Goal: Information Seeking & Learning: Understand process/instructions

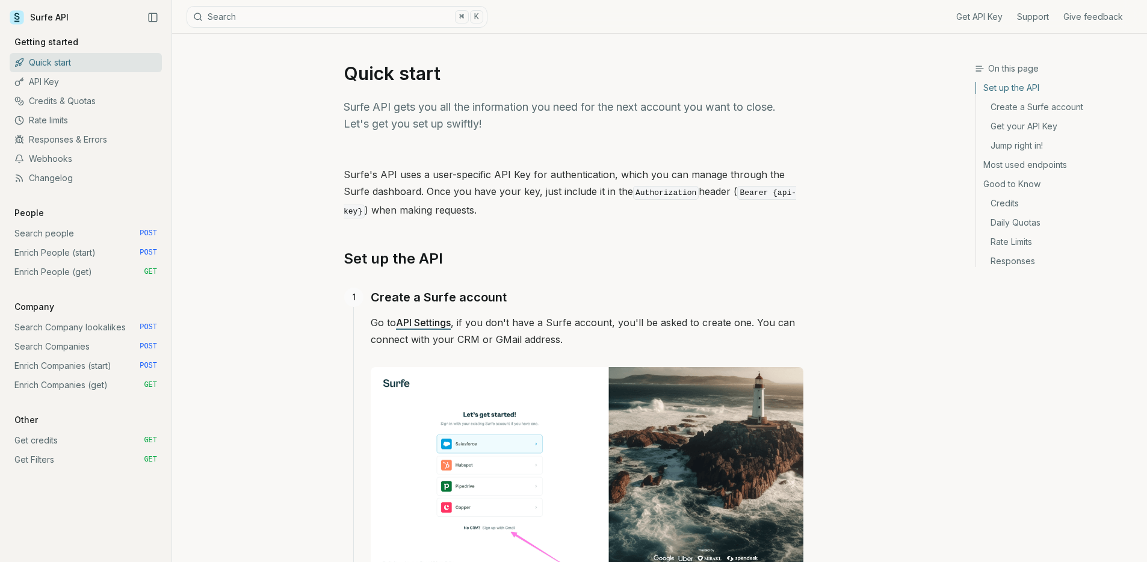
click at [96, 256] on link "Enrich People (start) POST" at bounding box center [86, 252] width 152 height 19
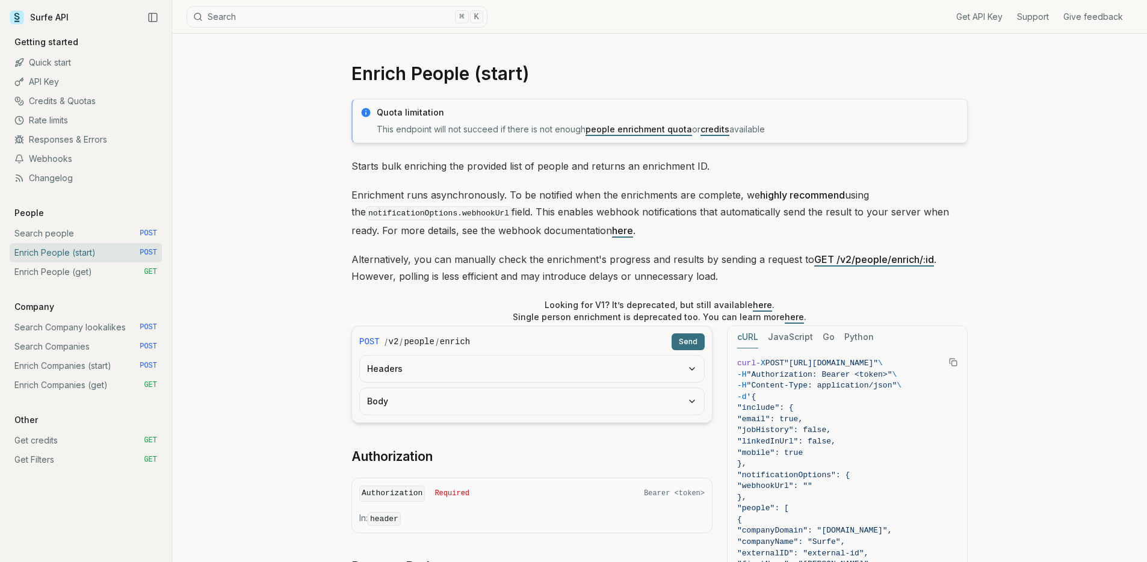
click at [393, 170] on p "Starts bulk enriching the provided list of people and returns an enrichment ID." at bounding box center [660, 166] width 616 height 17
click at [401, 187] on p "Enrichment runs asynchronously. To be notified when the enrichments are complet…" at bounding box center [660, 213] width 616 height 52
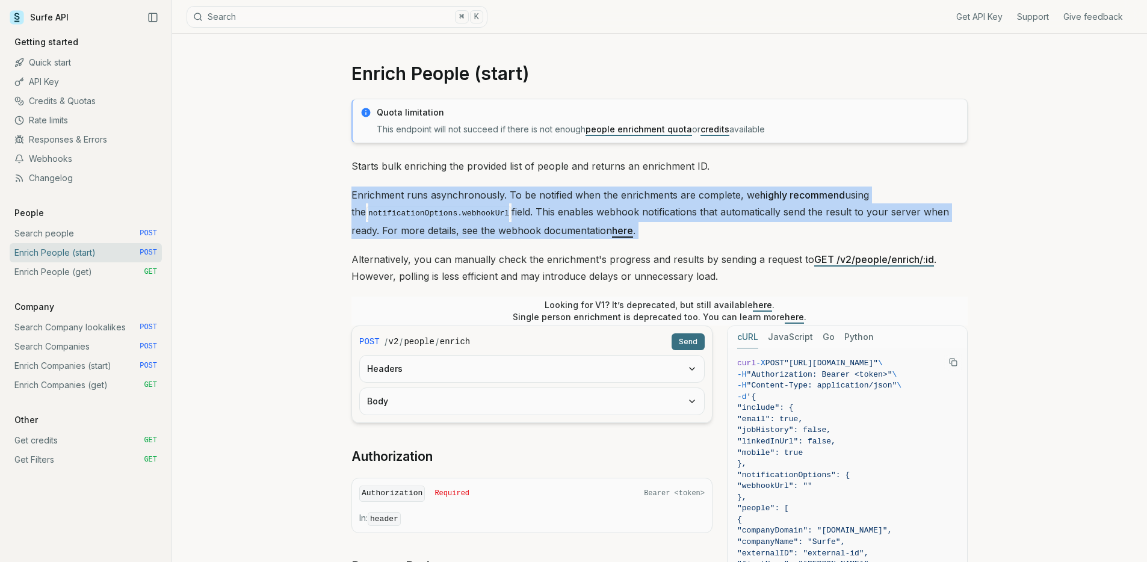
click at [401, 187] on p "Enrichment runs asynchronously. To be notified when the enrichments are complet…" at bounding box center [660, 213] width 616 height 52
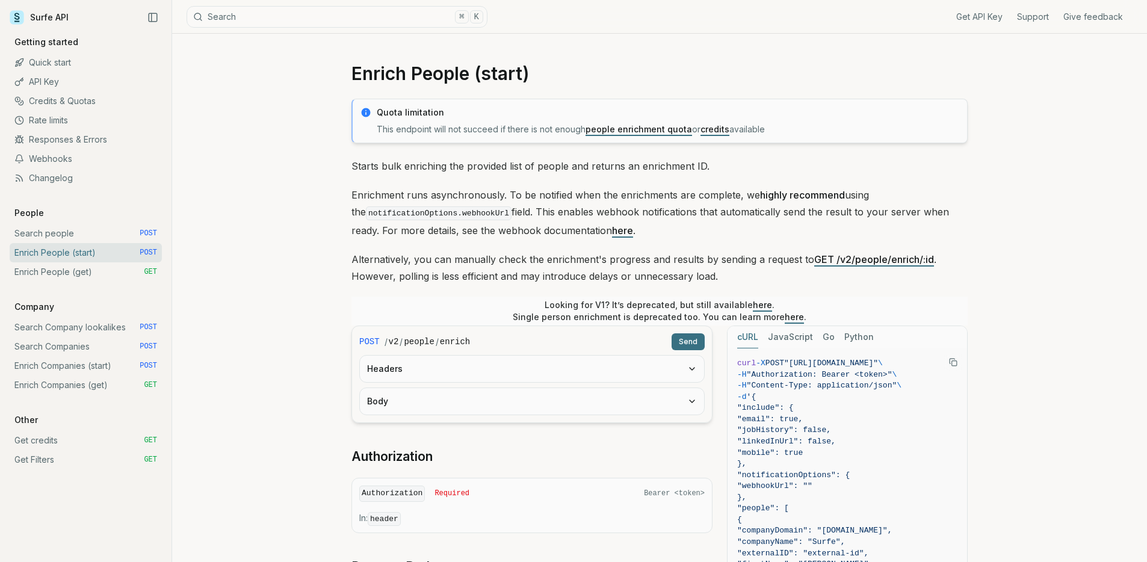
click at [424, 161] on p "Starts bulk enriching the provided list of people and returns an enrichment ID." at bounding box center [660, 166] width 616 height 17
click at [424, 162] on p "Starts bulk enriching the provided list of people and returns an enrichment ID." at bounding box center [660, 166] width 616 height 17
click at [454, 270] on p "Alternatively, you can manually check the enrichment's progress and results by …" at bounding box center [660, 268] width 616 height 34
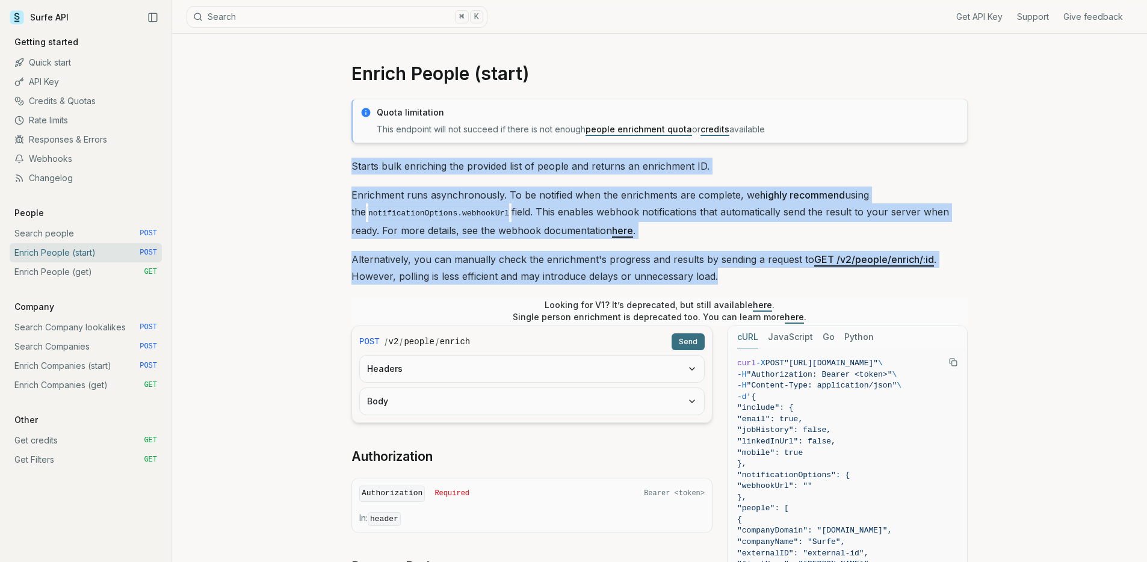
drag, startPoint x: 729, startPoint y: 271, endPoint x: 294, endPoint y: 164, distance: 448.2
click at [294, 164] on div "Enrich People (start) Quota limitation This endpoint will not succeed if there …" at bounding box center [659, 512] width 975 height 957
drag, startPoint x: 294, startPoint y: 164, endPoint x: 735, endPoint y: 270, distance: 453.2
click at [735, 270] on div "Enrich People (start) Quota limitation This endpoint will not succeed if there …" at bounding box center [659, 512] width 975 height 957
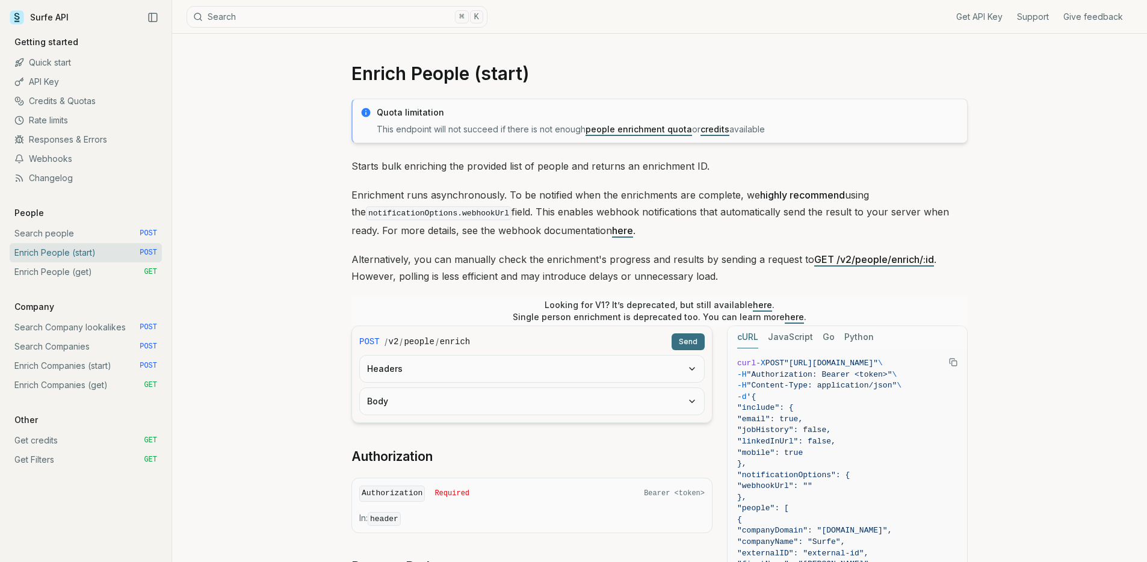
click at [734, 270] on p "Alternatively, you can manually check the enrichment's progress and results by …" at bounding box center [660, 268] width 616 height 34
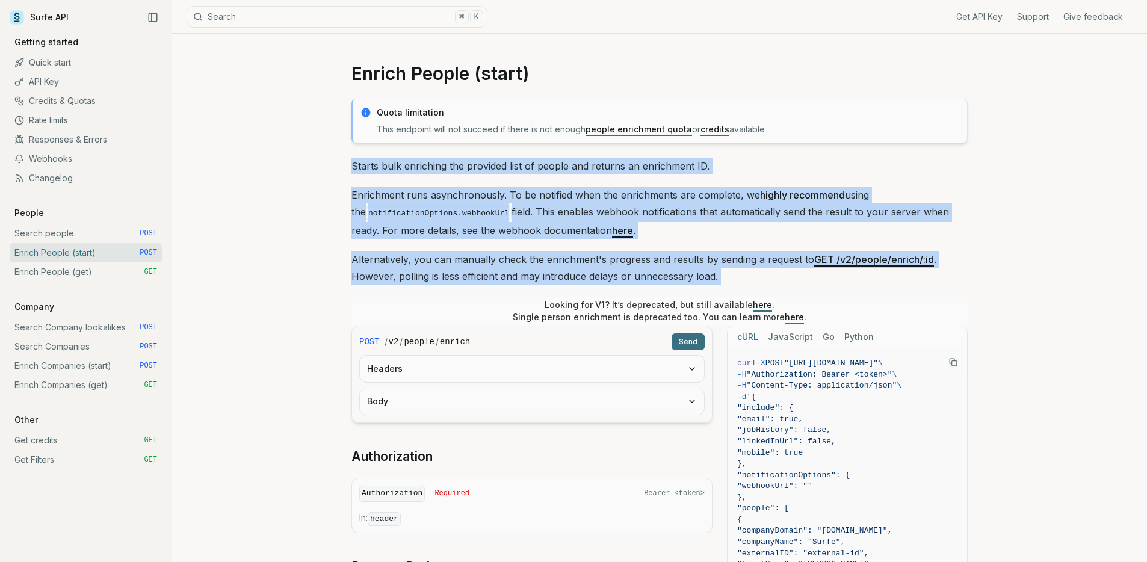
drag, startPoint x: 734, startPoint y: 270, endPoint x: 340, endPoint y: 161, distance: 409.6
click at [340, 161] on article "Enrich People (start) Quota limitation This endpoint will not succeed if there …" at bounding box center [660, 512] width 674 height 957
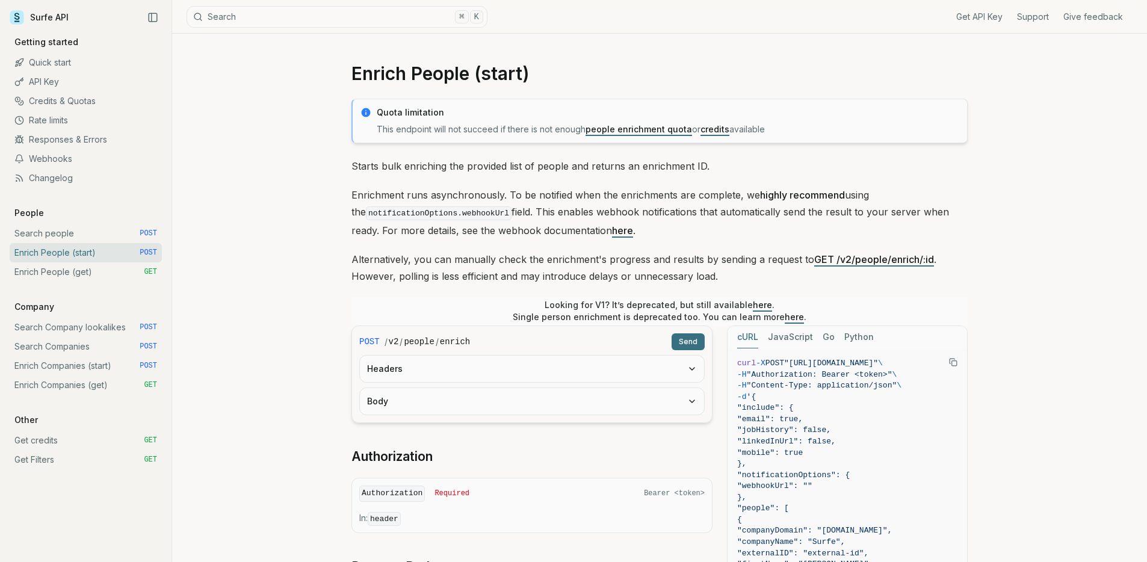
click at [398, 85] on article "Enrich People (start) Quota limitation This endpoint will not succeed if there …" at bounding box center [660, 512] width 674 height 957
click at [405, 71] on h1 "Enrich People (start)" at bounding box center [660, 74] width 616 height 22
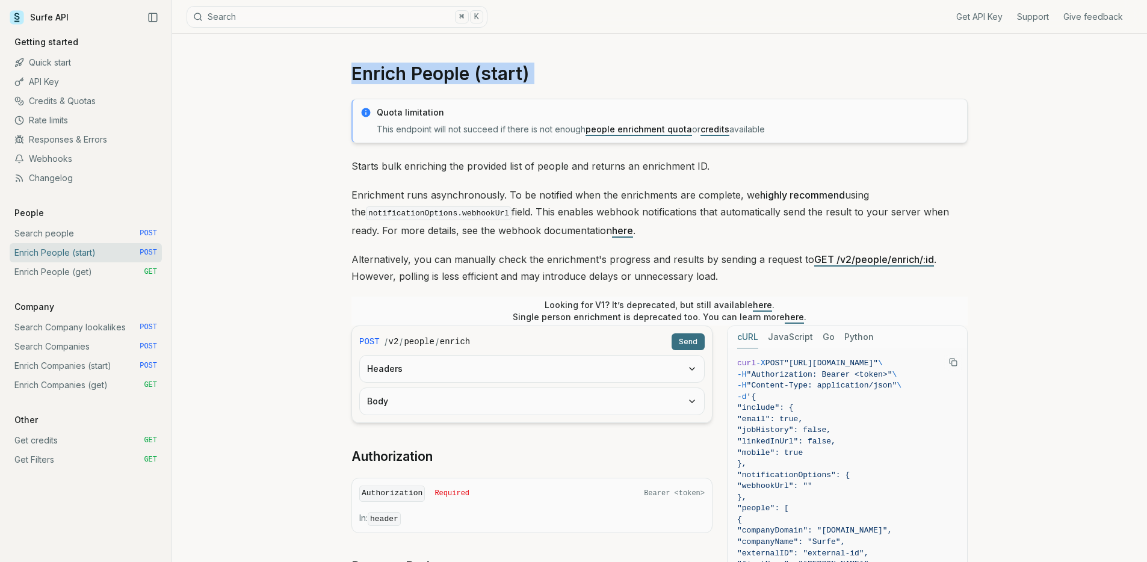
click at [405, 71] on h1 "Enrich People (start)" at bounding box center [660, 74] width 616 height 22
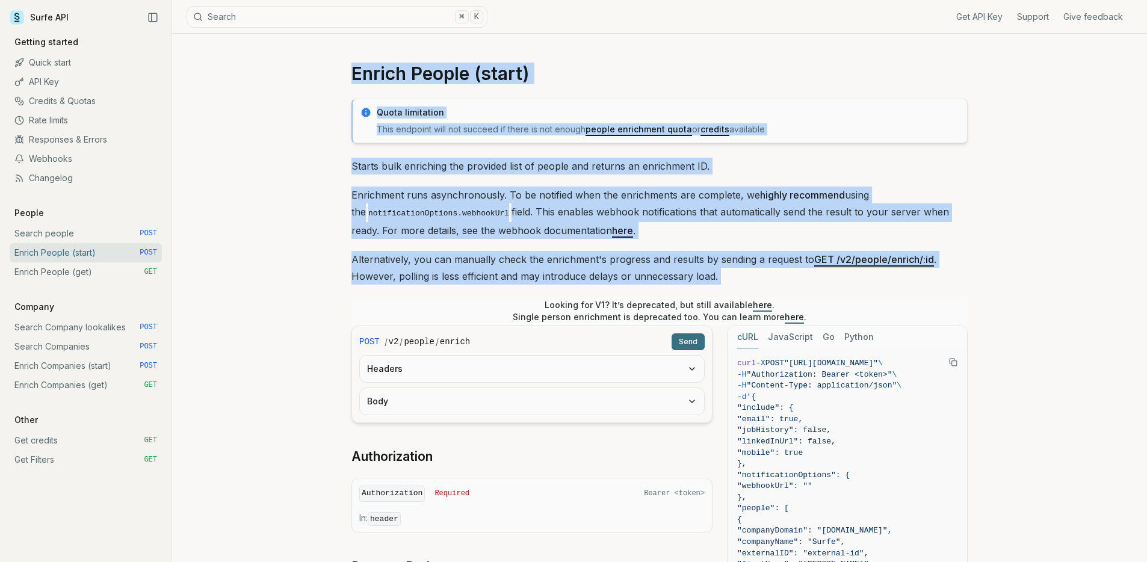
click at [668, 271] on p "Alternatively, you can manually check the enrichment's progress and results by …" at bounding box center [660, 268] width 616 height 34
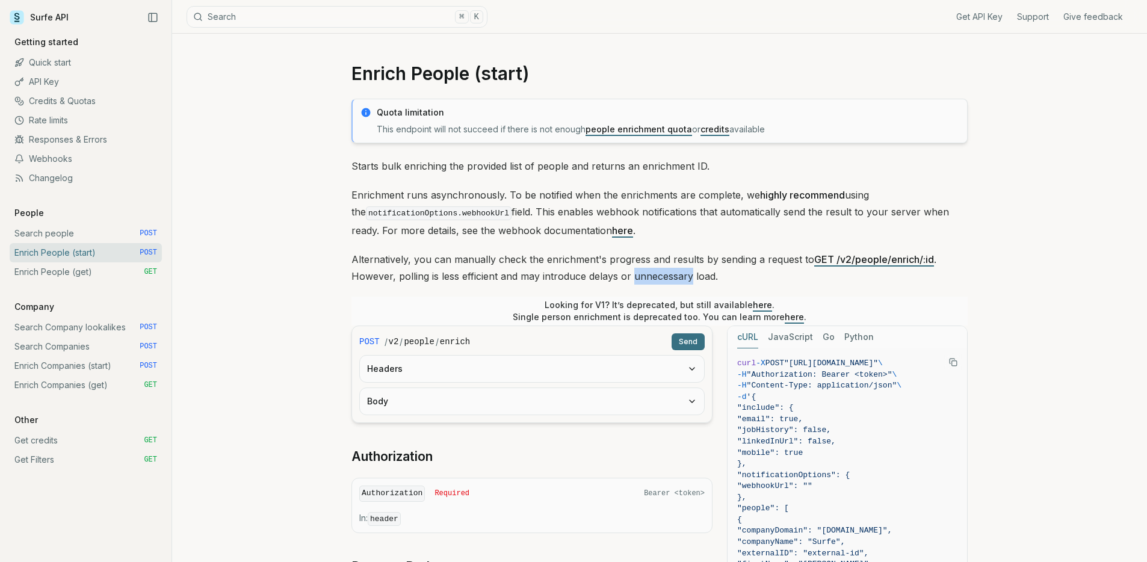
click at [668, 271] on p "Alternatively, you can manually check the enrichment's progress and results by …" at bounding box center [660, 268] width 616 height 34
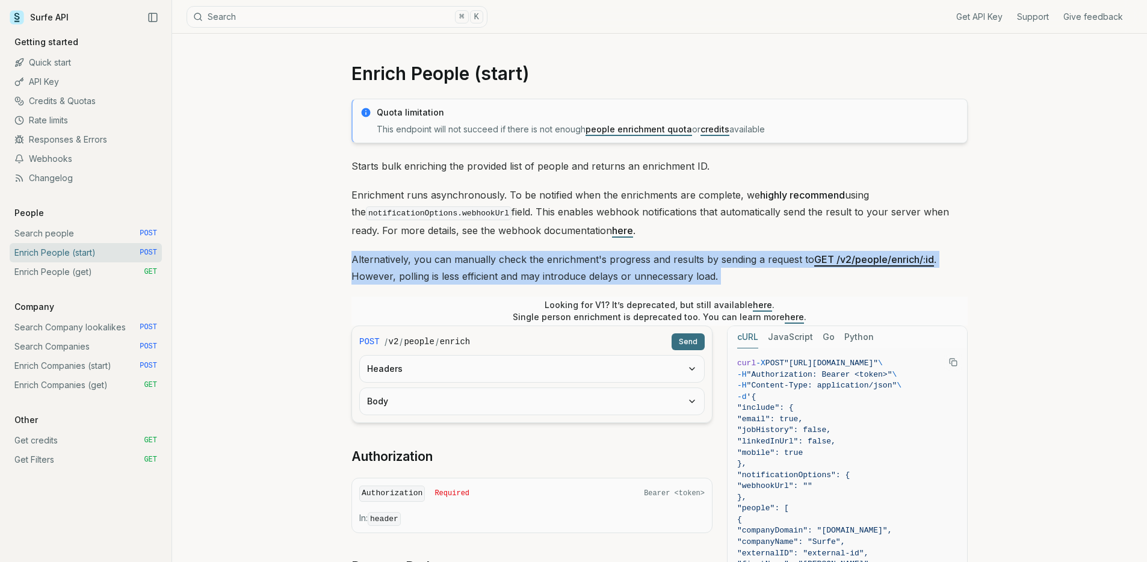
click at [668, 271] on p "Alternatively, you can manually check the enrichment's progress and results by …" at bounding box center [660, 268] width 616 height 34
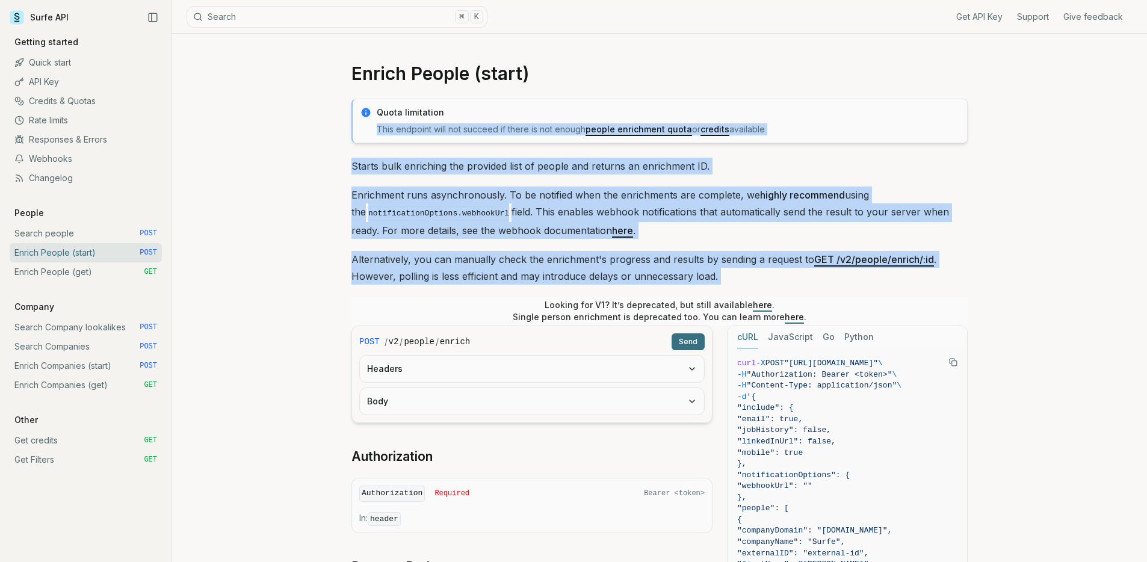
click at [441, 134] on p "This endpoint will not succeed if there is not enough people enrichment quota o…" at bounding box center [668, 129] width 583 height 12
click at [441, 161] on p "Starts bulk enriching the provided list of people and returns an enrichment ID." at bounding box center [660, 166] width 616 height 17
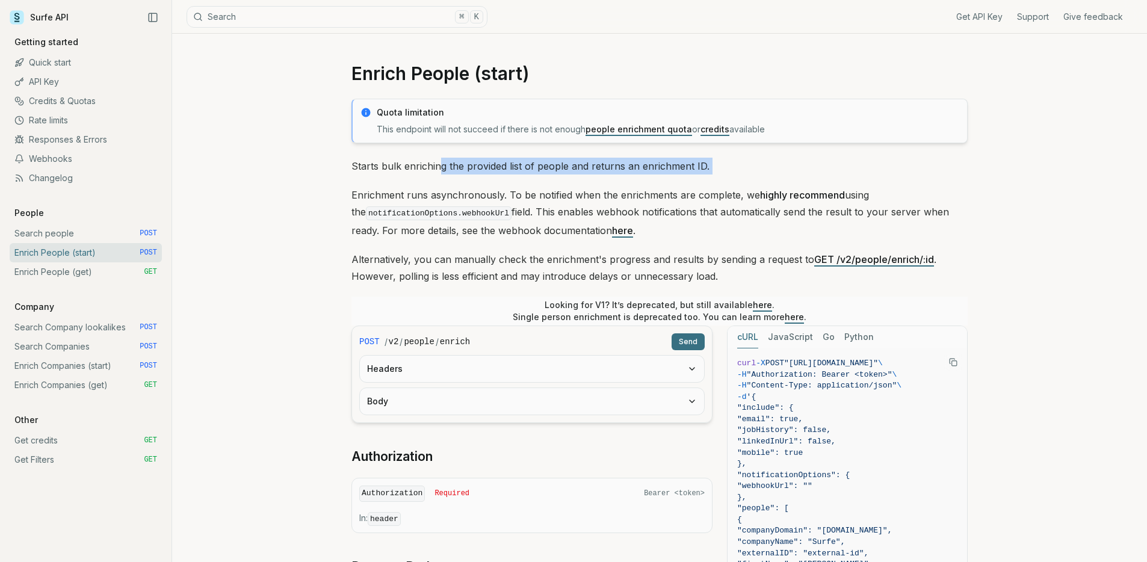
click at [441, 161] on p "Starts bulk enriching the provided list of people and returns an enrichment ID." at bounding box center [660, 166] width 616 height 17
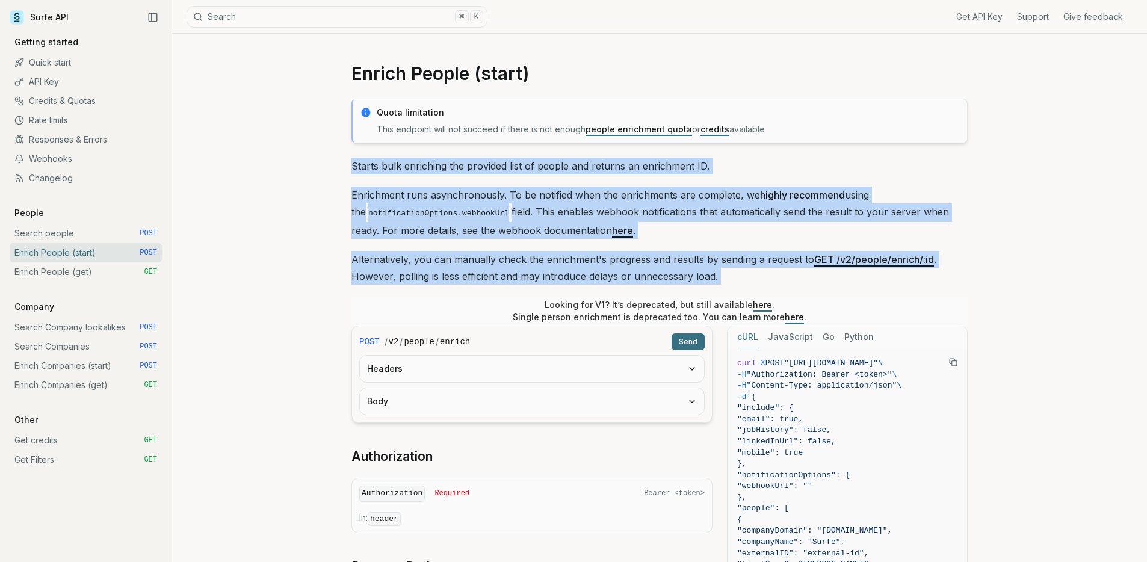
click at [447, 266] on p "Alternatively, you can manually check the enrichment's progress and results by …" at bounding box center [660, 268] width 616 height 34
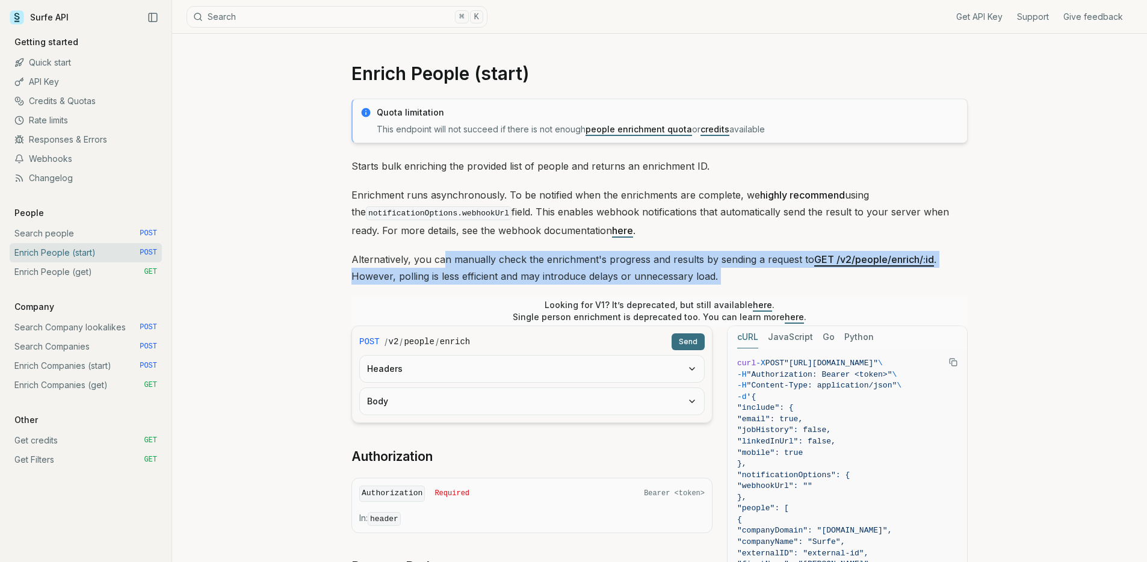
click at [445, 265] on p "Alternatively, you can manually check the enrichment's progress and results by …" at bounding box center [660, 268] width 616 height 34
click at [445, 264] on p "Alternatively, you can manually check the enrichment's progress and results by …" at bounding box center [660, 268] width 616 height 34
click at [445, 265] on p "Alternatively, you can manually check the enrichment's progress and results by …" at bounding box center [660, 268] width 616 height 34
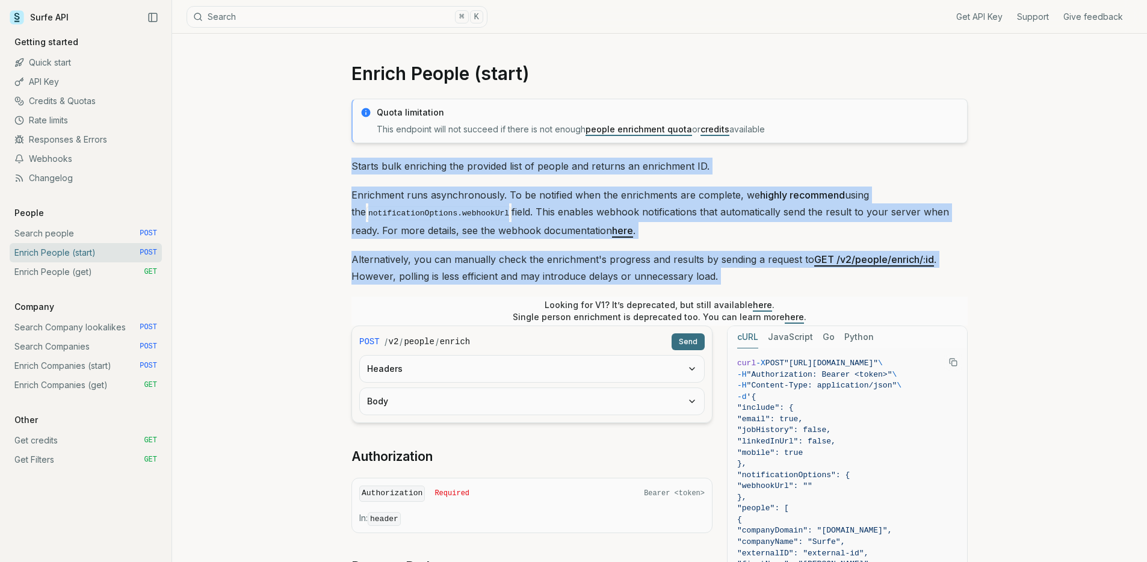
click at [434, 164] on p "Starts bulk enriching the provided list of people and returns an enrichment ID." at bounding box center [660, 166] width 616 height 17
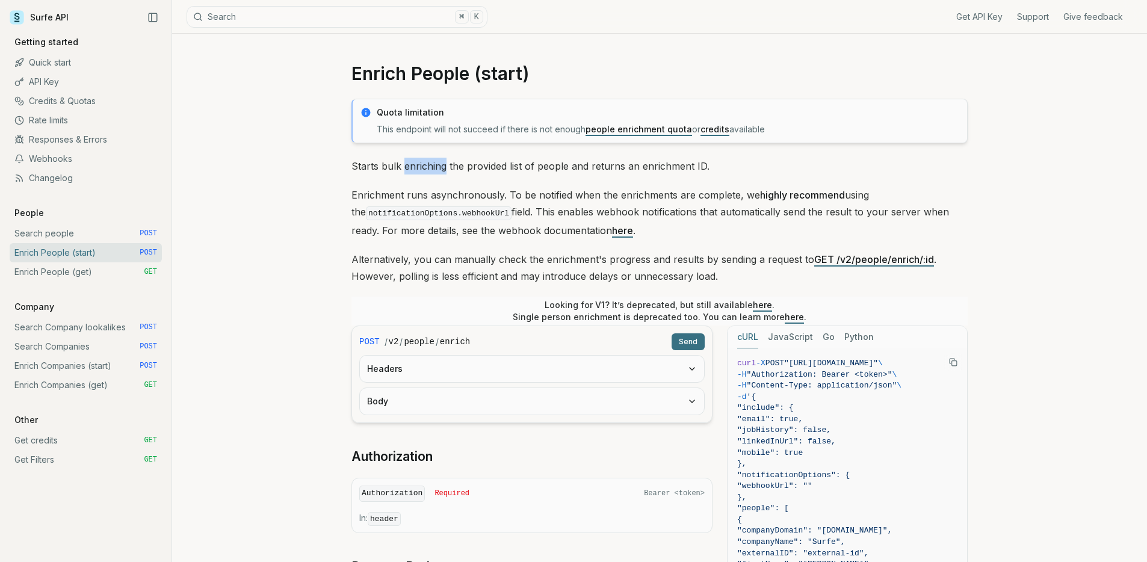
click at [434, 164] on p "Starts bulk enriching the provided list of people and returns an enrichment ID." at bounding box center [660, 166] width 616 height 17
drag, startPoint x: 434, startPoint y: 164, endPoint x: 437, endPoint y: 196, distance: 32.0
click at [434, 164] on p "Starts bulk enriching the provided list of people and returns an enrichment ID." at bounding box center [660, 166] width 616 height 17
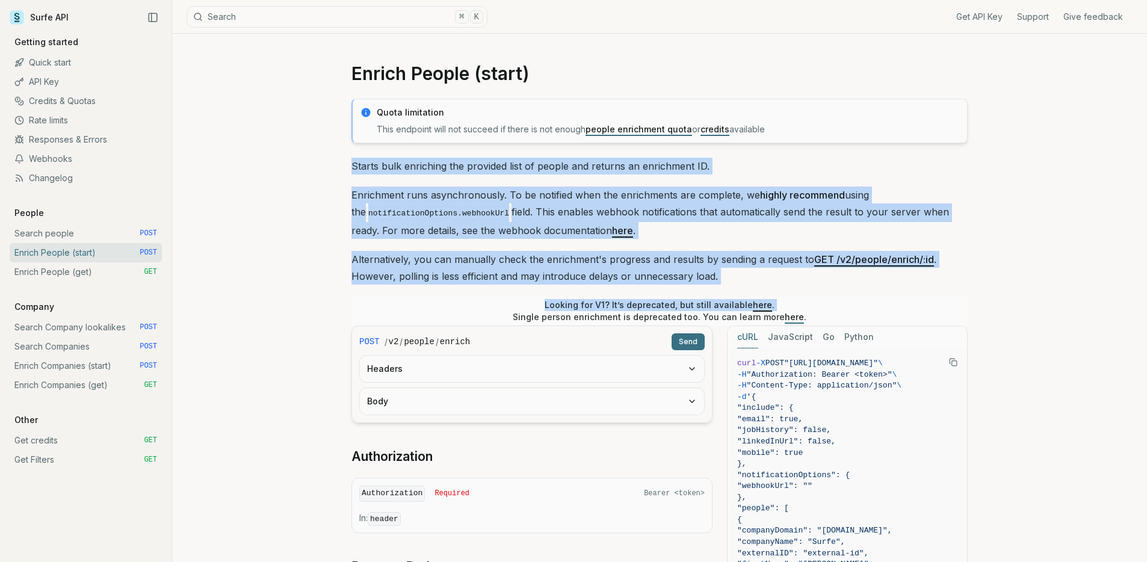
click at [454, 285] on div "Quota limitation This endpoint will not succeed if there is not enough people e…" at bounding box center [660, 498] width 616 height 798
click at [457, 266] on p "Alternatively, you can manually check the enrichment's progress and results by …" at bounding box center [660, 268] width 616 height 34
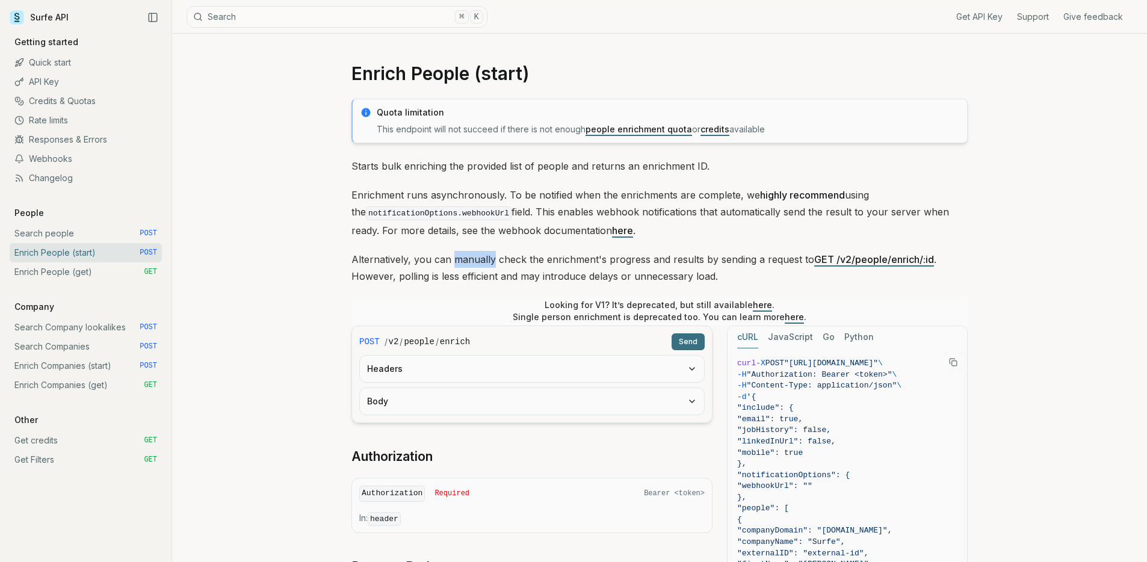
click at [457, 266] on p "Alternatively, you can manually check the enrichment's progress and results by …" at bounding box center [660, 268] width 616 height 34
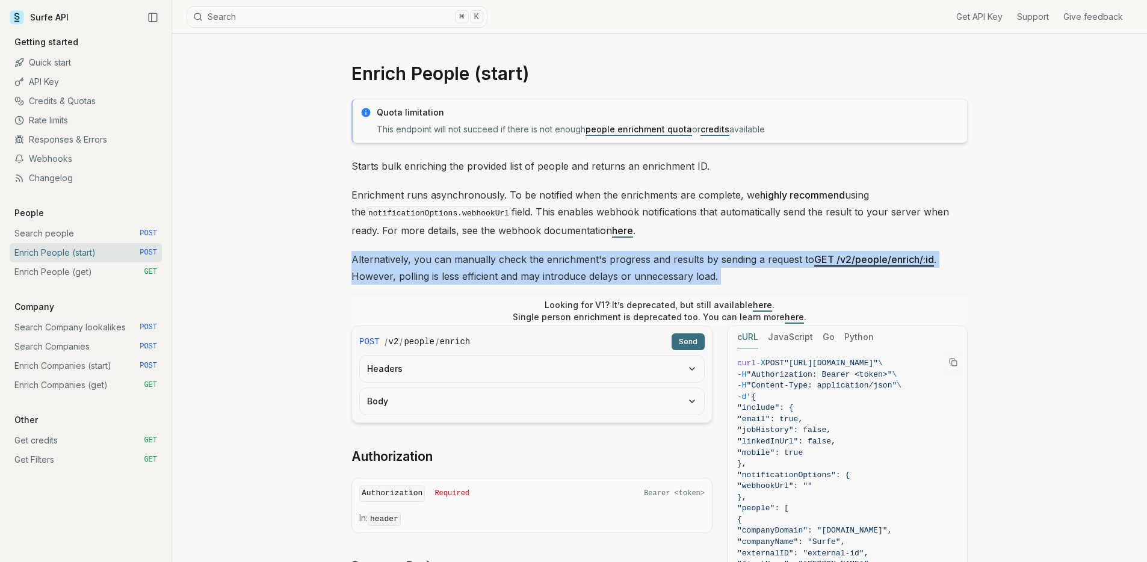
click at [457, 265] on p "Alternatively, you can manually check the enrichment's progress and results by …" at bounding box center [660, 268] width 616 height 34
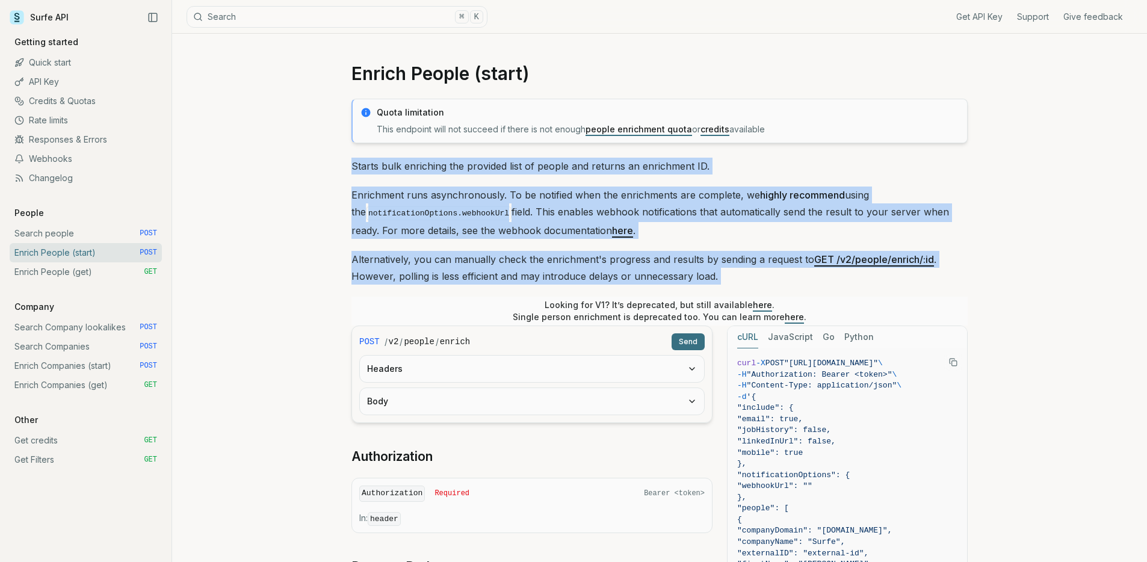
click at [455, 157] on div "Quota limitation This endpoint will not succeed if there is not enough people e…" at bounding box center [660, 498] width 616 height 798
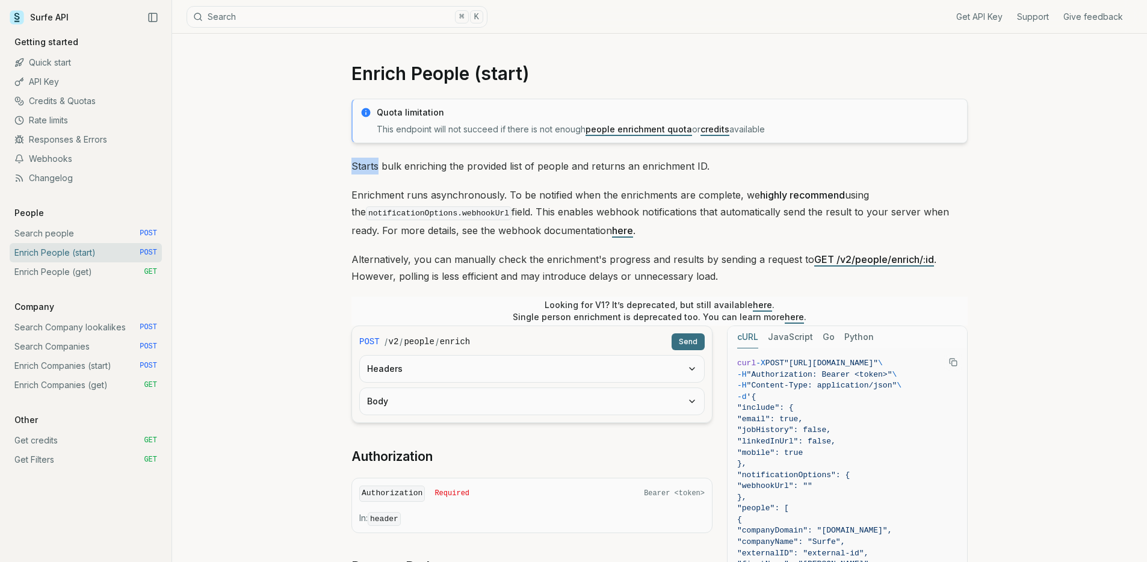
click at [455, 157] on div "Quota limitation This endpoint will not succeed if there is not enough people e…" at bounding box center [660, 498] width 616 height 798
drag, startPoint x: 455, startPoint y: 157, endPoint x: 456, endPoint y: 171, distance: 14.5
click at [455, 157] on div "Quota limitation This endpoint will not succeed if there is not enough people e…" at bounding box center [660, 498] width 616 height 798
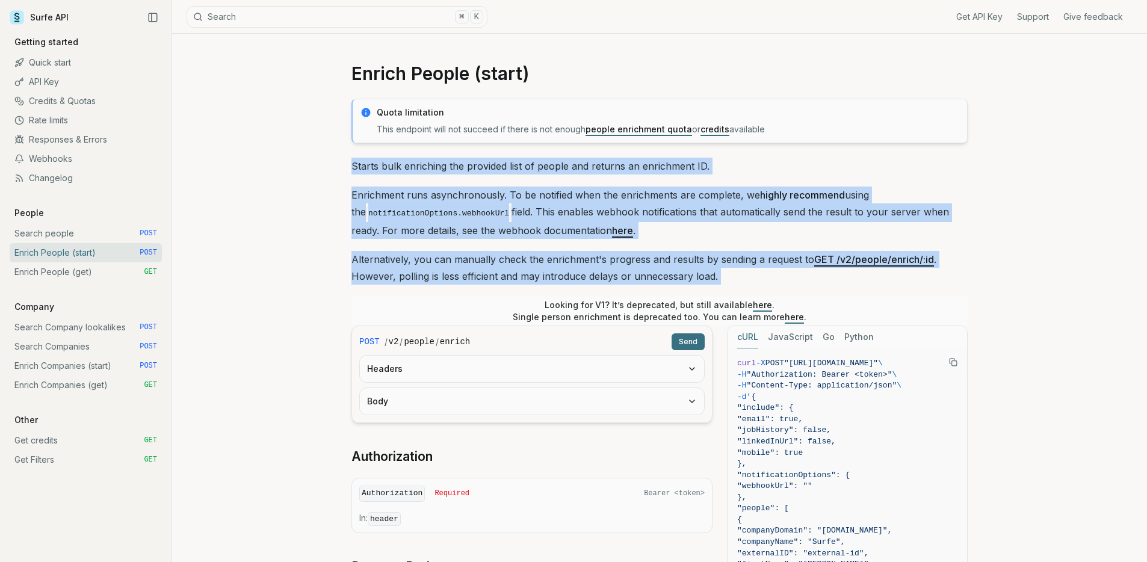
click at [465, 247] on div "Quota limitation This endpoint will not succeed if there is not enough people e…" at bounding box center [660, 498] width 616 height 798
click at [465, 245] on div "Quota limitation This endpoint will not succeed if there is not enough people e…" at bounding box center [660, 498] width 616 height 798
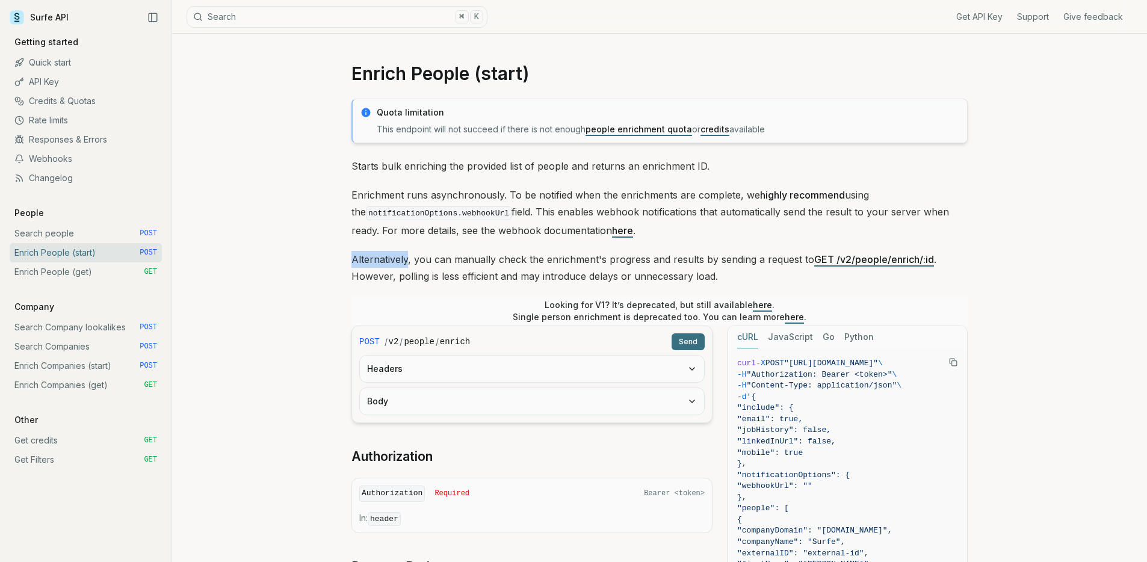
click at [465, 244] on div "Quota limitation This endpoint will not succeed if there is not enough people e…" at bounding box center [660, 498] width 616 height 798
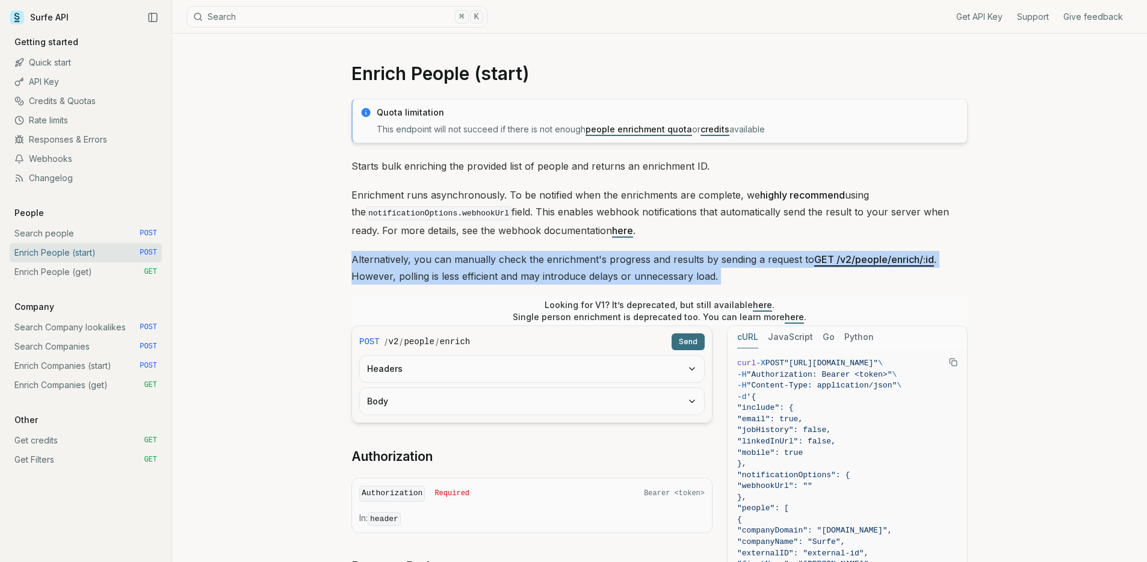
click at [465, 244] on div "Quota limitation This endpoint will not succeed if there is not enough people e…" at bounding box center [660, 498] width 616 height 798
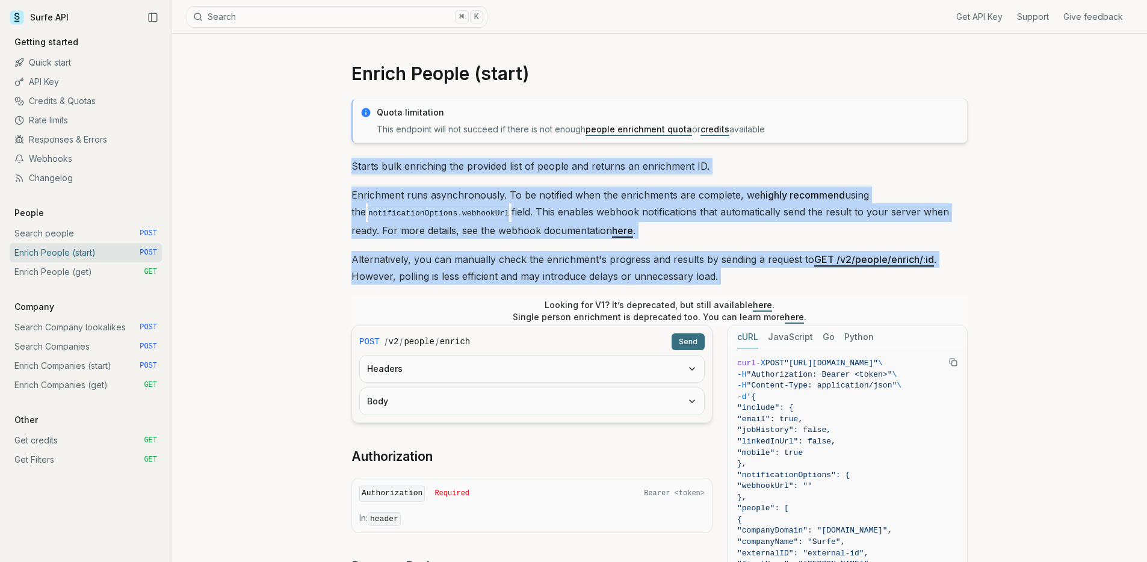
click at [461, 162] on p "Starts bulk enriching the provided list of people and returns an enrichment ID." at bounding box center [660, 166] width 616 height 17
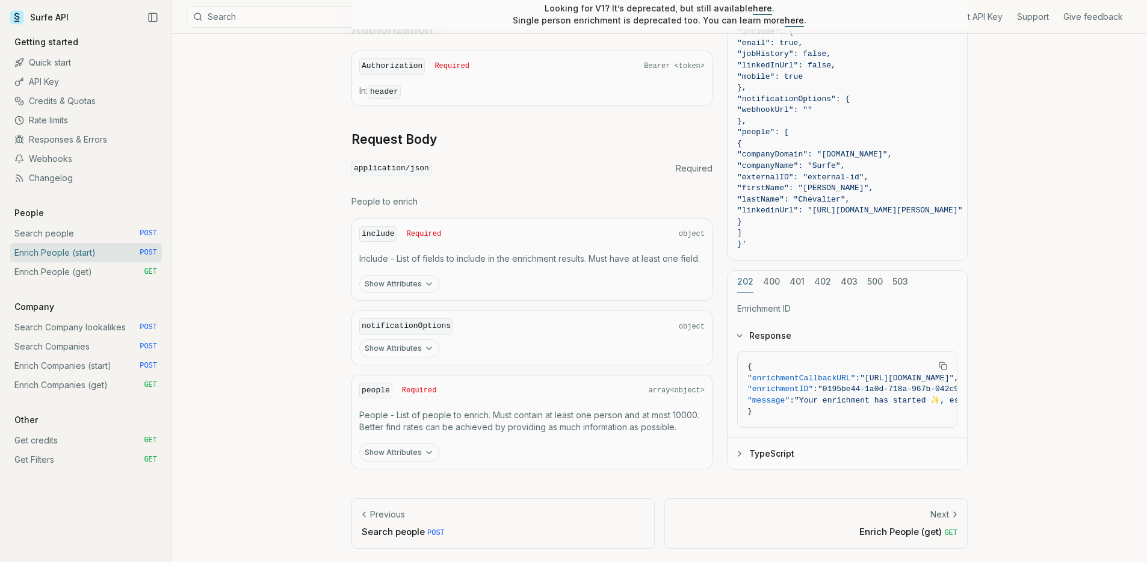
click at [497, 422] on p "People - List of people to enrich. Must contain at least one person and at most…" at bounding box center [532, 421] width 346 height 24
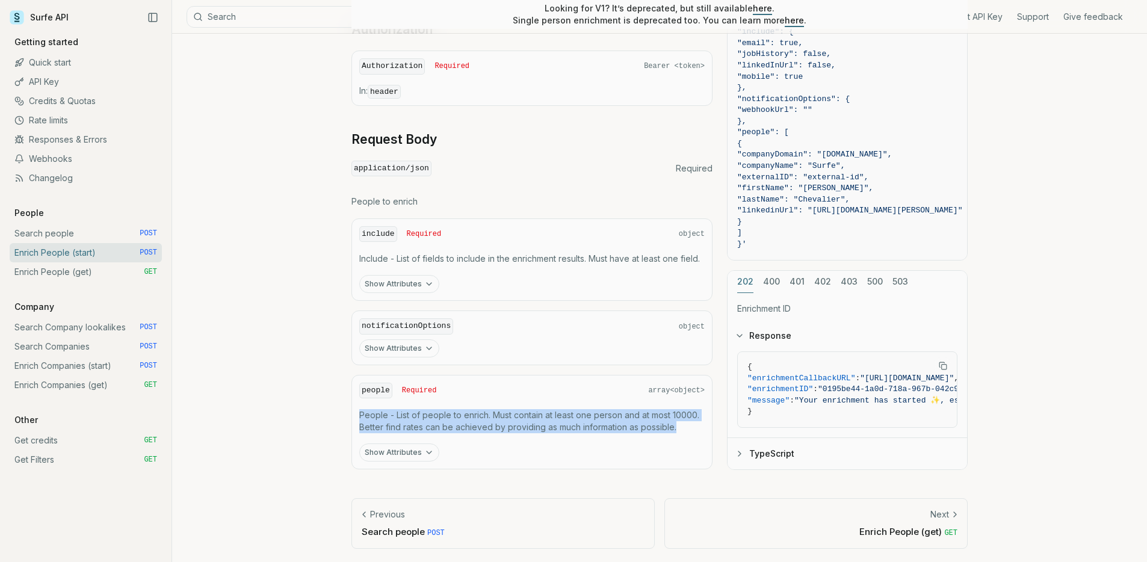
click at [497, 422] on p "People - List of people to enrich. Must contain at least one person and at most…" at bounding box center [532, 421] width 346 height 24
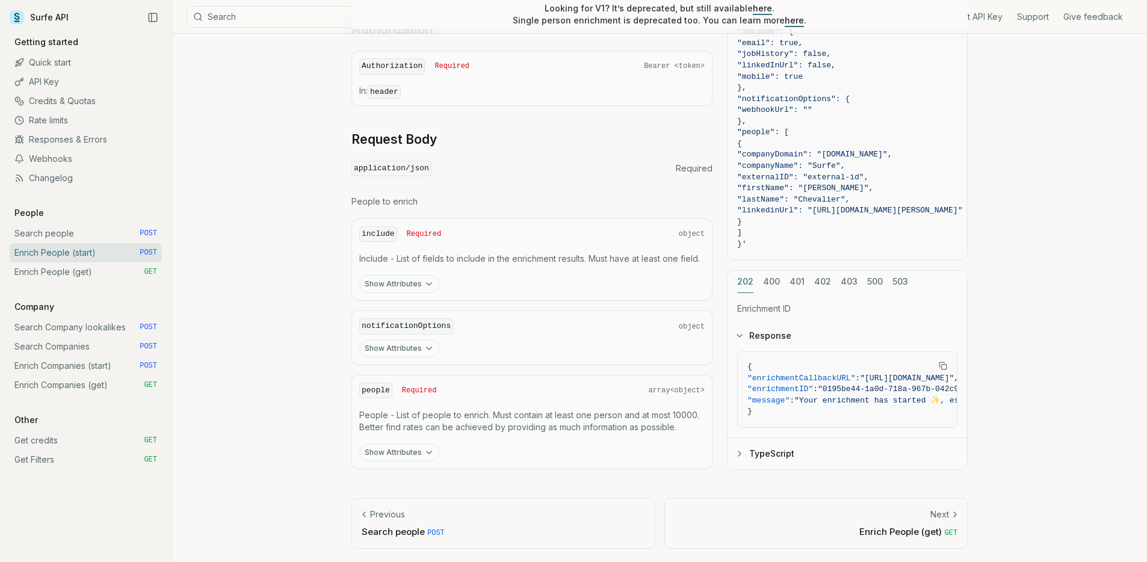
click at [499, 420] on p "People - List of people to enrich. Must contain at least one person and at most…" at bounding box center [532, 421] width 346 height 24
click at [71, 257] on link "Enrich People (start) POST" at bounding box center [86, 252] width 152 height 19
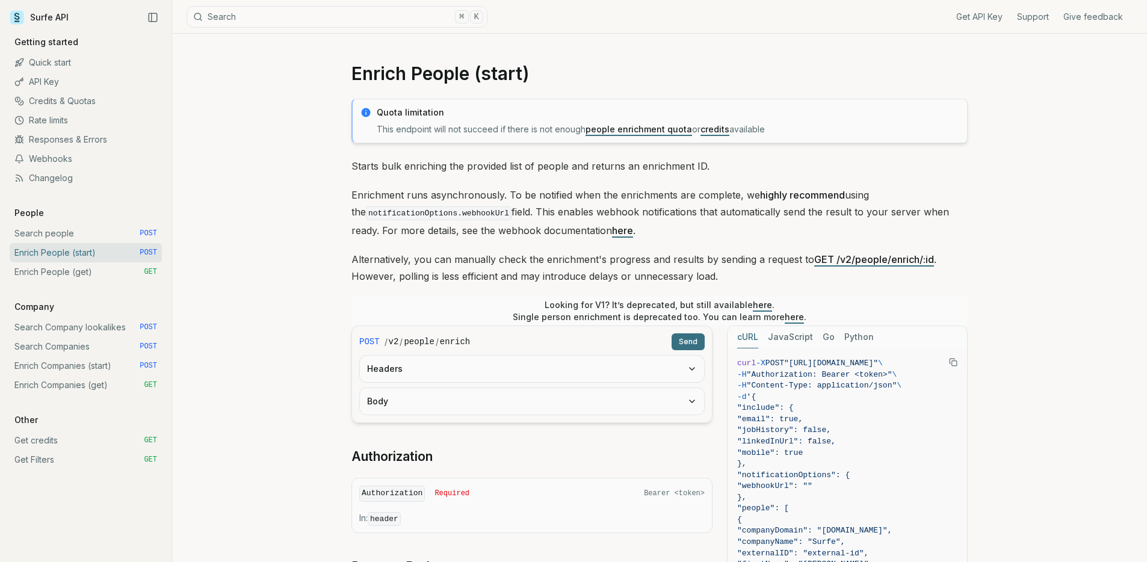
click at [79, 272] on link "Enrich People (get) GET" at bounding box center [86, 271] width 152 height 19
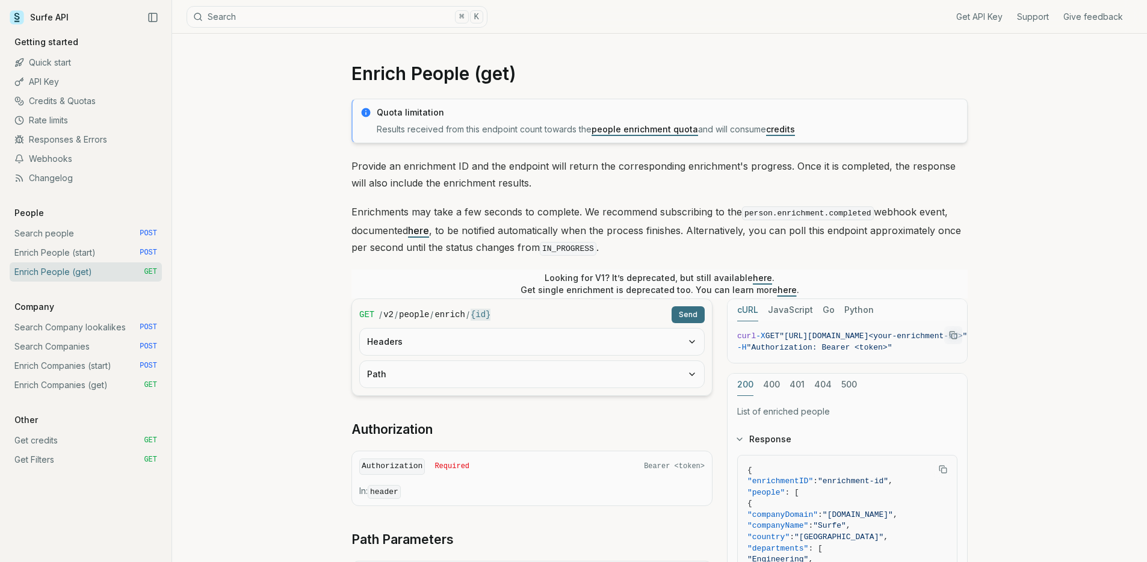
click at [461, 166] on p "Provide an enrichment ID and the endpoint will return the corresponding enrichm…" at bounding box center [660, 175] width 616 height 34
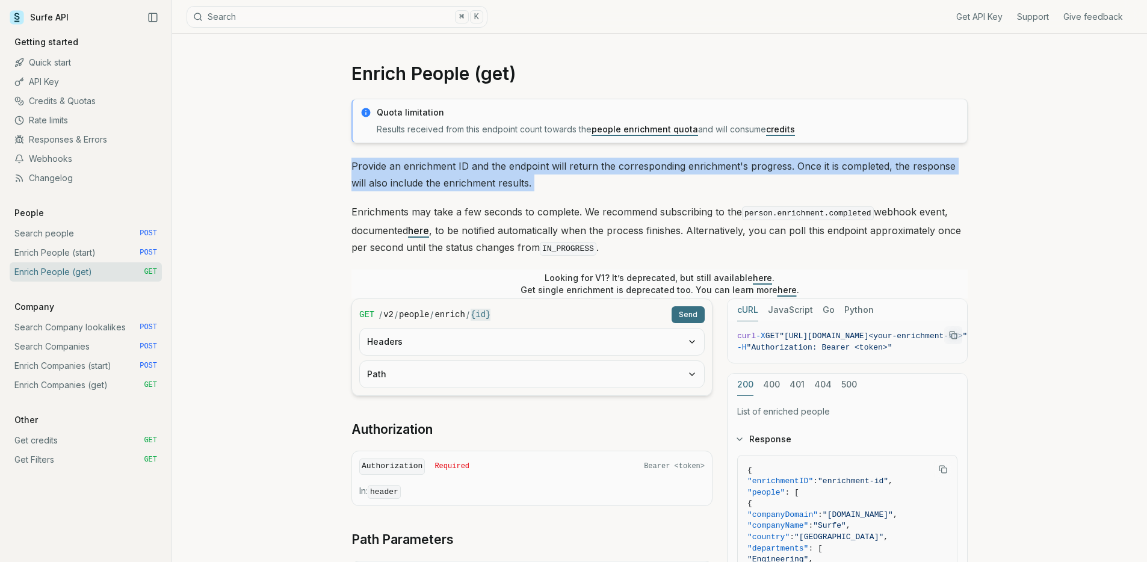
click at [461, 166] on p "Provide an enrichment ID and the endpoint will return the corresponding enrichm…" at bounding box center [660, 175] width 616 height 34
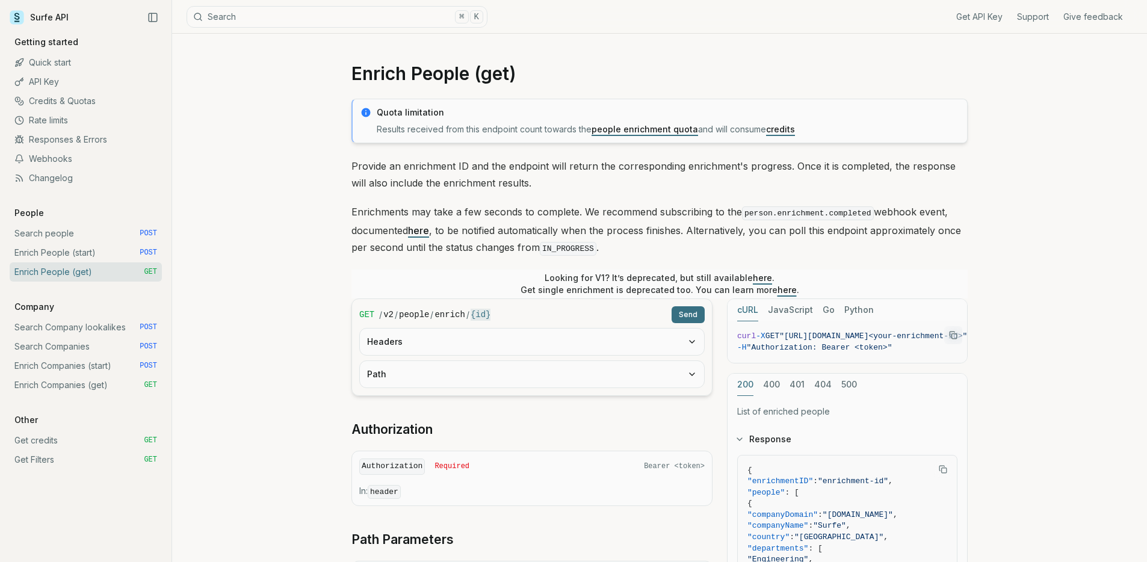
click at [534, 238] on p "Enrichments may take a few seconds to complete. We recommend subscribing to the…" at bounding box center [660, 230] width 616 height 54
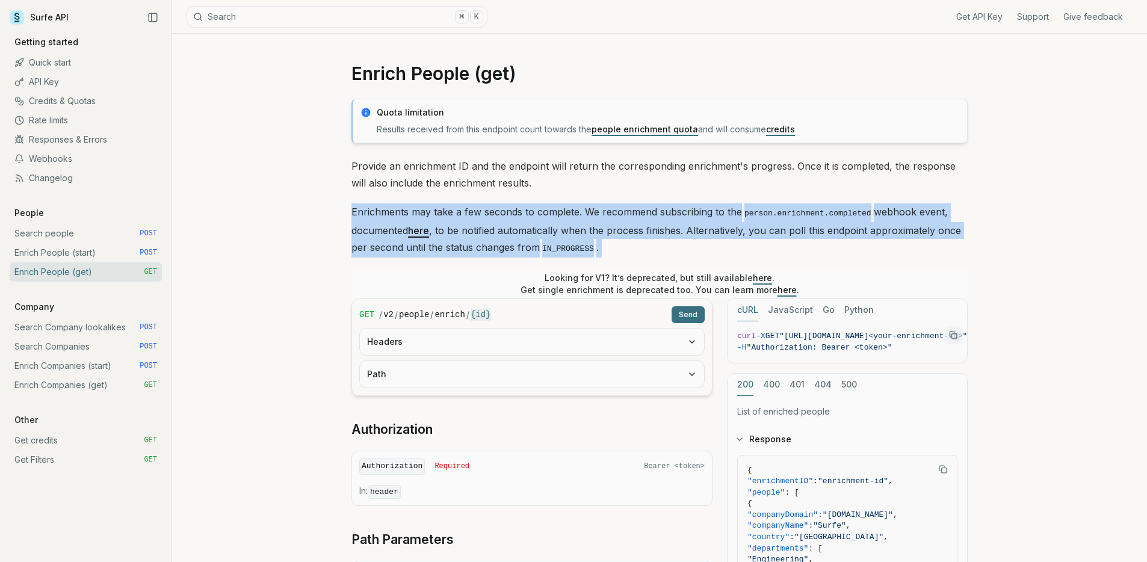
click at [534, 238] on p "Enrichments may take a few seconds to complete. We recommend subscribing to the…" at bounding box center [660, 230] width 616 height 54
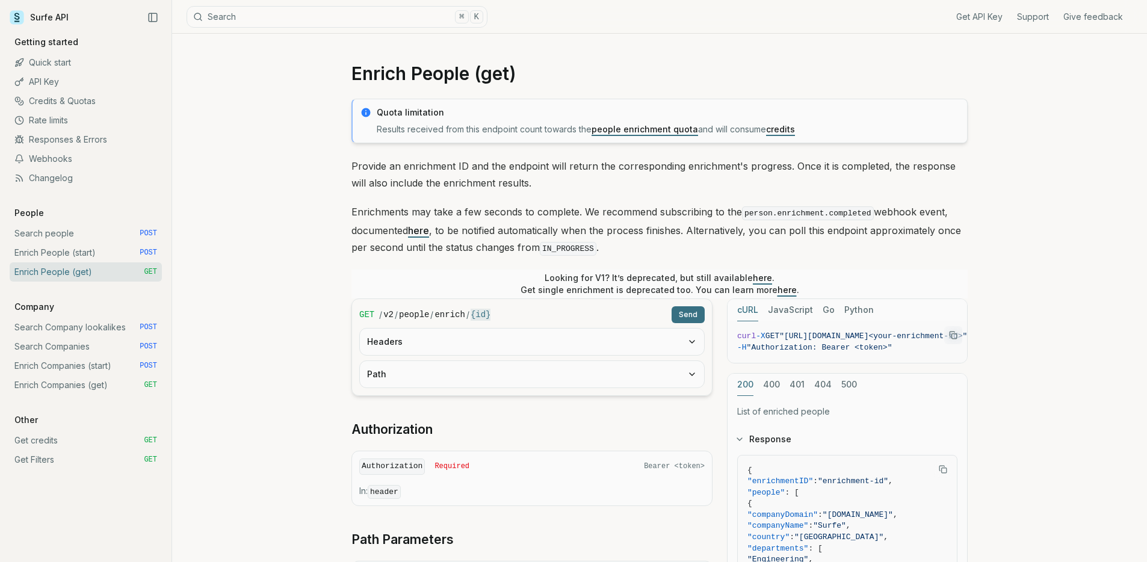
click at [523, 183] on p "Provide an enrichment ID and the endpoint will return the corresponding enrichm…" at bounding box center [660, 175] width 616 height 34
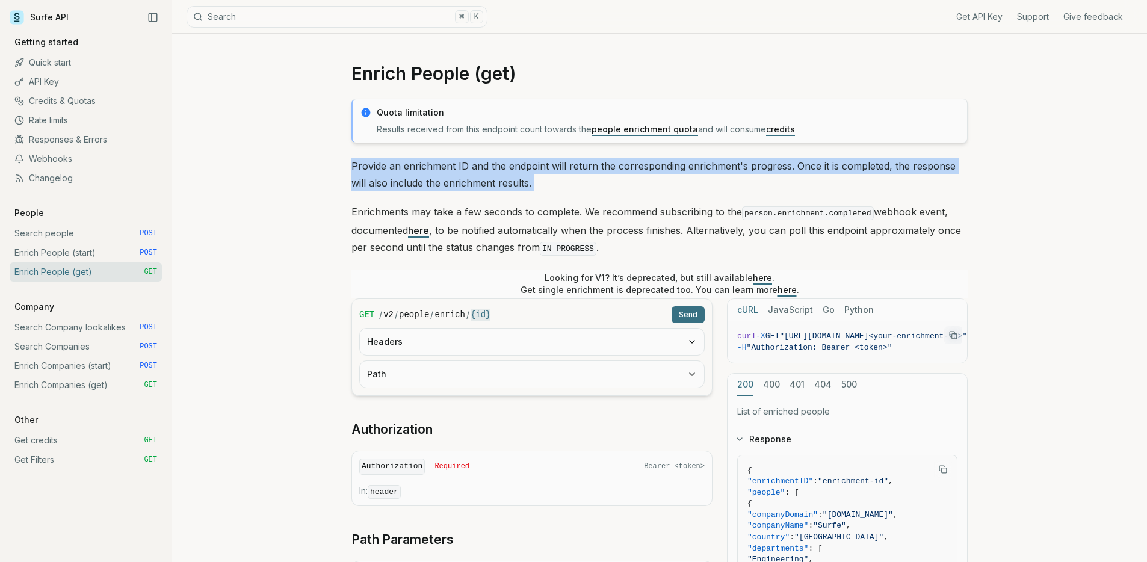
click at [523, 183] on p "Provide an enrichment ID and the endpoint will return the corresponding enrichm…" at bounding box center [660, 175] width 616 height 34
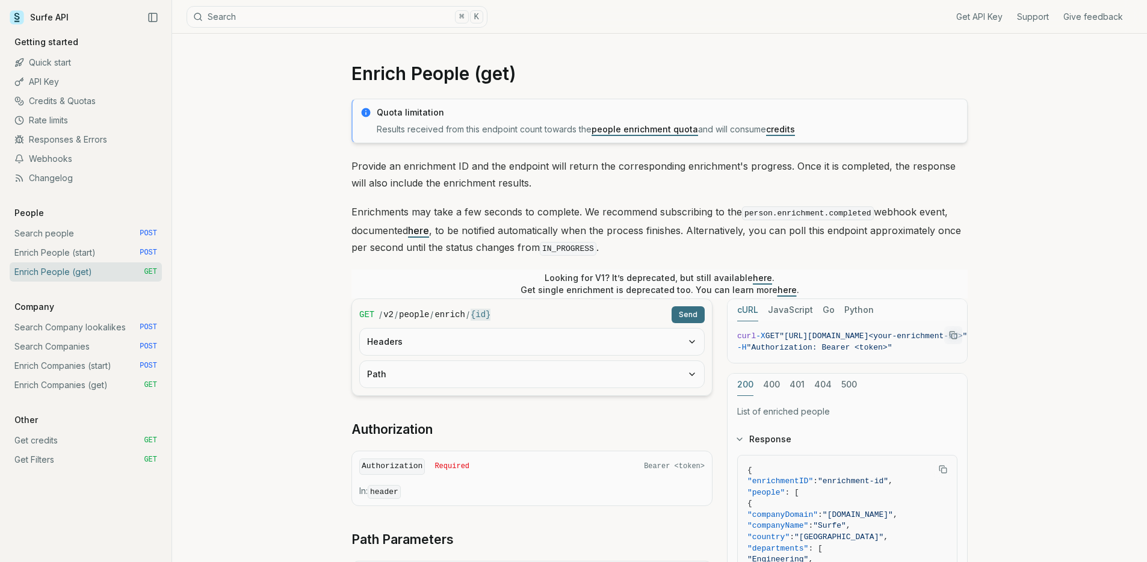
click at [536, 235] on p "Enrichments may take a few seconds to complete. We recommend subscribing to the…" at bounding box center [660, 230] width 616 height 54
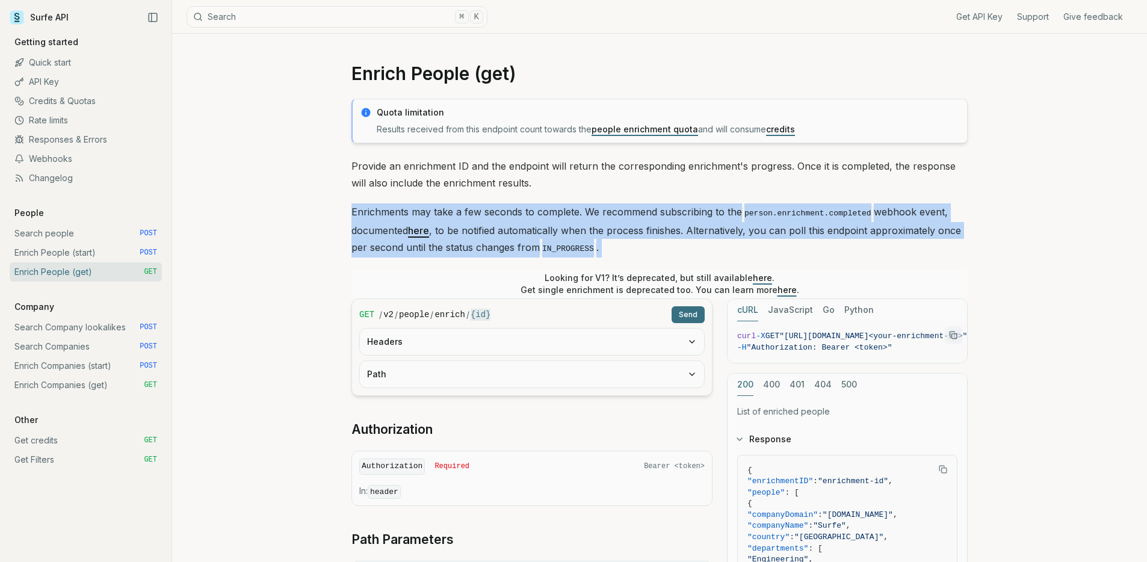
click at [536, 235] on p "Enrichments may take a few seconds to complete. We recommend subscribing to the…" at bounding box center [660, 230] width 616 height 54
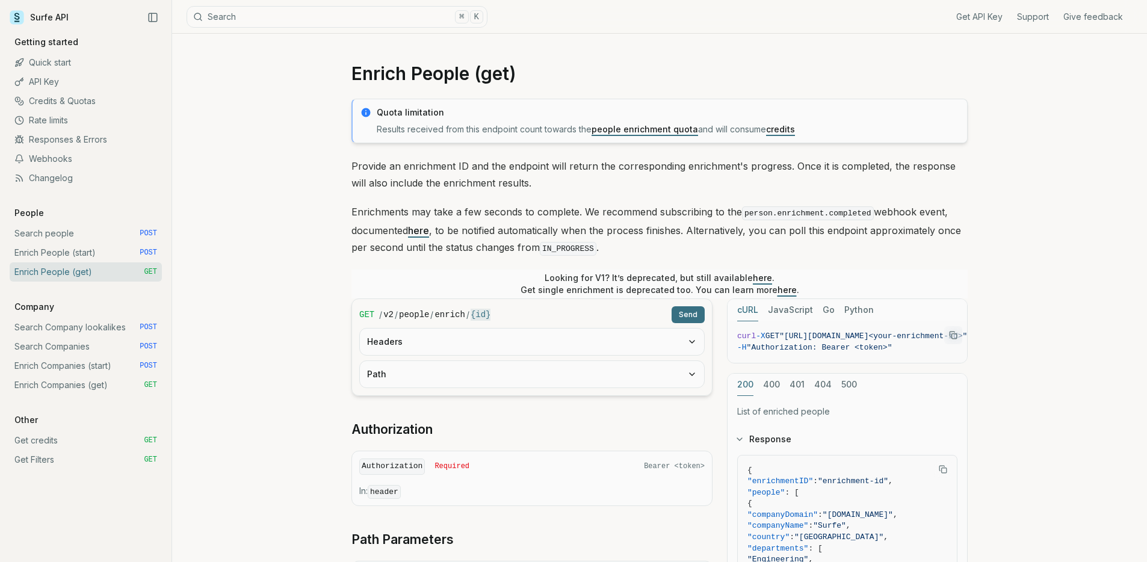
click at [635, 208] on p "Enrichments may take a few seconds to complete. We recommend subscribing to the…" at bounding box center [660, 230] width 616 height 54
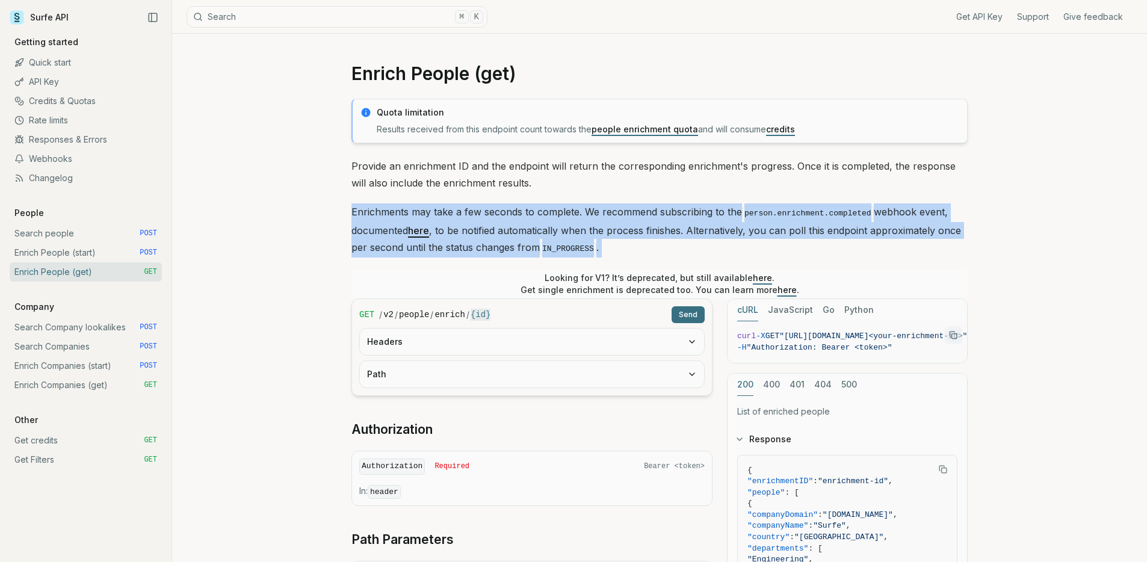
click at [635, 208] on p "Enrichments may take a few seconds to complete. We recommend subscribing to the…" at bounding box center [660, 230] width 616 height 54
click at [678, 219] on p "Enrichments may take a few seconds to complete. We recommend subscribing to the…" at bounding box center [660, 230] width 616 height 54
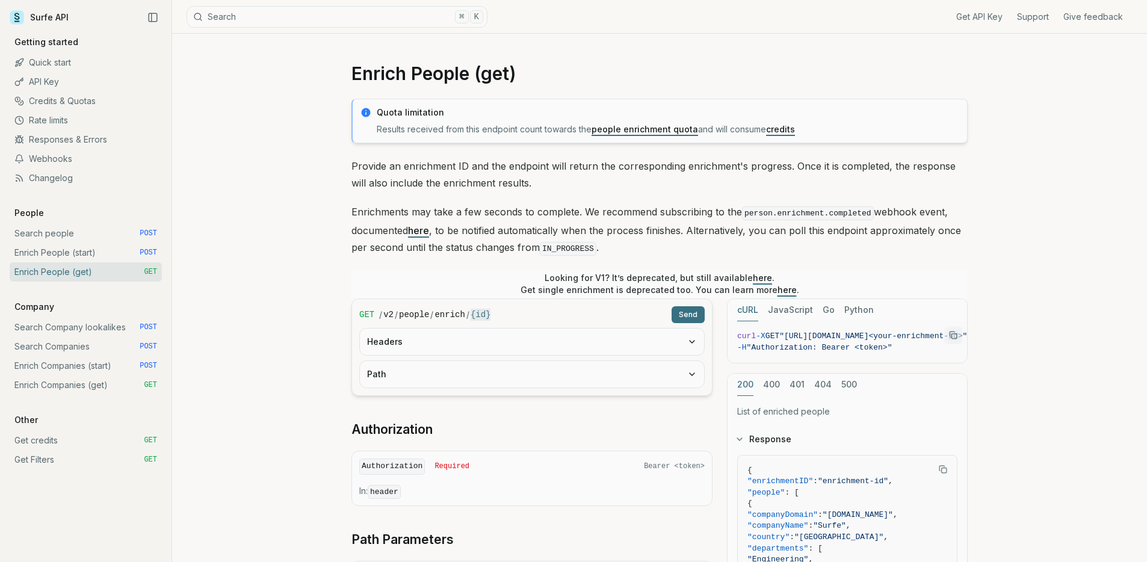
click at [54, 307] on p "Company" at bounding box center [34, 307] width 49 height 12
click at [61, 309] on div "Get API Key Support Give feedback Getting started Quick start API Key Credits &…" at bounding box center [86, 252] width 152 height 433
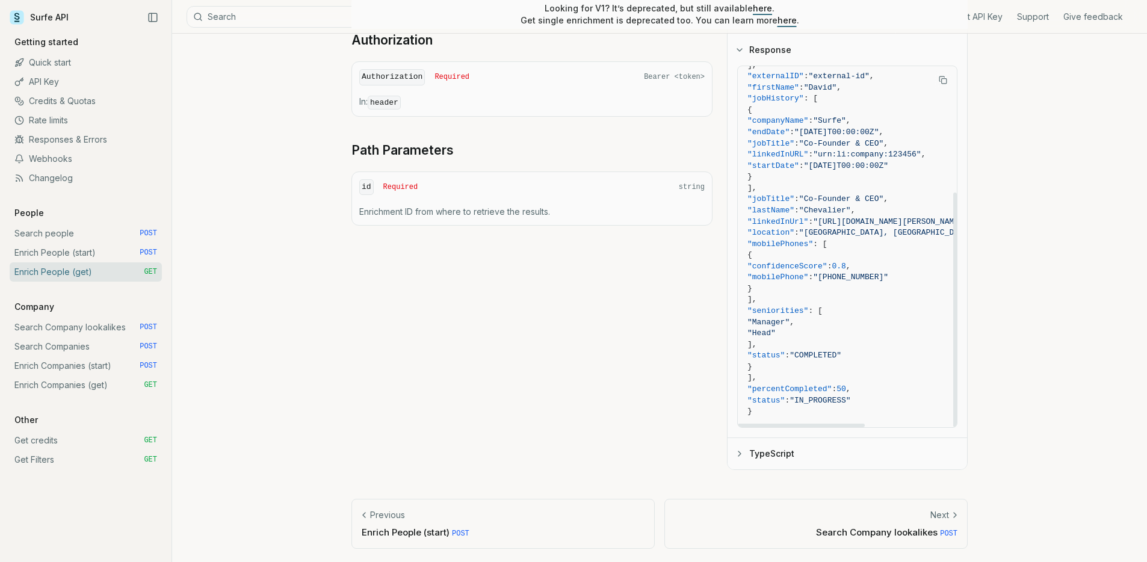
scroll to position [191, 0]
click at [748, 457] on button "TypeScript" at bounding box center [848, 453] width 240 height 31
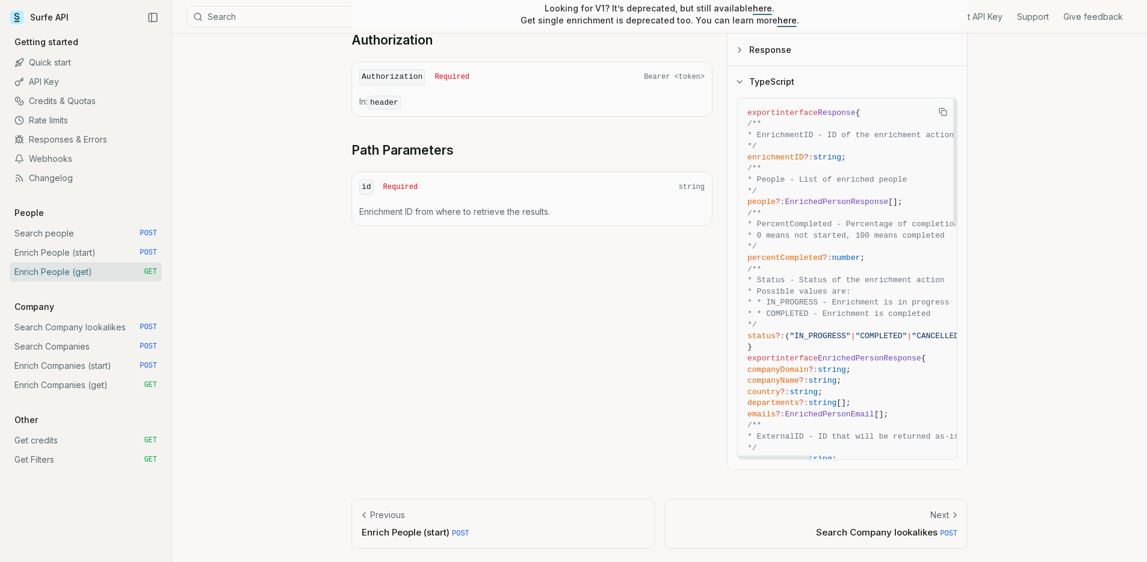
click at [745, 456] on div at bounding box center [774, 458] width 73 height 4
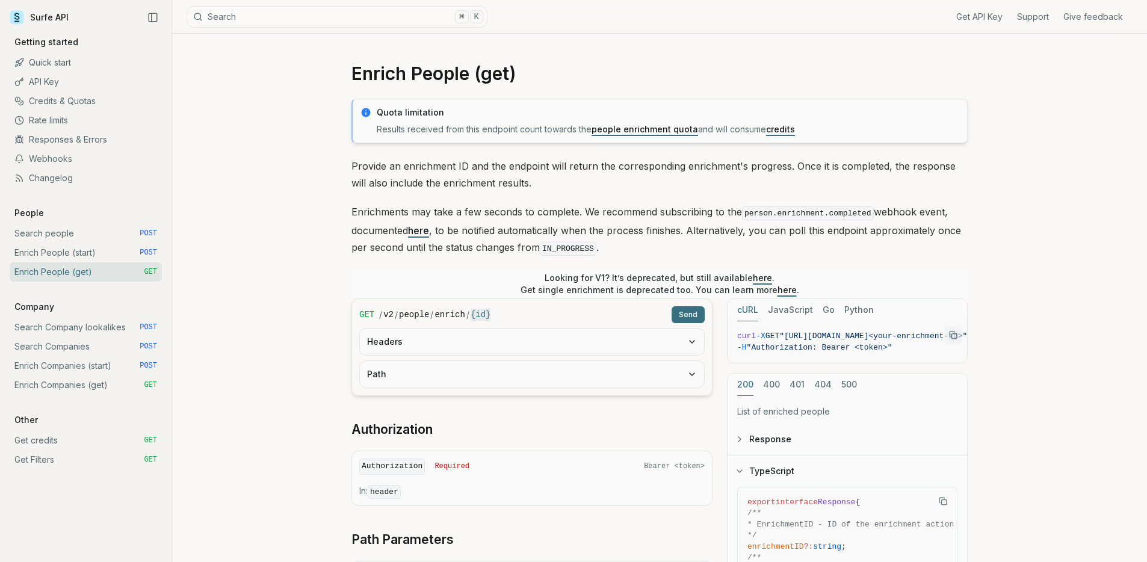
scroll to position [8, 0]
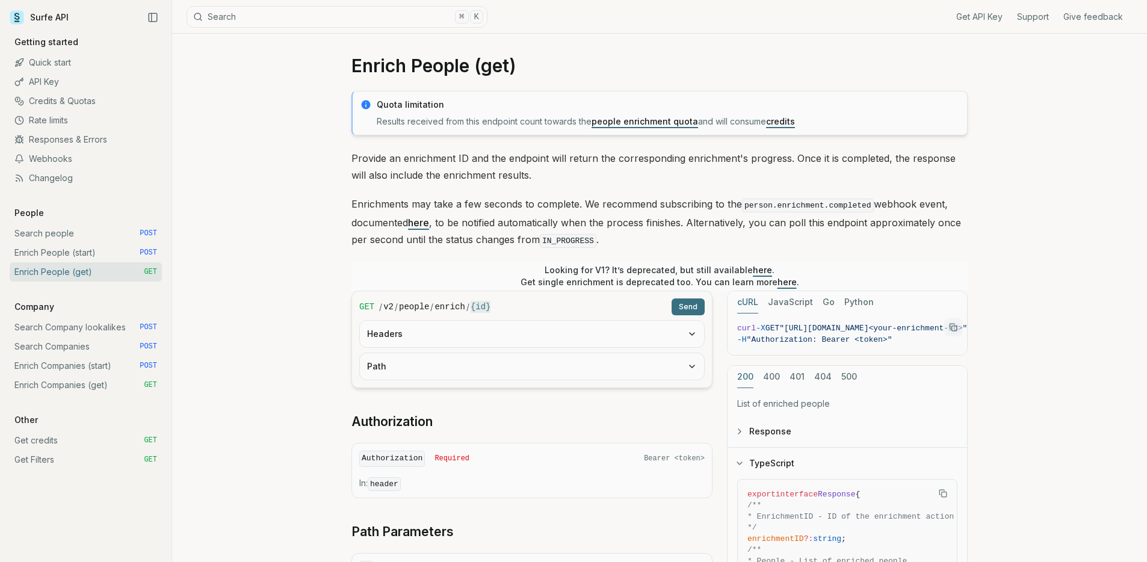
click at [494, 154] on p "Provide an enrichment ID and the endpoint will return the corresponding enrichm…" at bounding box center [660, 167] width 616 height 34
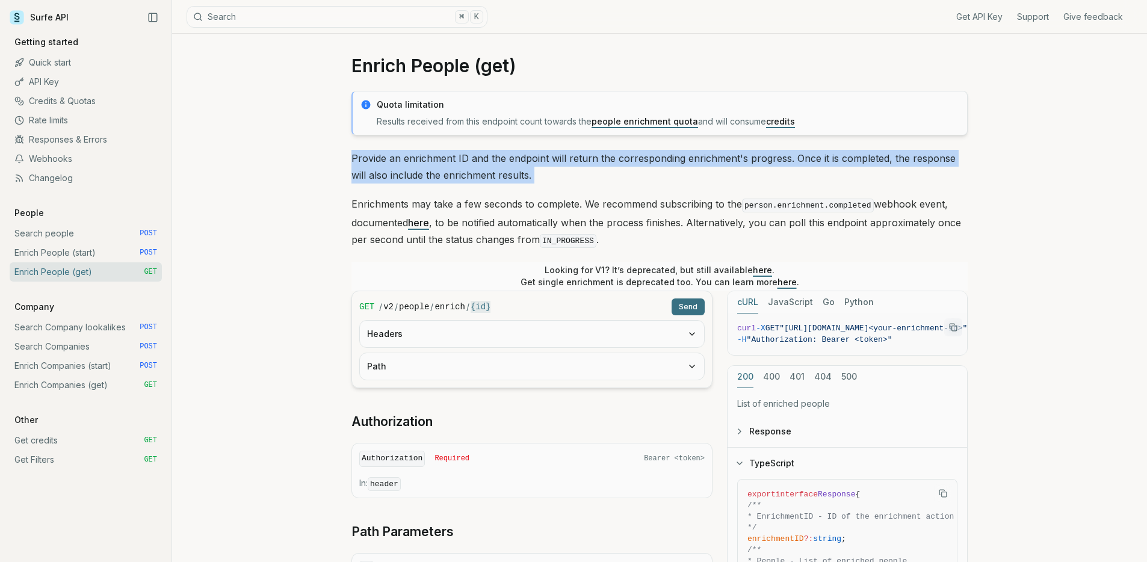
click at [494, 154] on p "Provide an enrichment ID and the endpoint will return the corresponding enrichm…" at bounding box center [660, 167] width 616 height 34
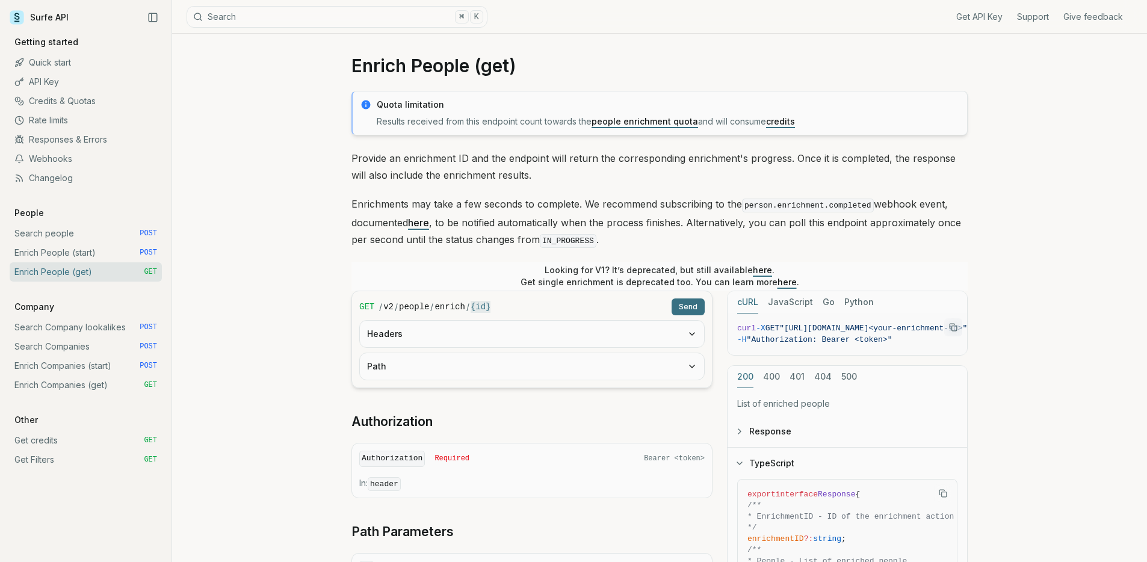
click at [519, 222] on p "Enrichments may take a few seconds to complete. We recommend subscribing to the…" at bounding box center [660, 223] width 616 height 54
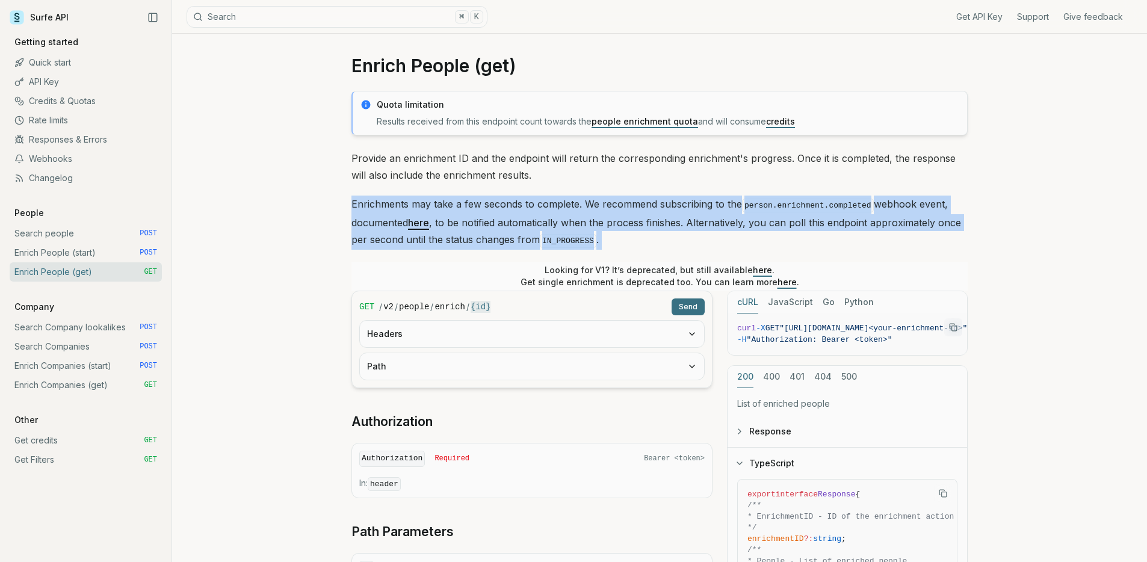
click at [519, 222] on p "Enrichments may take a few seconds to complete. We recommend subscribing to the…" at bounding box center [660, 223] width 616 height 54
click at [512, 189] on div "Quota limitation Results received from this endpoint count towards the people e…" at bounding box center [660, 471] width 616 height 761
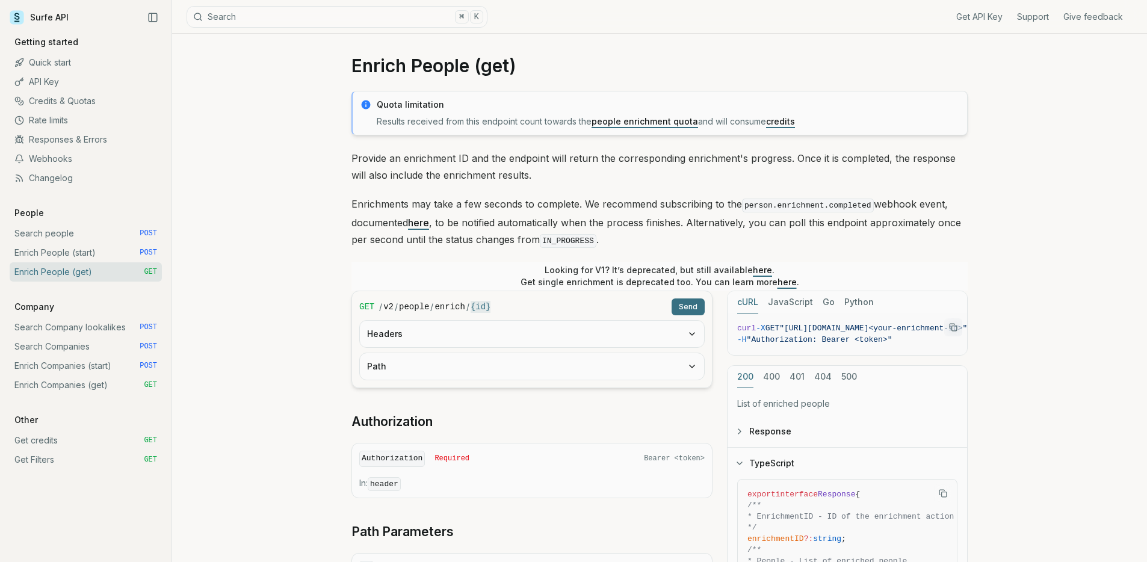
click at [514, 179] on p "Provide an enrichment ID and the endpoint will return the corresponding enrichm…" at bounding box center [660, 167] width 616 height 34
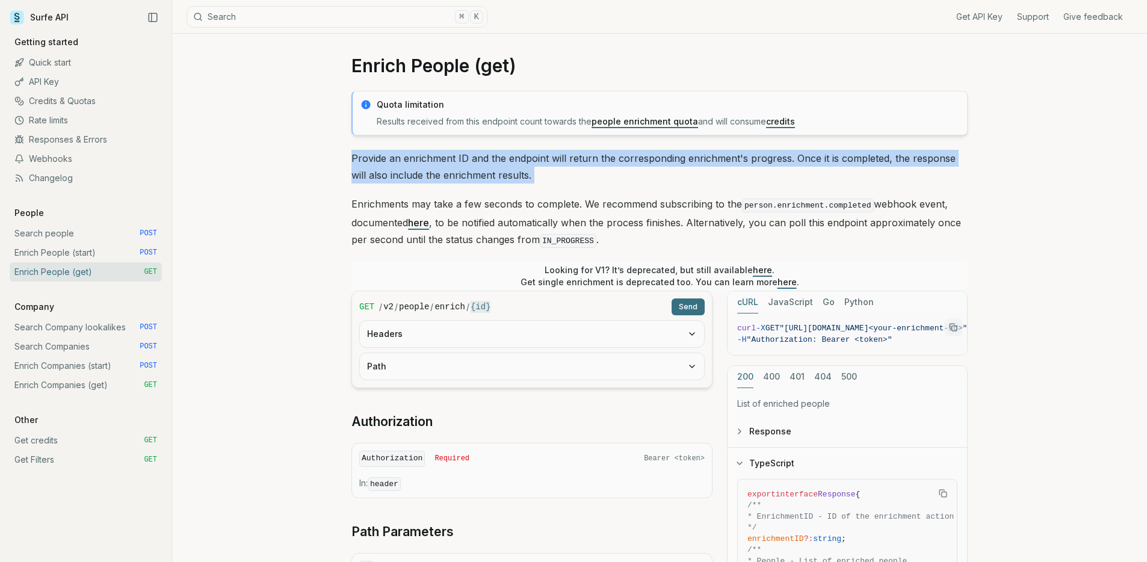
click at [514, 179] on p "Provide an enrichment ID and the endpoint will return the corresponding enrichm…" at bounding box center [660, 167] width 616 height 34
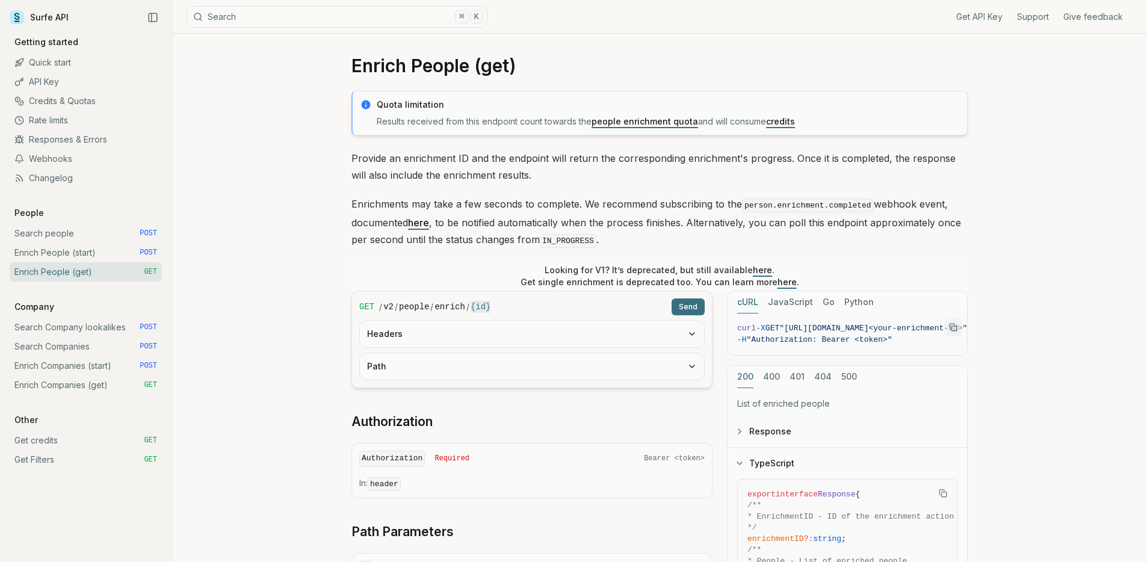
click at [512, 209] on p "Enrichments may take a few seconds to complete. We recommend subscribing to the…" at bounding box center [660, 223] width 616 height 54
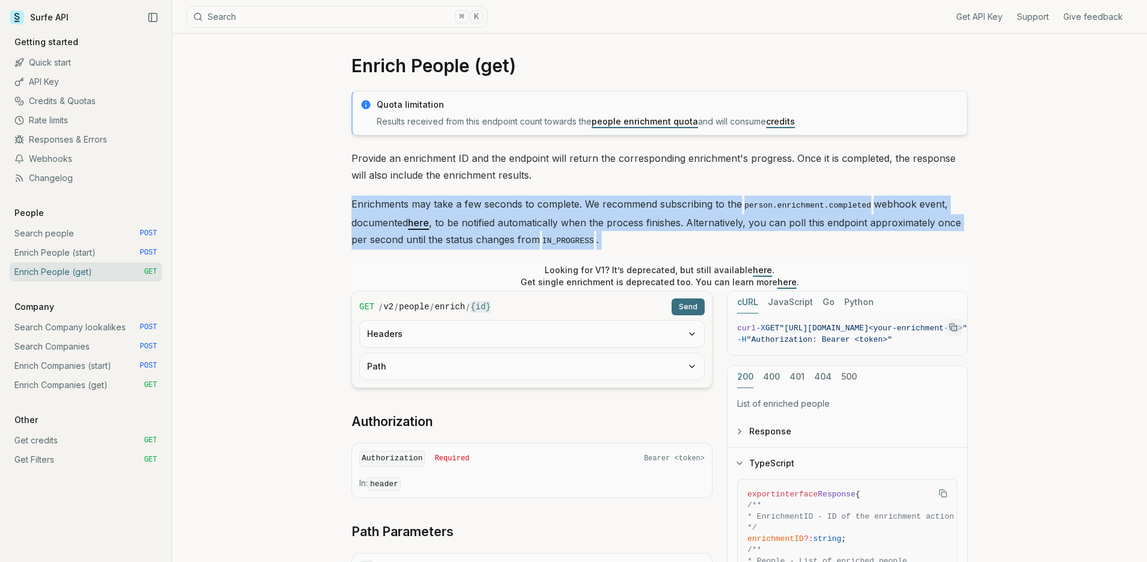
click at [512, 209] on p "Enrichments may take a few seconds to complete. We recommend subscribing to the…" at bounding box center [660, 223] width 616 height 54
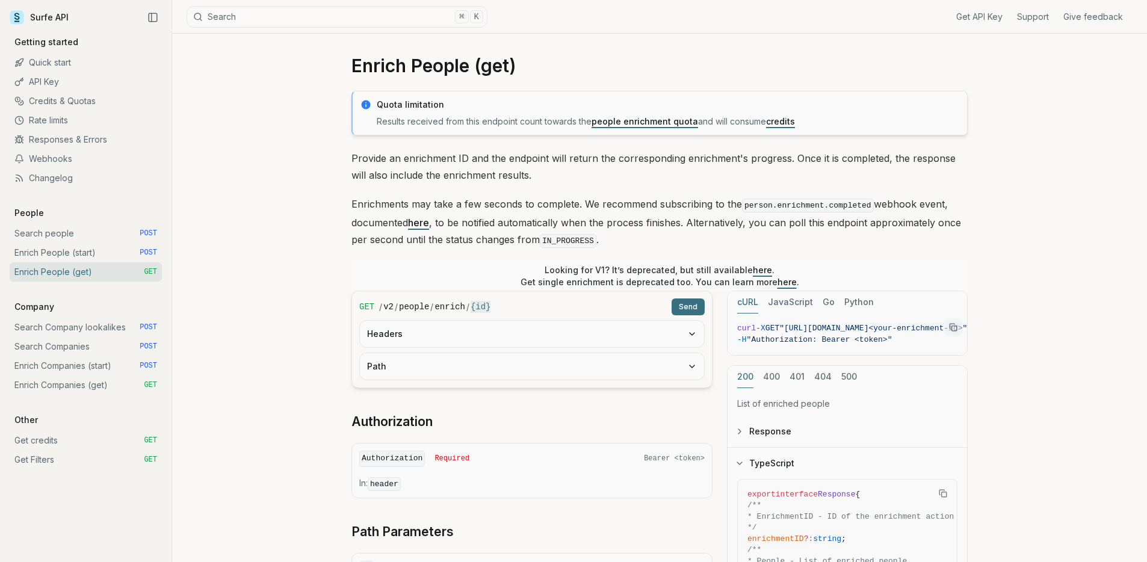
click at [526, 144] on div "Quota limitation Results received from this endpoint count towards the people e…" at bounding box center [660, 471] width 616 height 761
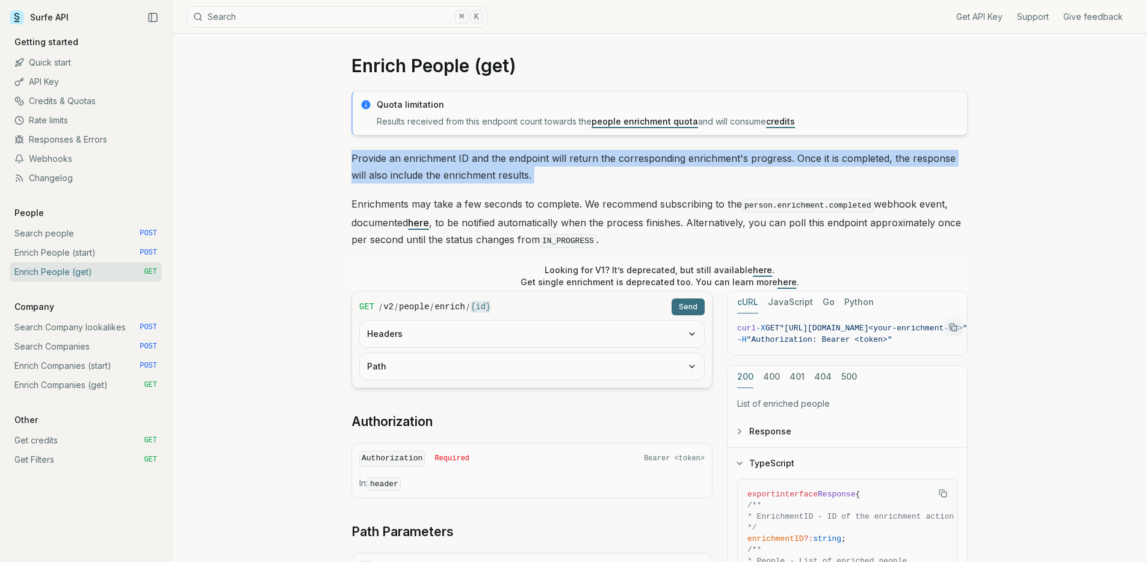
click at [526, 144] on div "Quota limitation Results received from this endpoint count towards the people e…" at bounding box center [660, 471] width 616 height 761
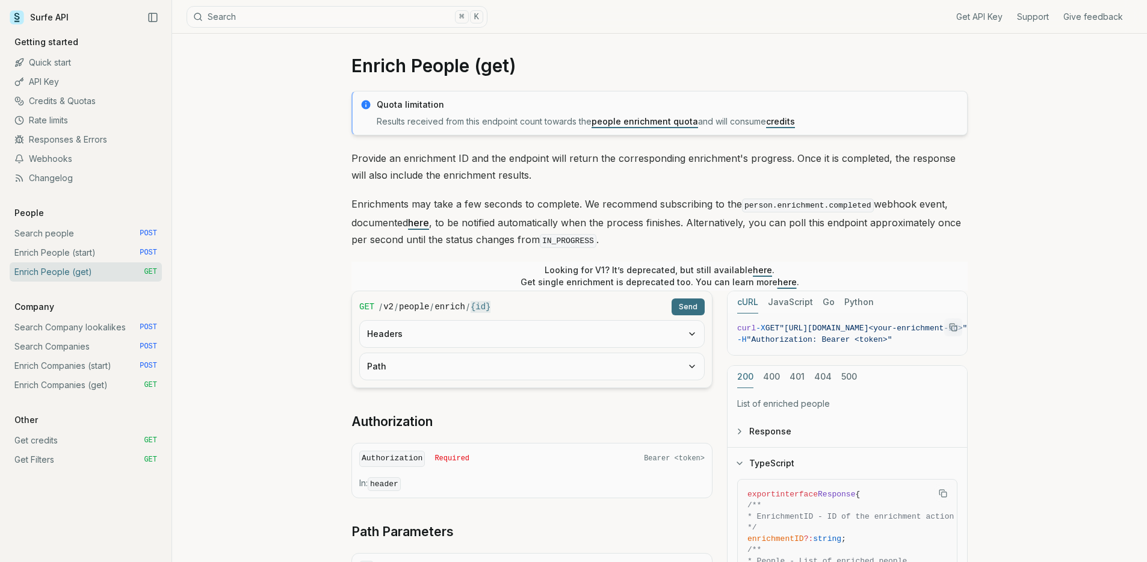
click at [533, 201] on p "Enrichments may take a few seconds to complete. We recommend subscribing to the…" at bounding box center [660, 223] width 616 height 54
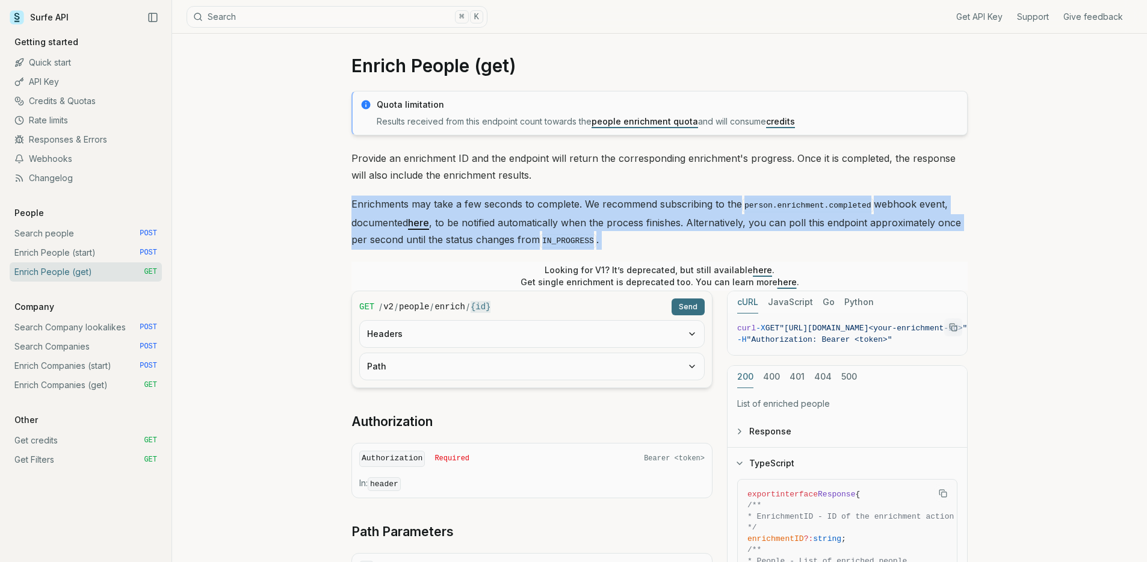
click at [533, 201] on p "Enrichments may take a few seconds to complete. We recommend subscribing to the…" at bounding box center [660, 223] width 616 height 54
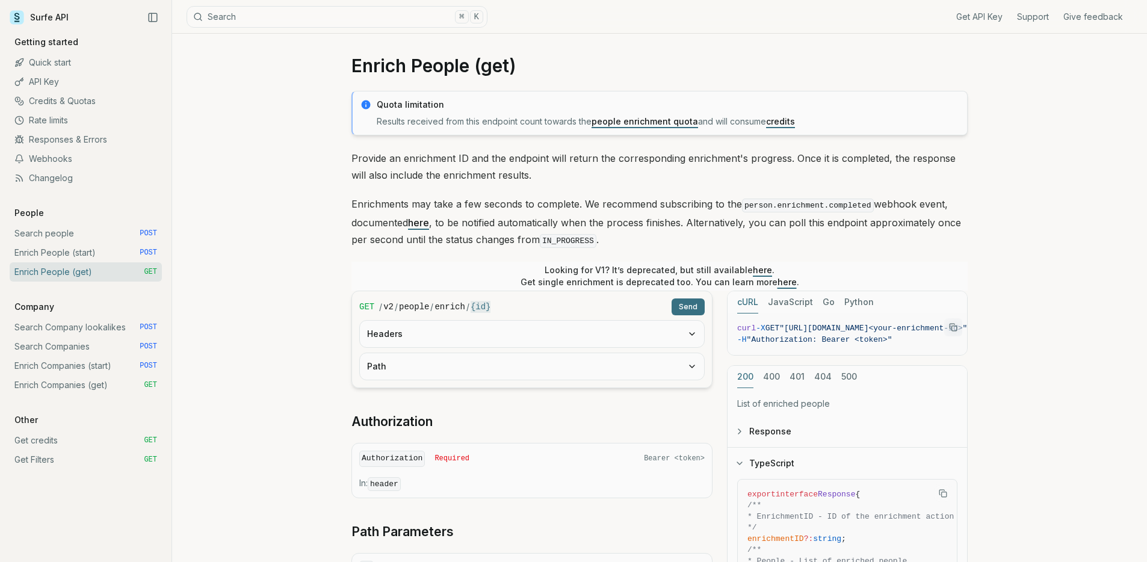
click at [535, 171] on p "Provide an enrichment ID and the endpoint will return the corresponding enrichm…" at bounding box center [660, 167] width 616 height 34
click at [535, 172] on p "Provide an enrichment ID and the endpoint will return the corresponding enrichm…" at bounding box center [660, 167] width 616 height 34
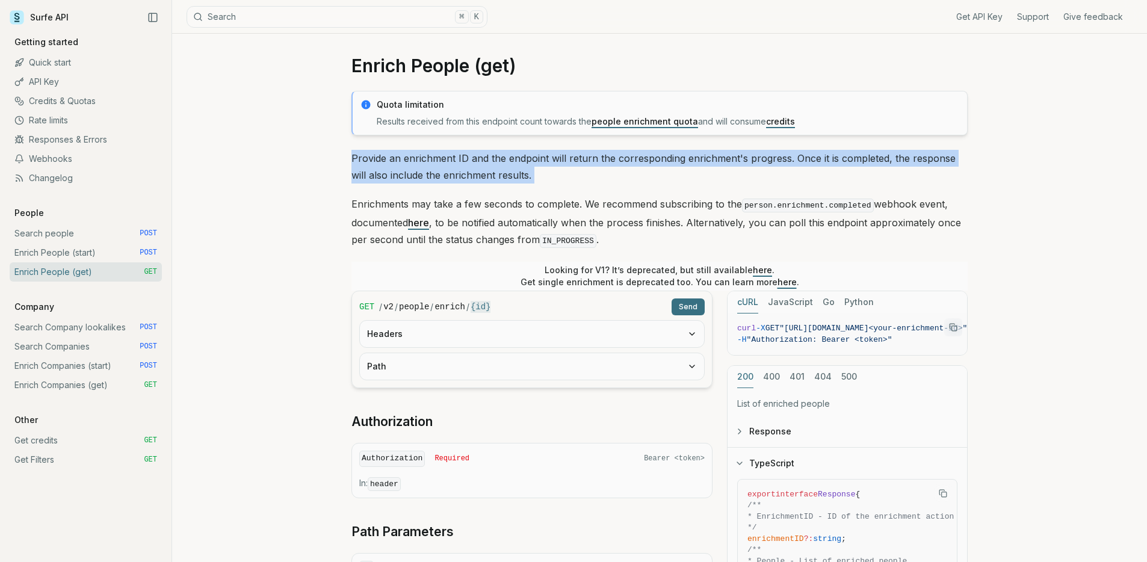
click at [535, 172] on p "Provide an enrichment ID and the endpoint will return the corresponding enrichm…" at bounding box center [660, 167] width 616 height 34
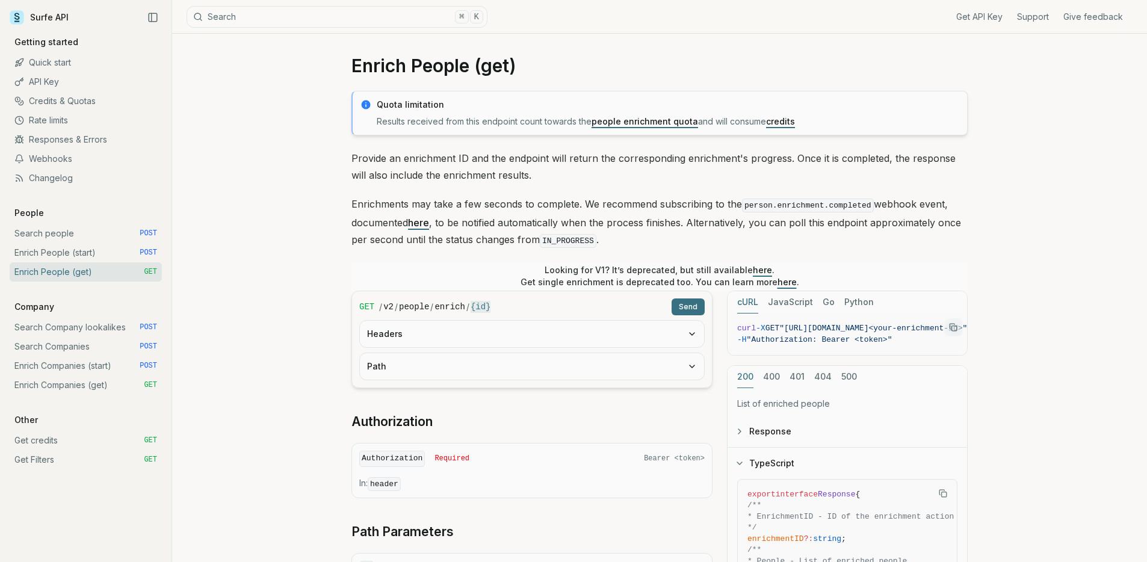
click at [541, 210] on p "Enrichments may take a few seconds to complete. We recommend subscribing to the…" at bounding box center [660, 223] width 616 height 54
click at [550, 125] on p "Results received from this endpoint count towards the people enrichment quota a…" at bounding box center [668, 122] width 583 height 12
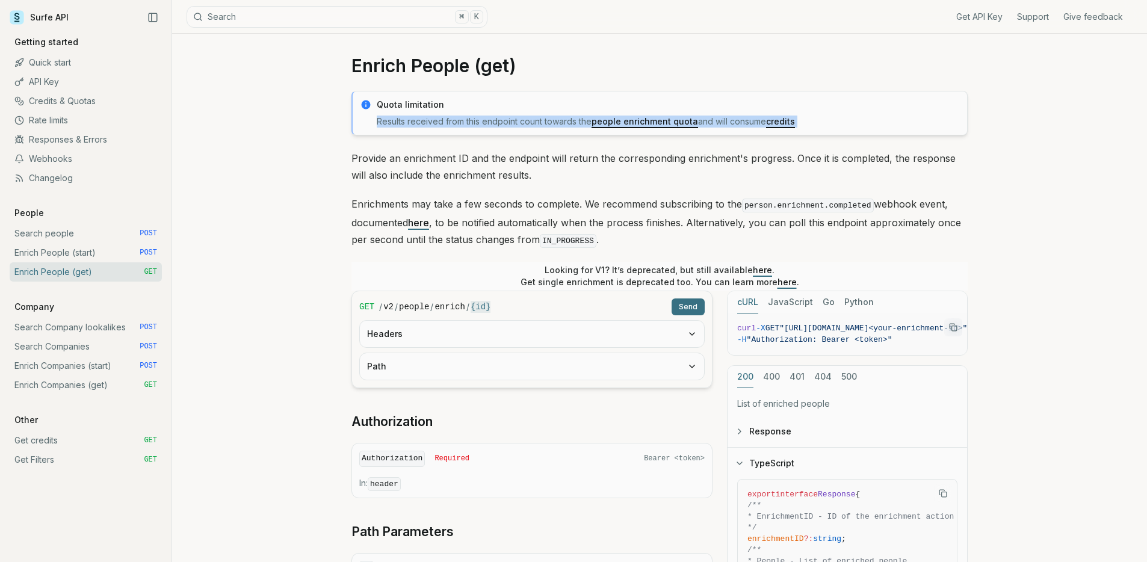
click at [550, 125] on p "Results received from this endpoint count towards the people enrichment quota a…" at bounding box center [668, 122] width 583 height 12
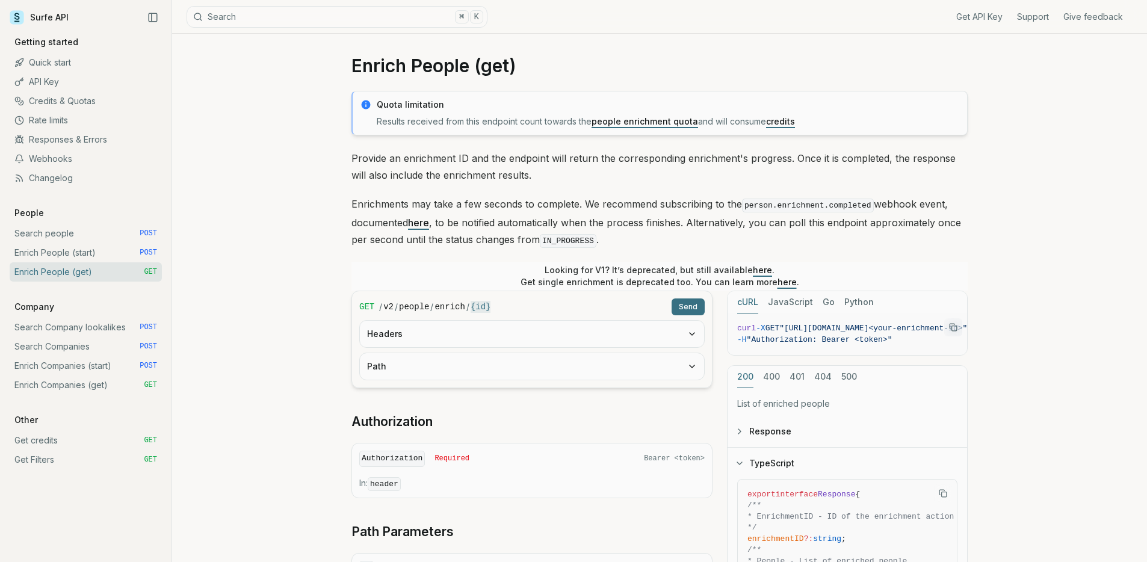
click at [546, 103] on p "Quota limitation" at bounding box center [668, 105] width 583 height 12
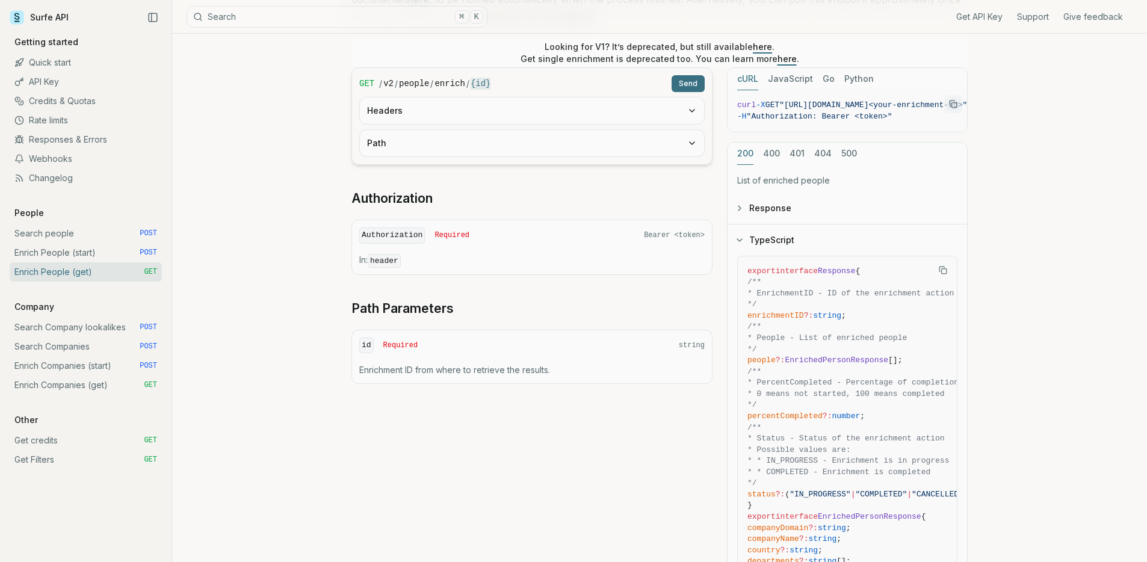
scroll to position [178, 0]
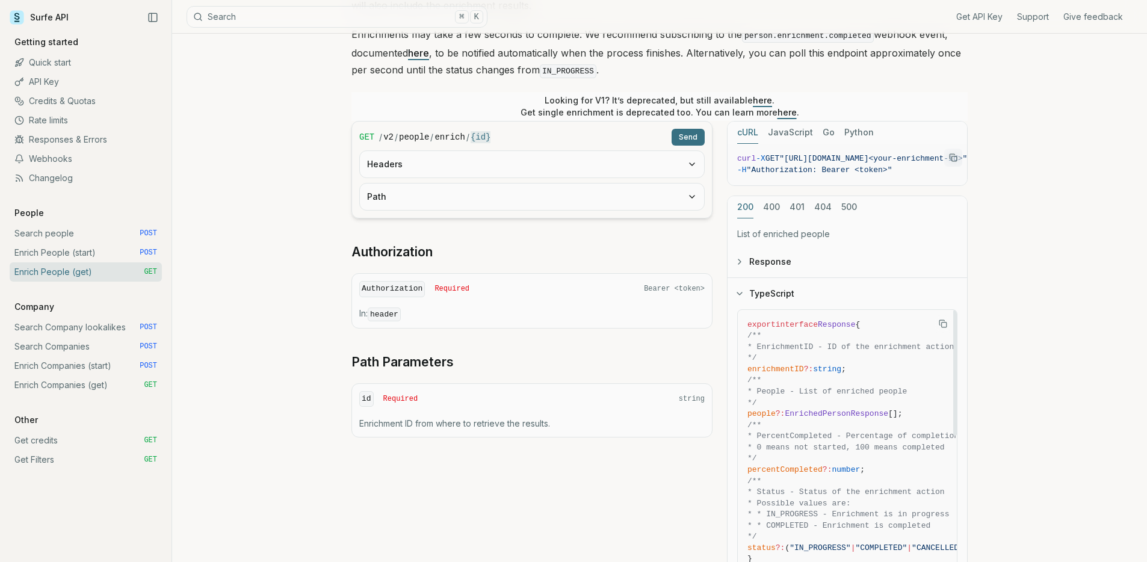
click at [790, 282] on button "TypeScript" at bounding box center [848, 293] width 240 height 31
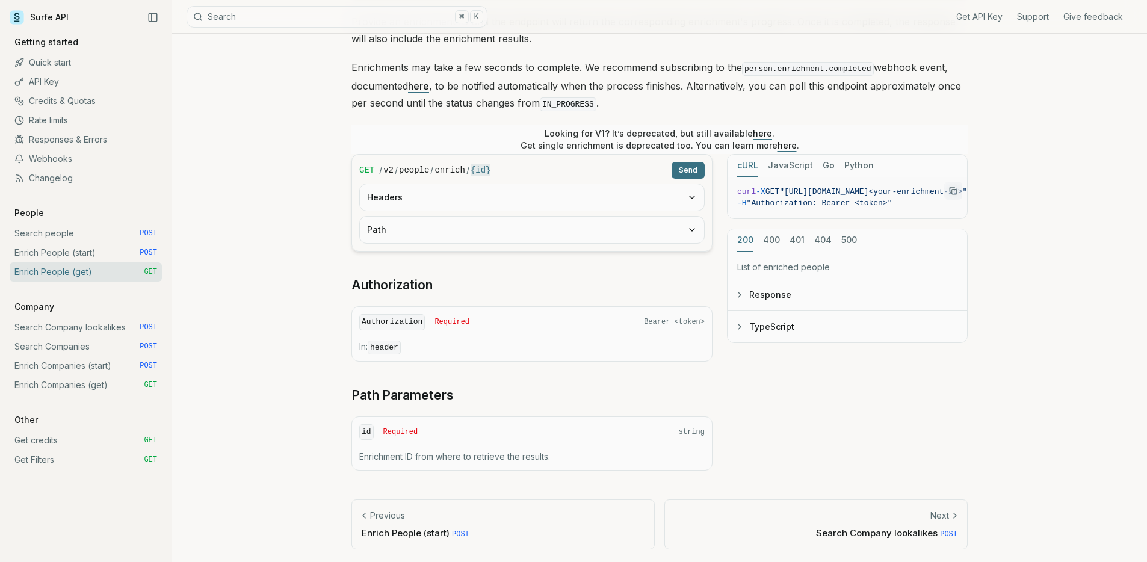
click at [743, 262] on p "List of enriched people" at bounding box center [847, 267] width 220 height 12
click at [746, 296] on button "Response" at bounding box center [848, 294] width 240 height 31
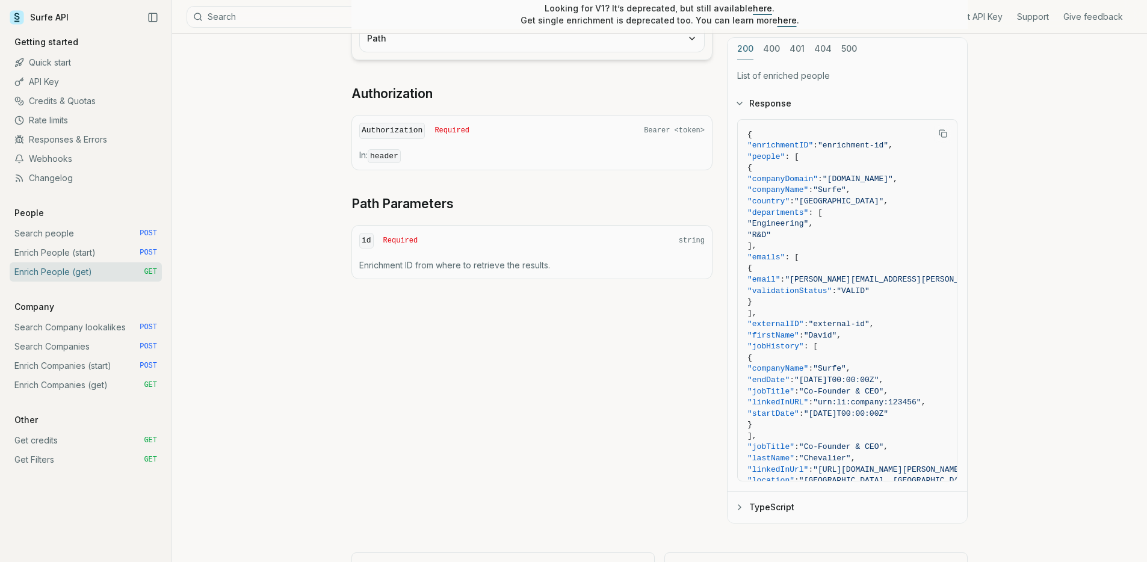
scroll to position [0, 0]
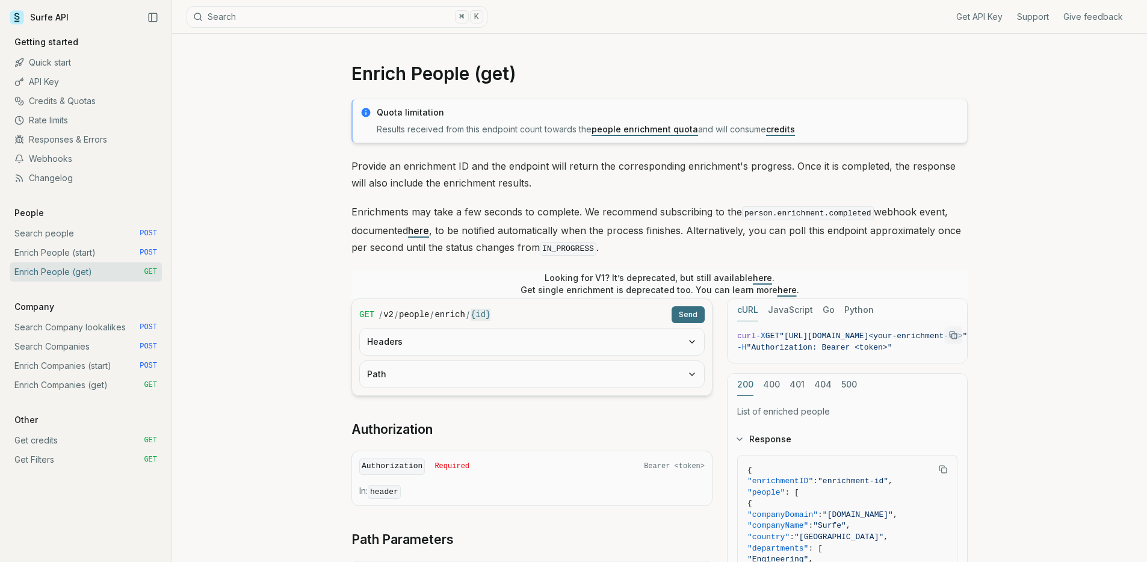
click at [51, 14] on link "Surfe API" at bounding box center [39, 17] width 59 height 18
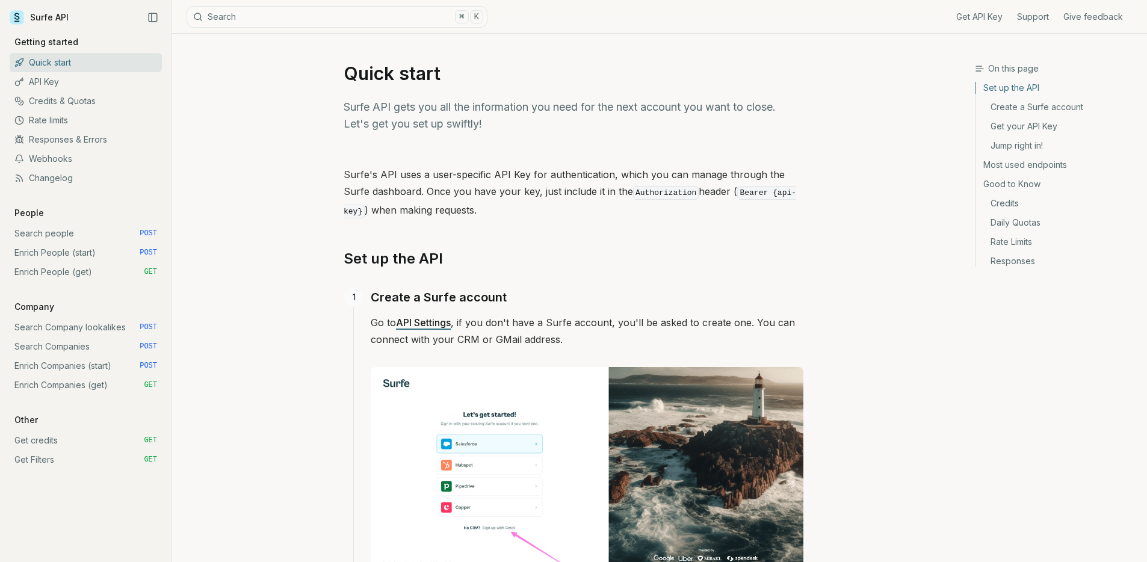
click at [29, 308] on p "Company" at bounding box center [34, 307] width 49 height 12
click at [37, 306] on p "Company" at bounding box center [34, 307] width 49 height 12
click at [37, 307] on p "Company" at bounding box center [34, 307] width 49 height 12
click at [43, 306] on p "Company" at bounding box center [34, 307] width 49 height 12
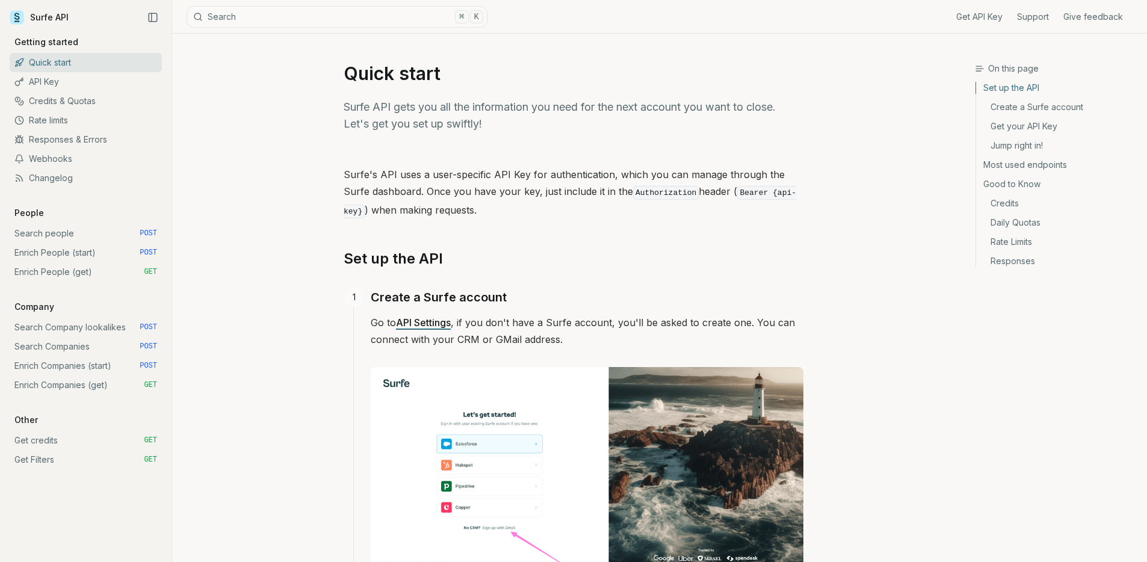
click at [67, 167] on link "Webhooks" at bounding box center [86, 158] width 152 height 19
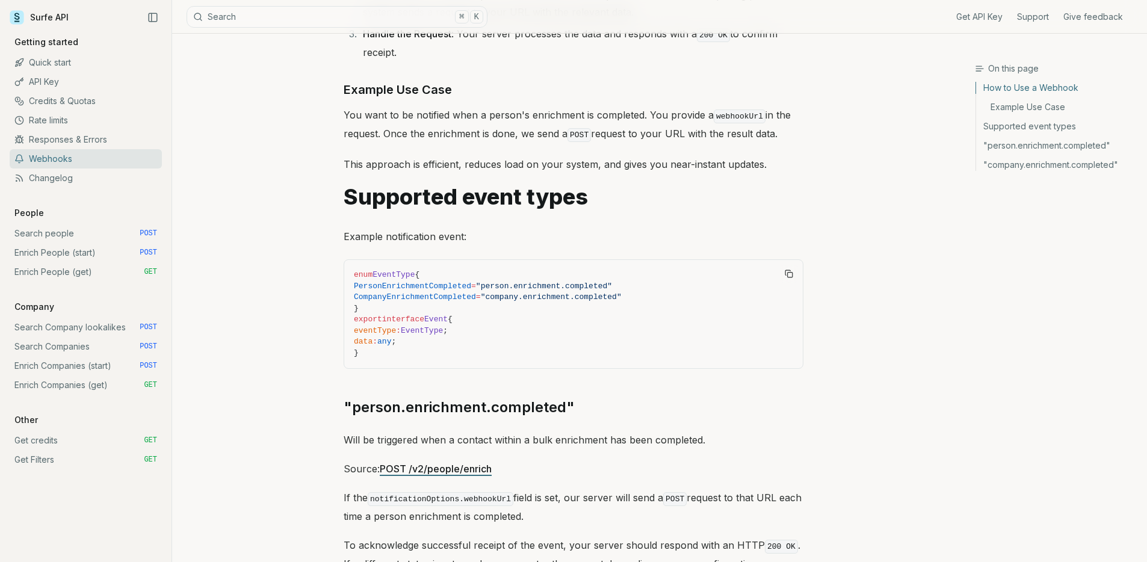
scroll to position [374, 0]
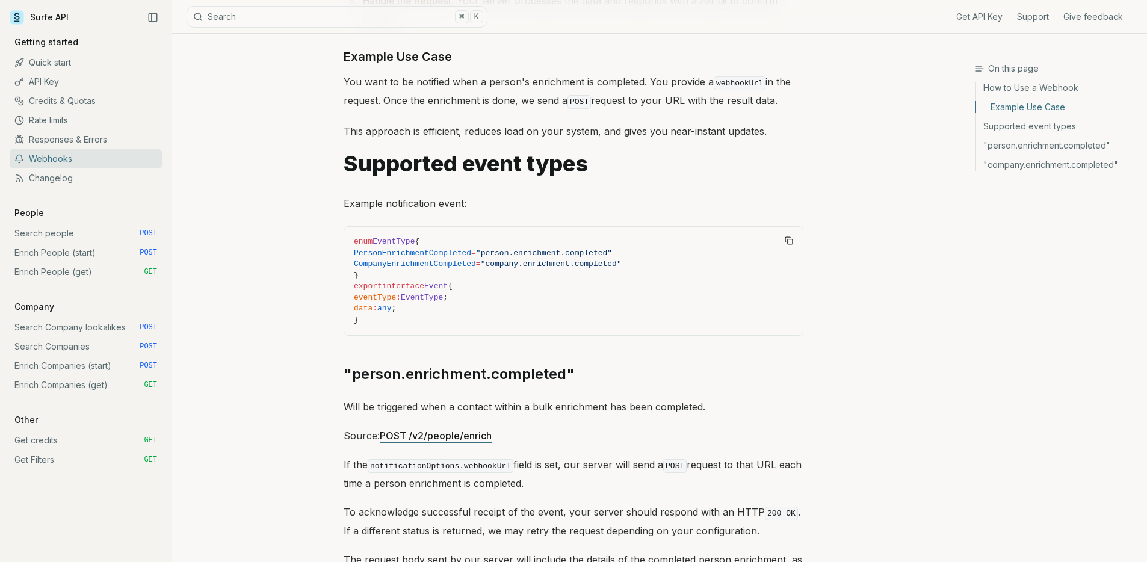
click at [451, 252] on span "PersonEnrichmentCompleted" at bounding box center [412, 253] width 117 height 9
click at [456, 263] on span "CompanyEnrichmentCompleted" at bounding box center [415, 263] width 122 height 9
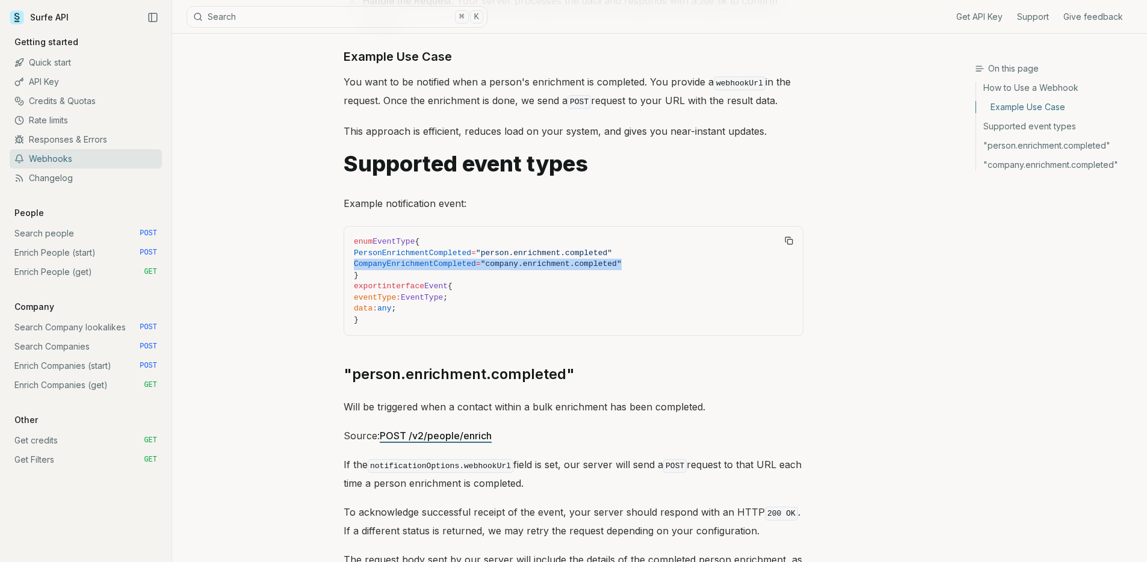
click at [456, 263] on span "CompanyEnrichmentCompleted" at bounding box center [415, 263] width 122 height 9
click at [458, 250] on span "PersonEnrichmentCompleted" at bounding box center [412, 253] width 117 height 9
click at [458, 251] on span "PersonEnrichmentCompleted" at bounding box center [412, 253] width 117 height 9
click at [459, 259] on span "CompanyEnrichmentCompleted" at bounding box center [415, 263] width 122 height 9
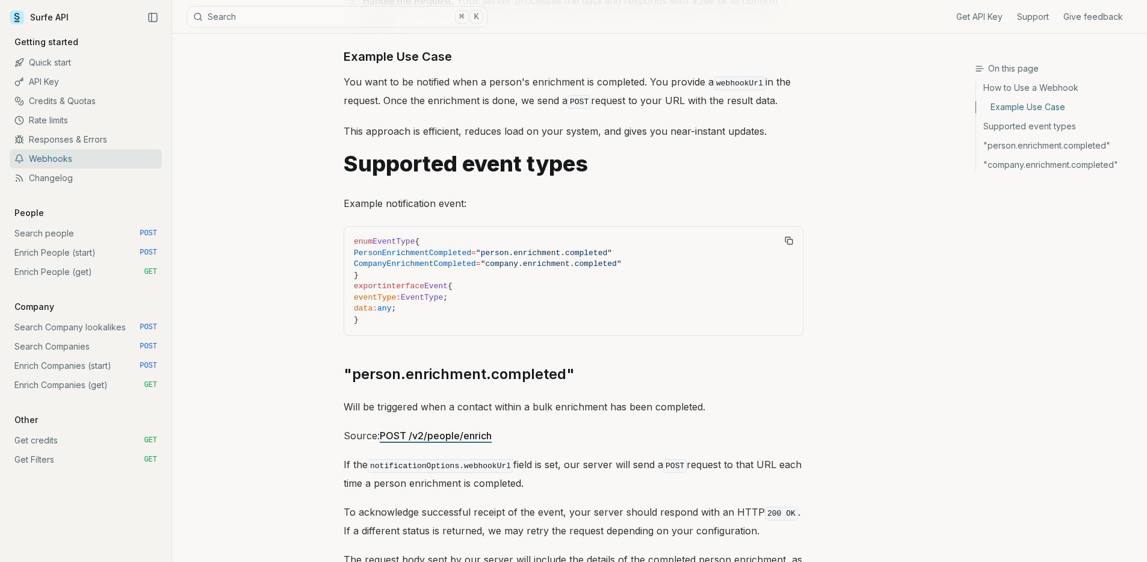
click at [459, 259] on span "CompanyEnrichmentCompleted" at bounding box center [415, 263] width 122 height 9
click at [460, 255] on span "PersonEnrichmentCompleted" at bounding box center [412, 253] width 117 height 9
drag, startPoint x: 281, startPoint y: 277, endPoint x: 269, endPoint y: 278, distance: 11.5
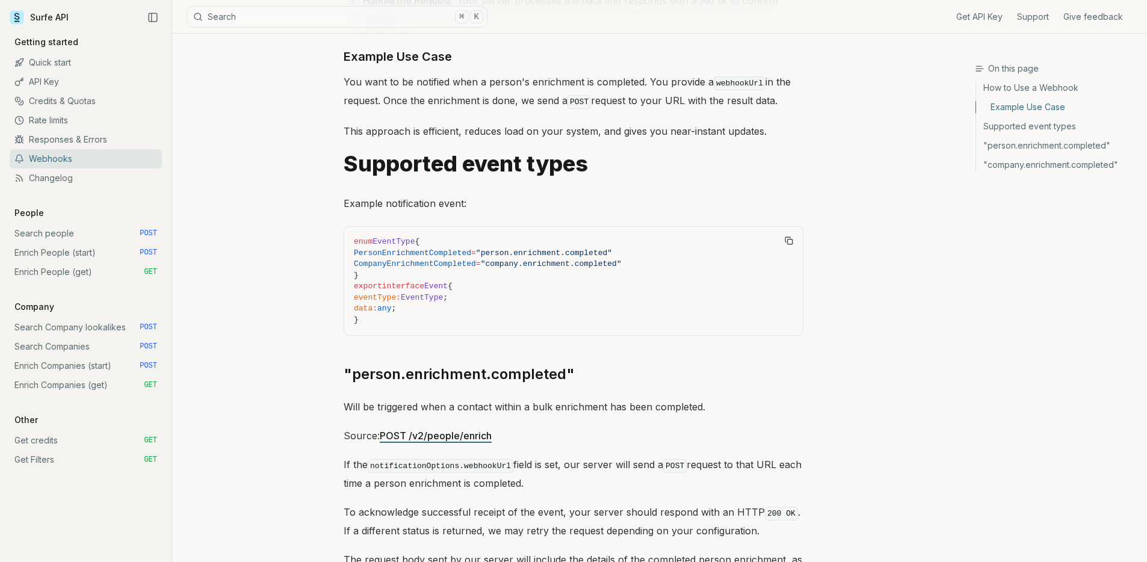
click at [49, 308] on p "Company" at bounding box center [34, 307] width 49 height 12
click at [70, 309] on div "Get API Key Support Give feedback Getting started Quick start API Key Credits &…" at bounding box center [86, 252] width 152 height 433
click at [78, 324] on link "Search Company lookalikes POST" at bounding box center [86, 327] width 152 height 19
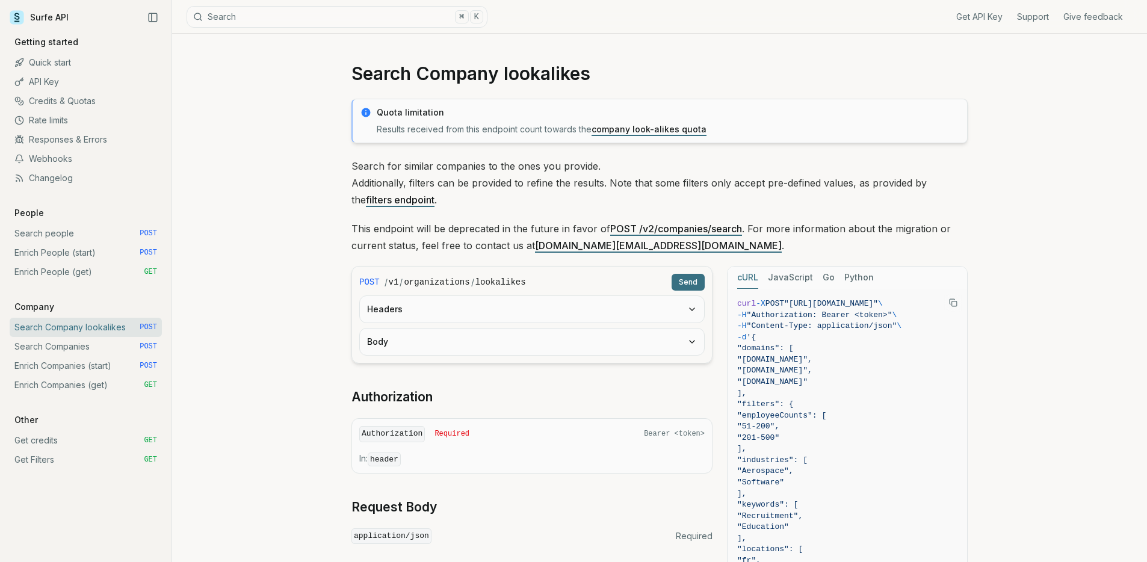
click at [365, 178] on p "Search for similar companies to the ones you provide. Additionally, filters can…" at bounding box center [660, 183] width 616 height 51
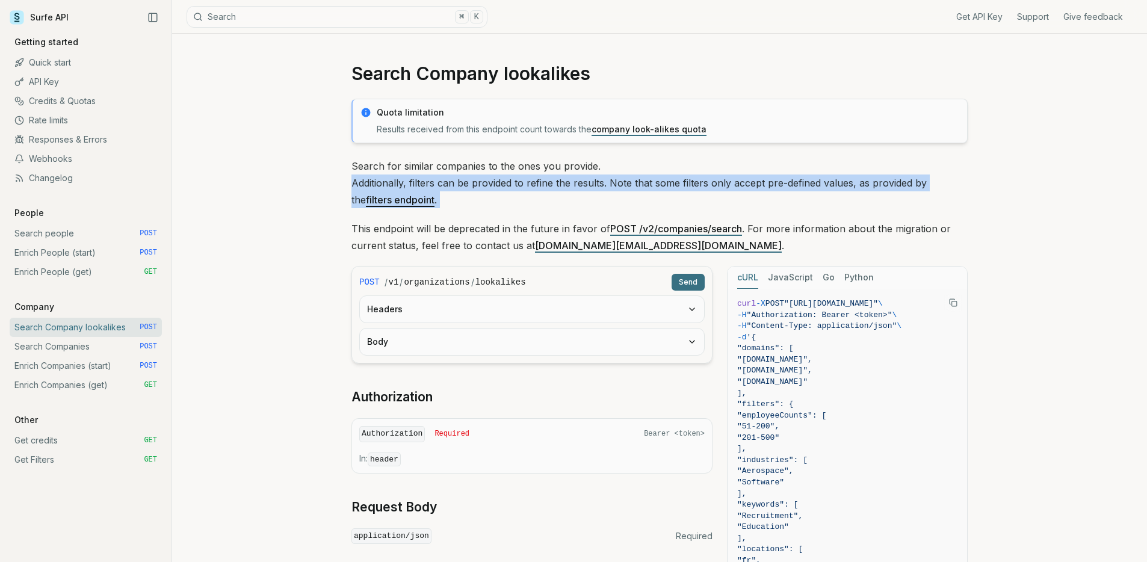
click at [365, 178] on p "Search for similar companies to the ones you provide. Additionally, filters can…" at bounding box center [660, 183] width 616 height 51
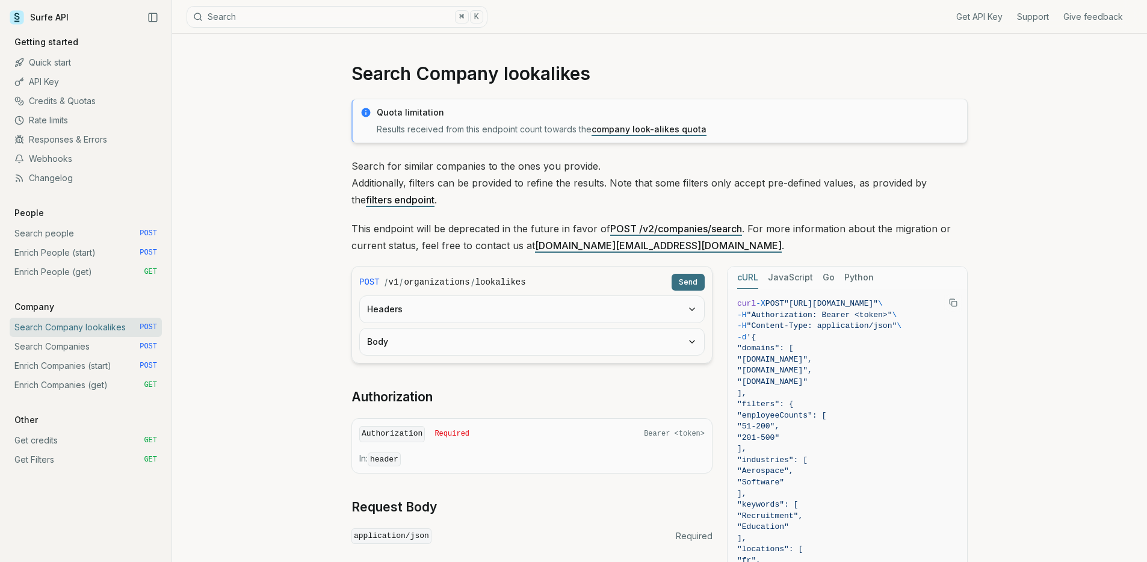
click at [430, 168] on p "Search for similar companies to the ones you provide. Additionally, filters can…" at bounding box center [660, 183] width 616 height 51
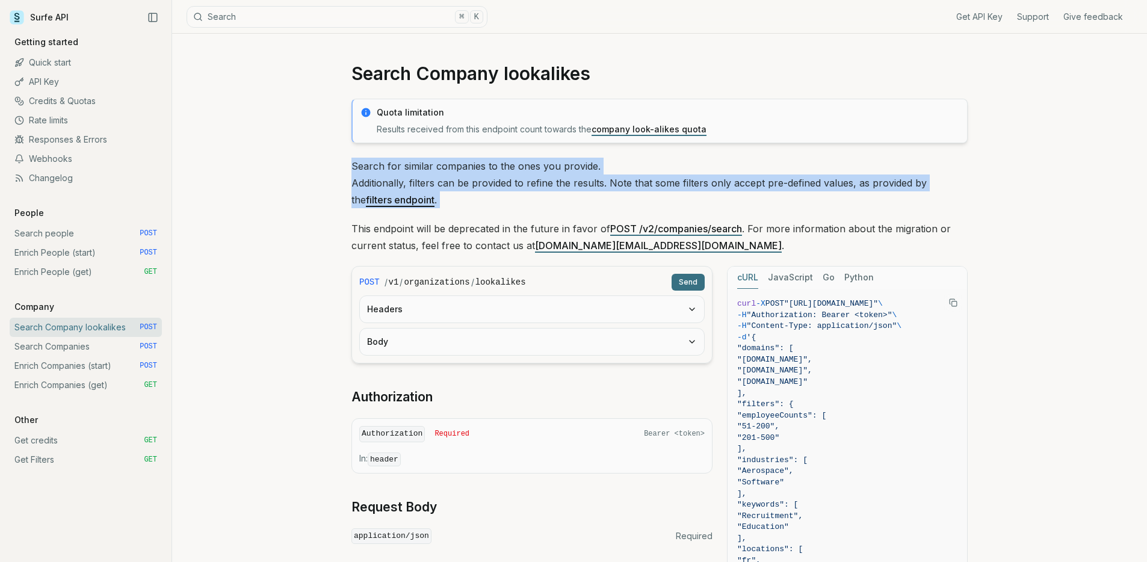
drag, startPoint x: 445, startPoint y: 212, endPoint x: 331, endPoint y: 158, distance: 126.0
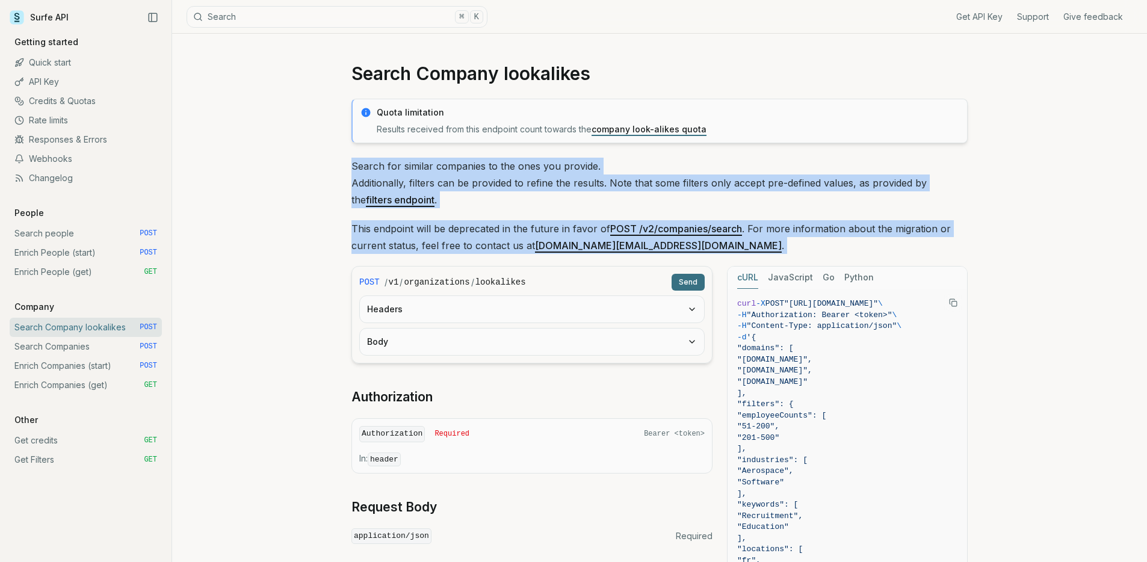
drag, startPoint x: 341, startPoint y: 163, endPoint x: 731, endPoint y: 246, distance: 399.5
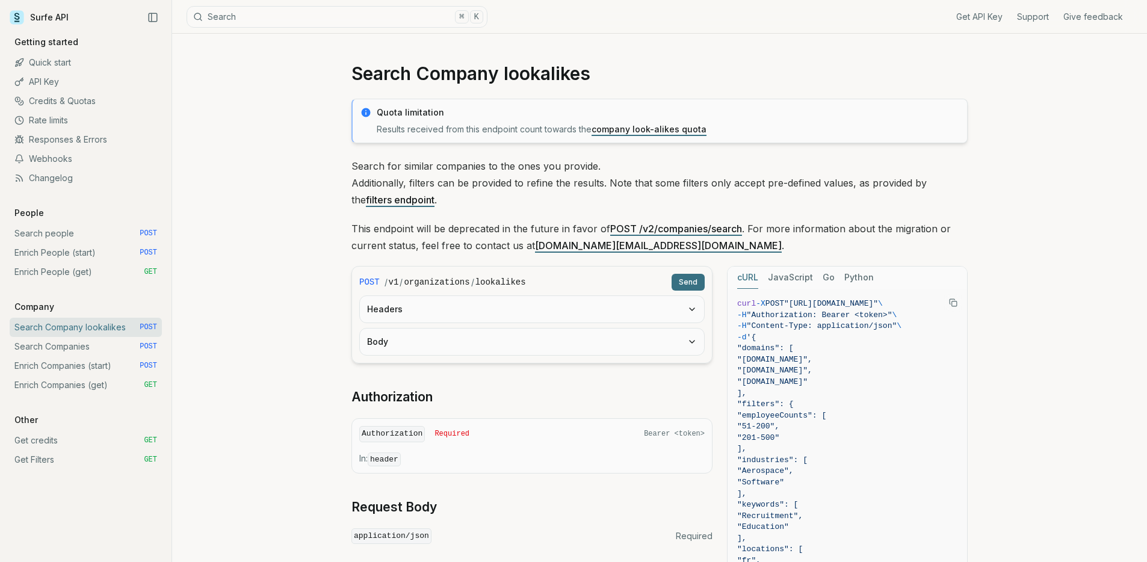
click at [731, 246] on p "This endpoint will be deprecated in the future in favor of POST /v2/companies/s…" at bounding box center [660, 237] width 616 height 34
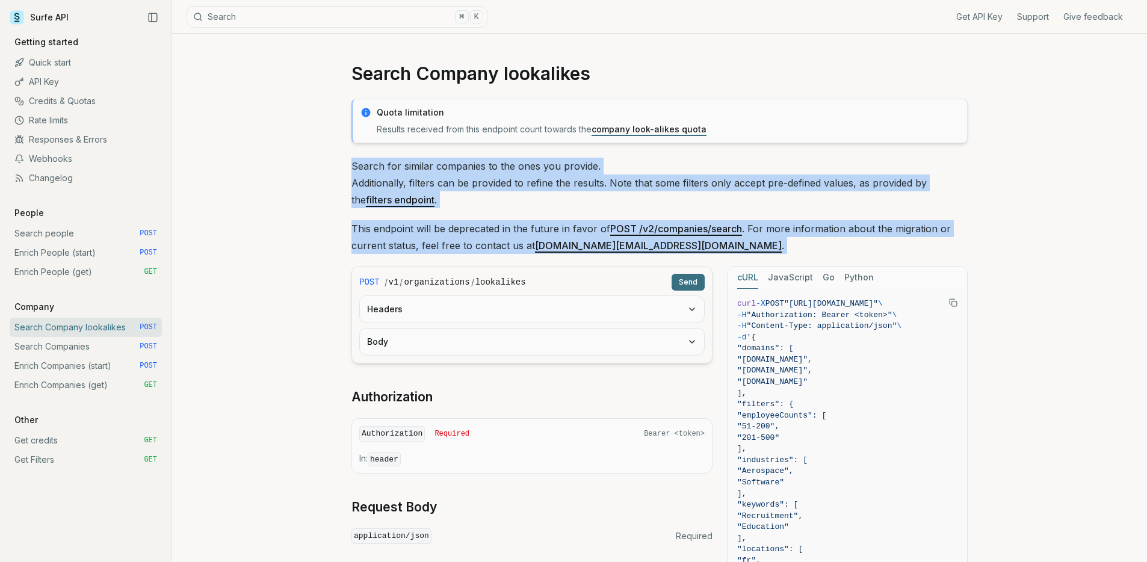
drag, startPoint x: 731, startPoint y: 246, endPoint x: 723, endPoint y: 150, distance: 96.0
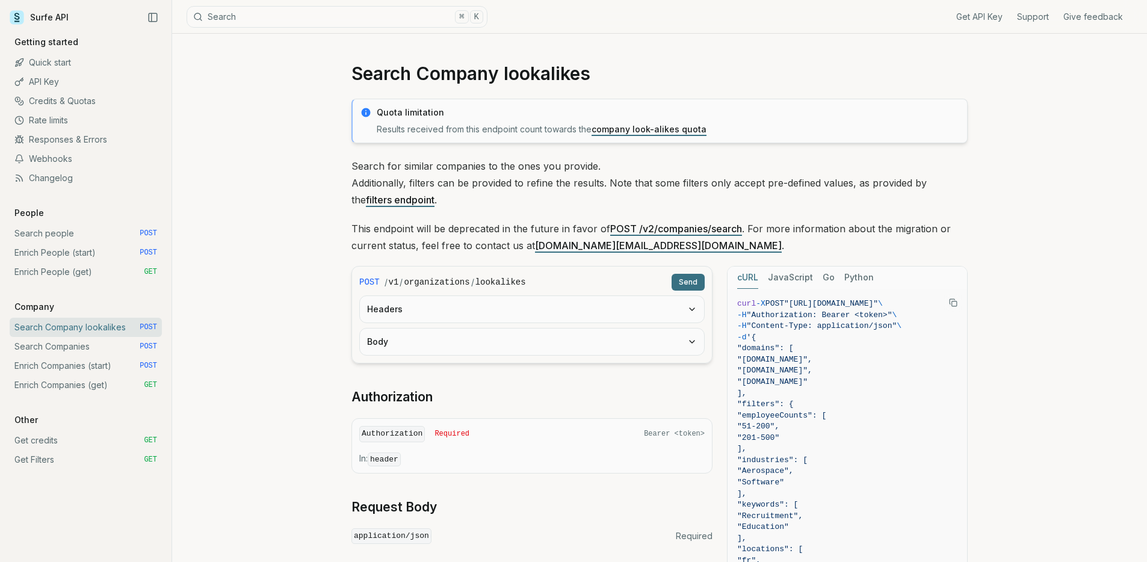
click at [721, 134] on p "Results received from this endpoint count towards the company look-alikes quota" at bounding box center [668, 129] width 583 height 12
click at [736, 107] on p "Quota limitation" at bounding box center [668, 113] width 583 height 12
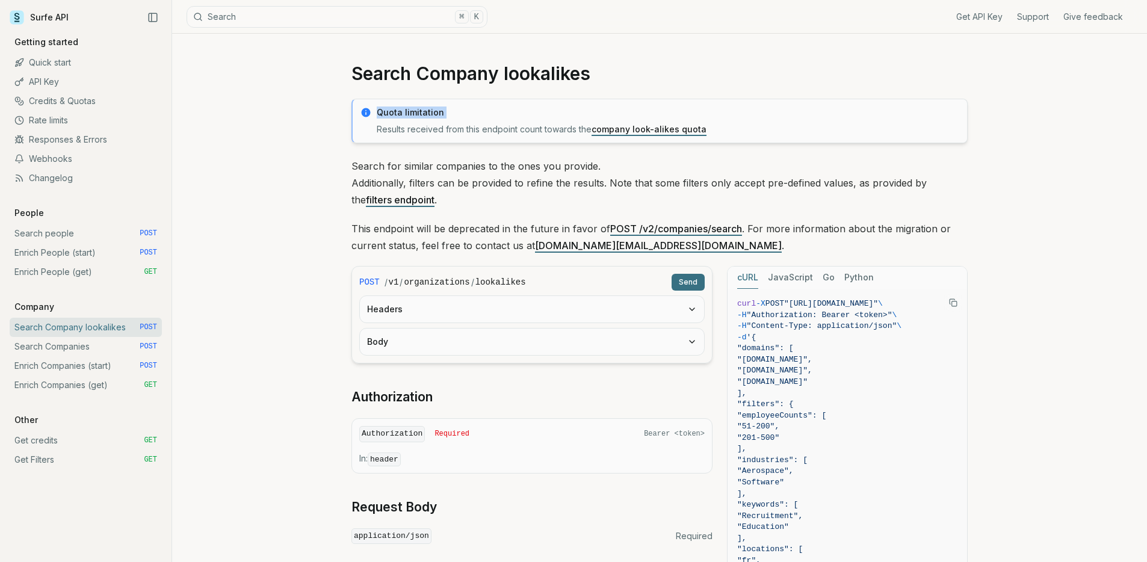
click at [736, 107] on p "Quota limitation" at bounding box center [668, 113] width 583 height 12
click at [739, 118] on p "Quota limitation" at bounding box center [668, 113] width 583 height 12
click at [742, 123] on p "Results received from this endpoint count towards the company look-alikes quota" at bounding box center [668, 129] width 583 height 12
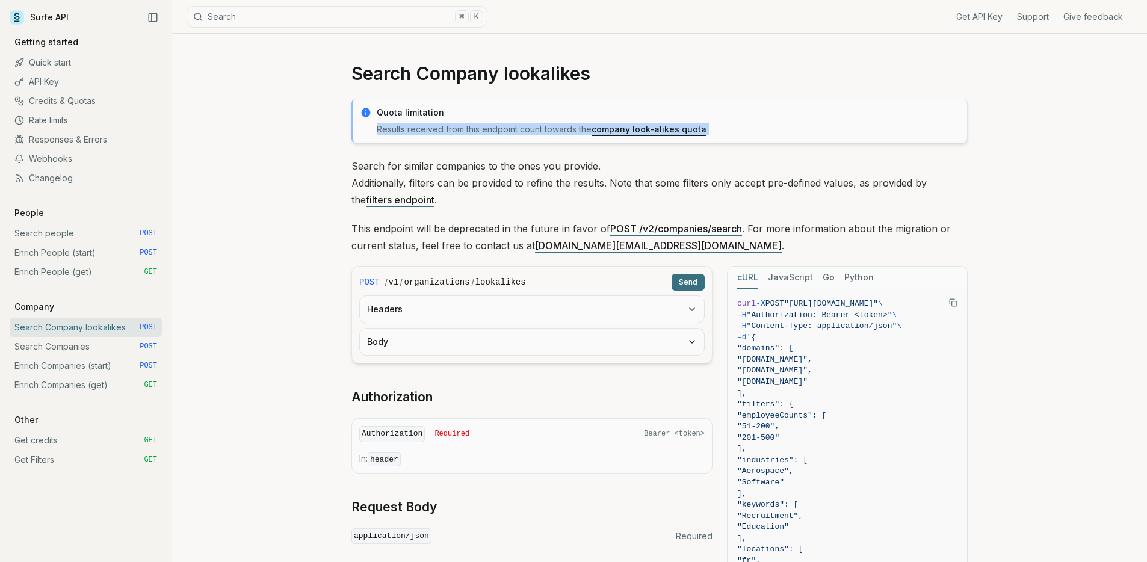
click at [742, 123] on p "Results received from this endpoint count towards the company look-alikes quota" at bounding box center [668, 129] width 583 height 12
click at [743, 123] on p "Results received from this endpoint count towards the company look-alikes quota" at bounding box center [668, 129] width 583 height 12
drag, startPoint x: 748, startPoint y: 127, endPoint x: 738, endPoint y: 97, distance: 31.8
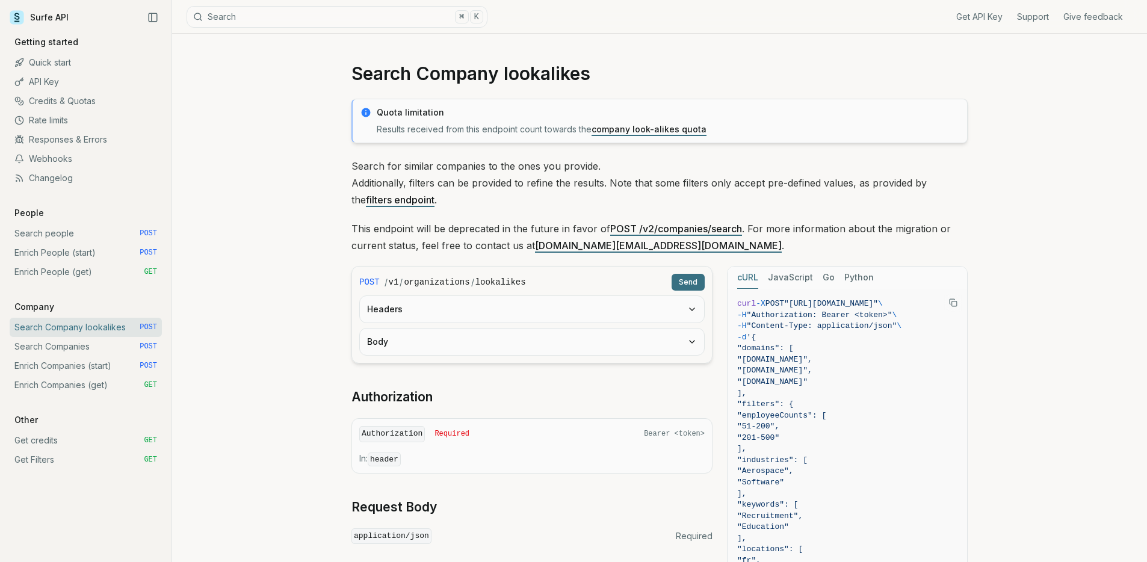
click at [719, 63] on h1 "Search Company lookalikes" at bounding box center [660, 74] width 616 height 22
click at [457, 105] on div "Quota limitation Results received from this endpoint count towards the company …" at bounding box center [660, 121] width 616 height 45
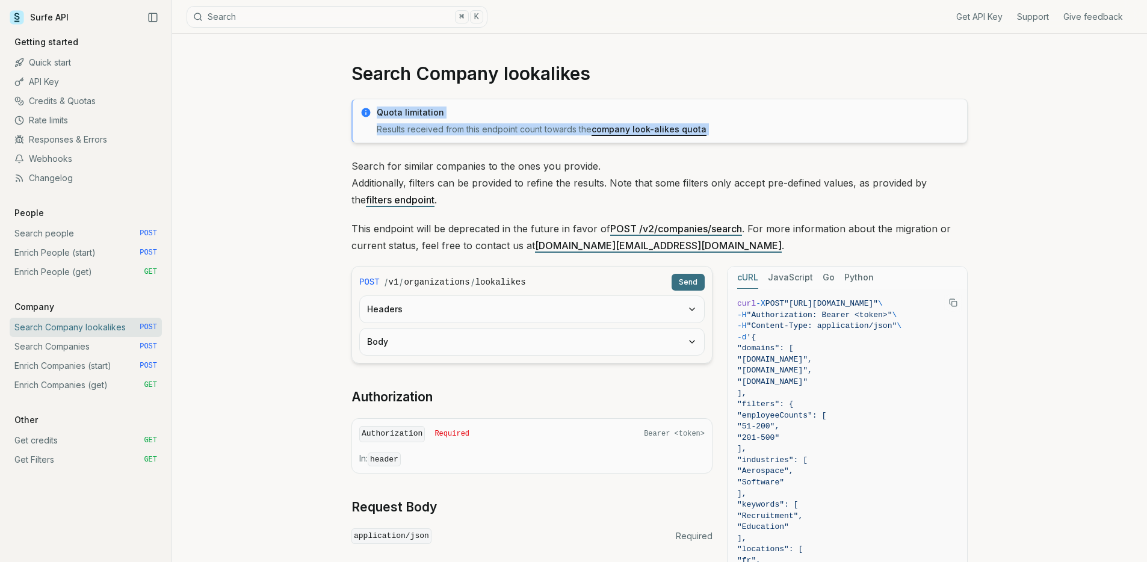
drag, startPoint x: 377, startPoint y: 113, endPoint x: 747, endPoint y: 129, distance: 370.0
click at [747, 129] on div "Quota limitation Results received from this endpoint count towards the company …" at bounding box center [668, 121] width 583 height 29
click at [747, 129] on p "Results received from this endpoint count towards the company look-alikes quota" at bounding box center [668, 129] width 583 height 12
drag, startPoint x: 746, startPoint y: 129, endPoint x: 744, endPoint y: 101, distance: 28.4
click at [744, 101] on div "Quota limitation Results received from this endpoint count towards the company …" at bounding box center [660, 121] width 616 height 45
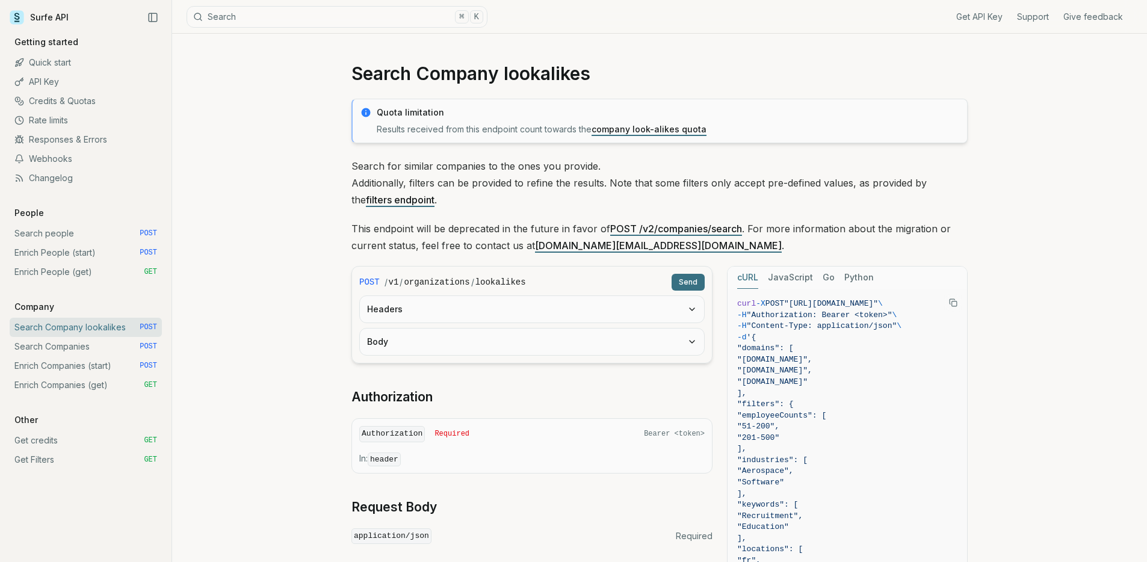
click at [707, 75] on h1 "Search Company lookalikes" at bounding box center [660, 74] width 616 height 22
click at [535, 117] on p "Quota limitation" at bounding box center [668, 113] width 583 height 12
drag, startPoint x: 380, startPoint y: 113, endPoint x: 493, endPoint y: 130, distance: 114.4
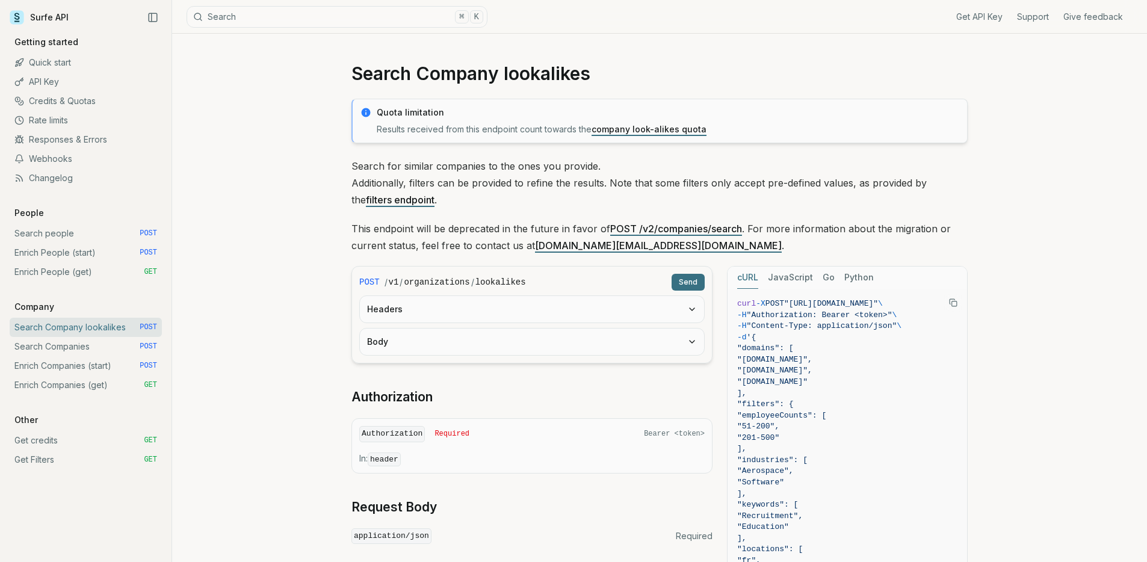
click at [493, 130] on div "Quota limitation Results received from this endpoint count towards the company …" at bounding box center [668, 121] width 583 height 29
drag, startPoint x: 378, startPoint y: 112, endPoint x: 717, endPoint y: 130, distance: 339.4
click at [717, 130] on div "Quota limitation Results received from this endpoint count towards the company …" at bounding box center [668, 121] width 583 height 29
click at [717, 130] on p "Results received from this endpoint count towards the company look-alikes quota" at bounding box center [668, 129] width 583 height 12
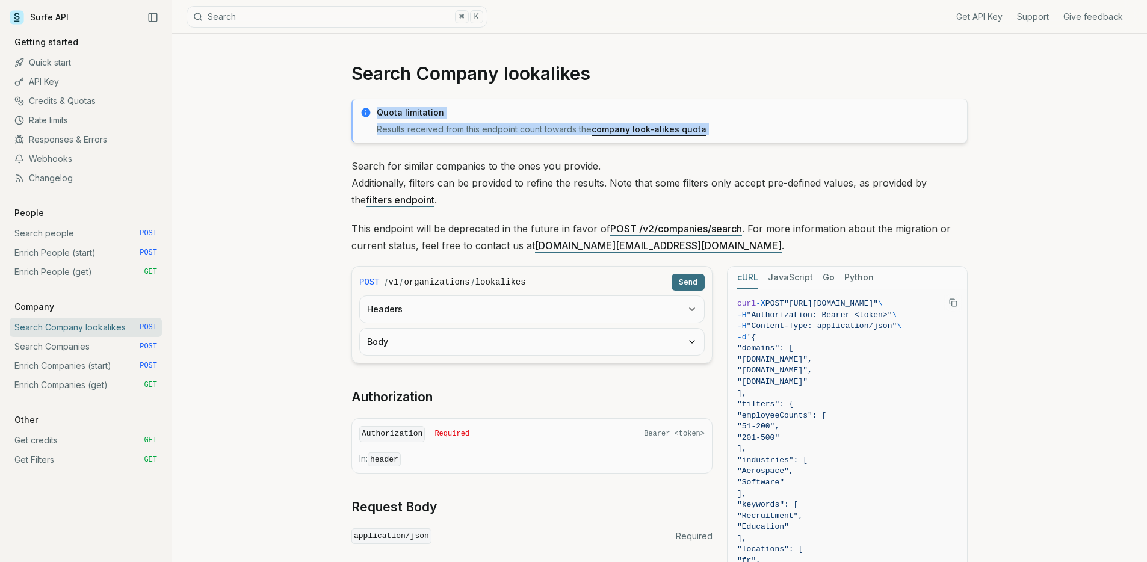
drag, startPoint x: 716, startPoint y: 130, endPoint x: 713, endPoint y: 101, distance: 29.1
click at [713, 101] on div "Quota limitation Results received from this endpoint count towards the company …" at bounding box center [660, 121] width 616 height 45
drag, startPoint x: 377, startPoint y: 113, endPoint x: 720, endPoint y: 126, distance: 342.8
click at [720, 126] on div "Quota limitation Results received from this endpoint count towards the company …" at bounding box center [668, 121] width 583 height 29
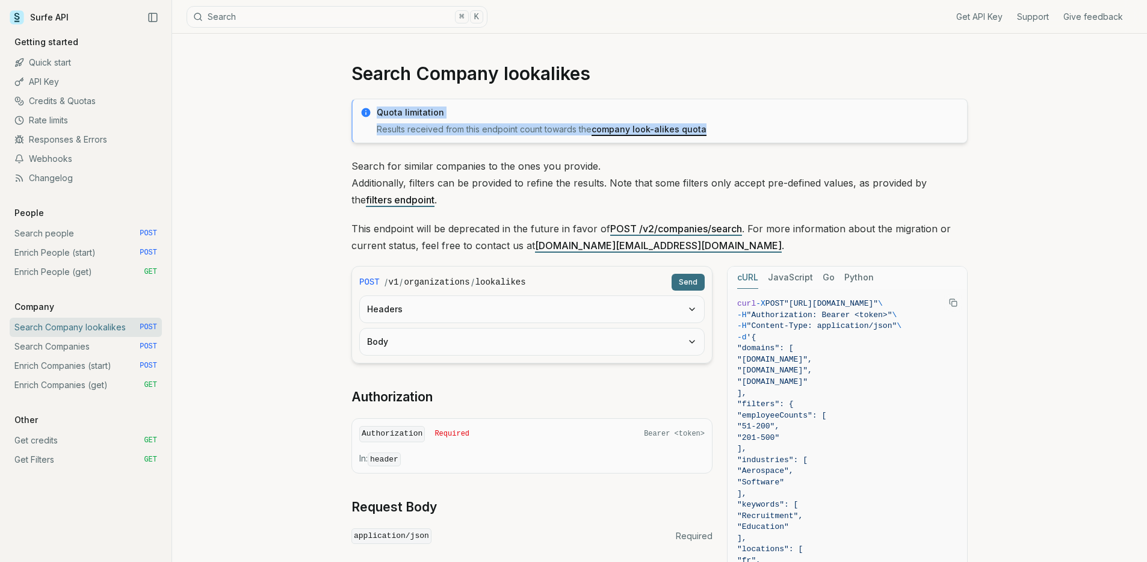
click at [720, 126] on p "Results received from this endpoint count towards the company look-alikes quota" at bounding box center [668, 129] width 583 height 12
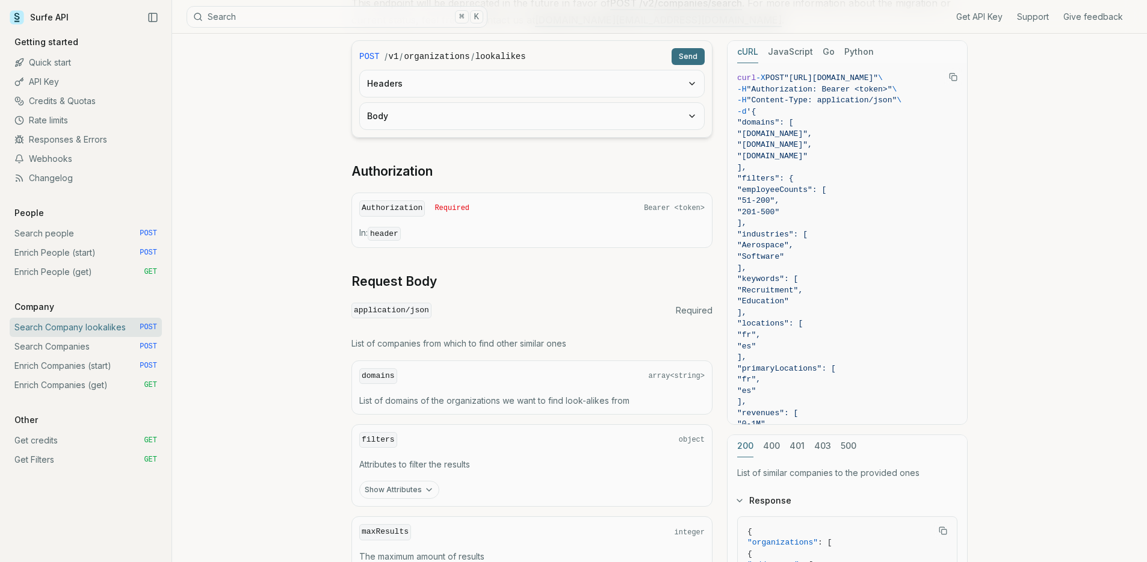
scroll to position [234, 0]
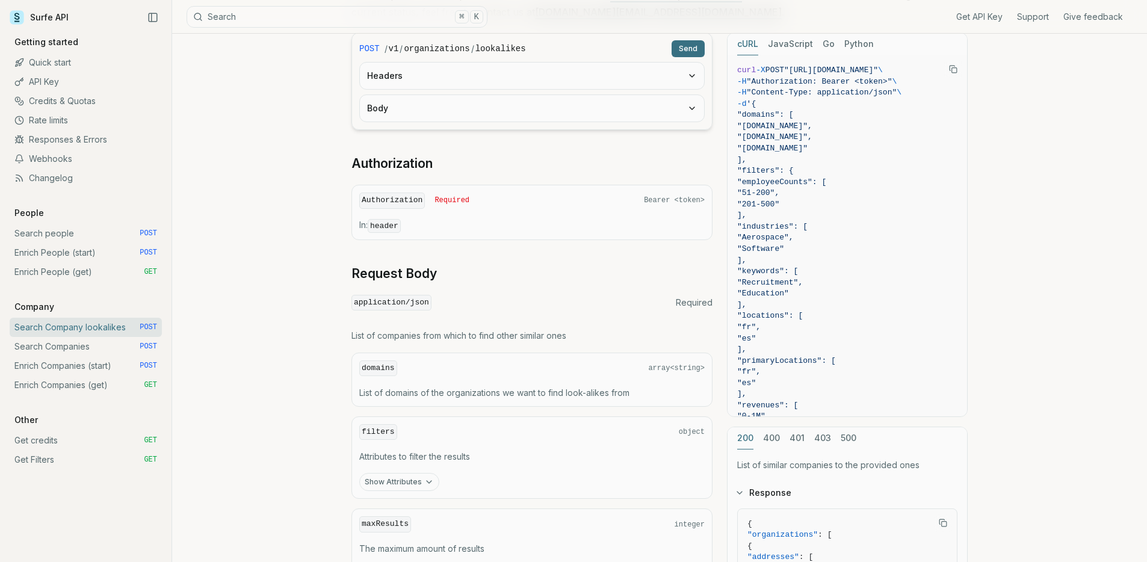
click at [36, 304] on p "Company" at bounding box center [34, 307] width 49 height 12
click at [57, 298] on div "Get API Key Support Give feedback Getting started Quick start API Key Credits &…" at bounding box center [86, 252] width 152 height 433
click at [72, 264] on link "Enrich People (get) GET" at bounding box center [86, 271] width 152 height 19
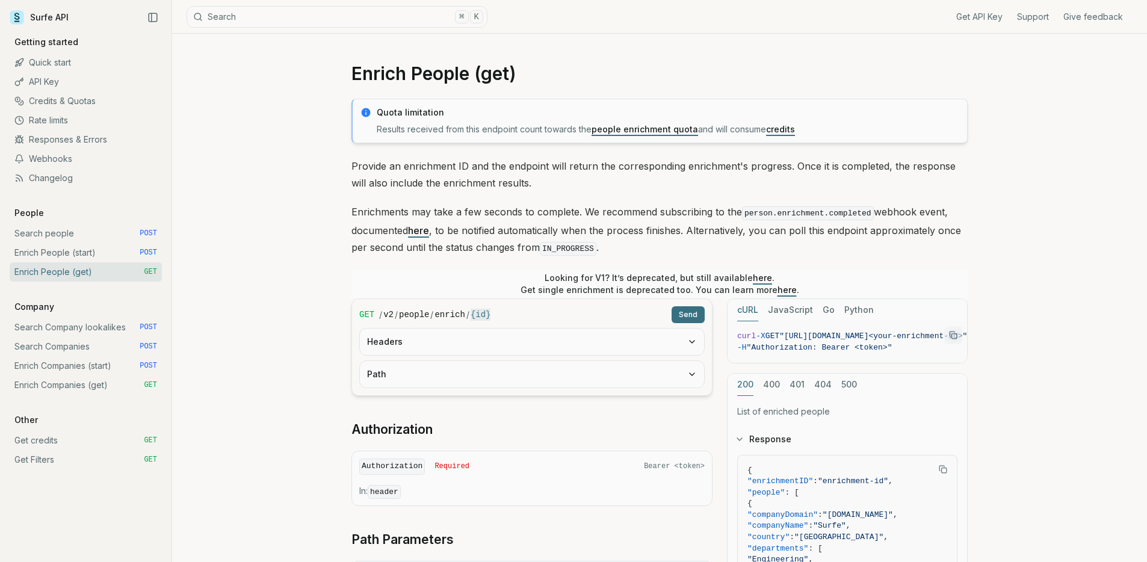
click at [441, 223] on p "Enrichments may take a few seconds to complete. We recommend subscribing to the…" at bounding box center [660, 230] width 616 height 54
click at [440, 223] on p "Enrichments may take a few seconds to complete. We recommend subscribing to the…" at bounding box center [660, 230] width 616 height 54
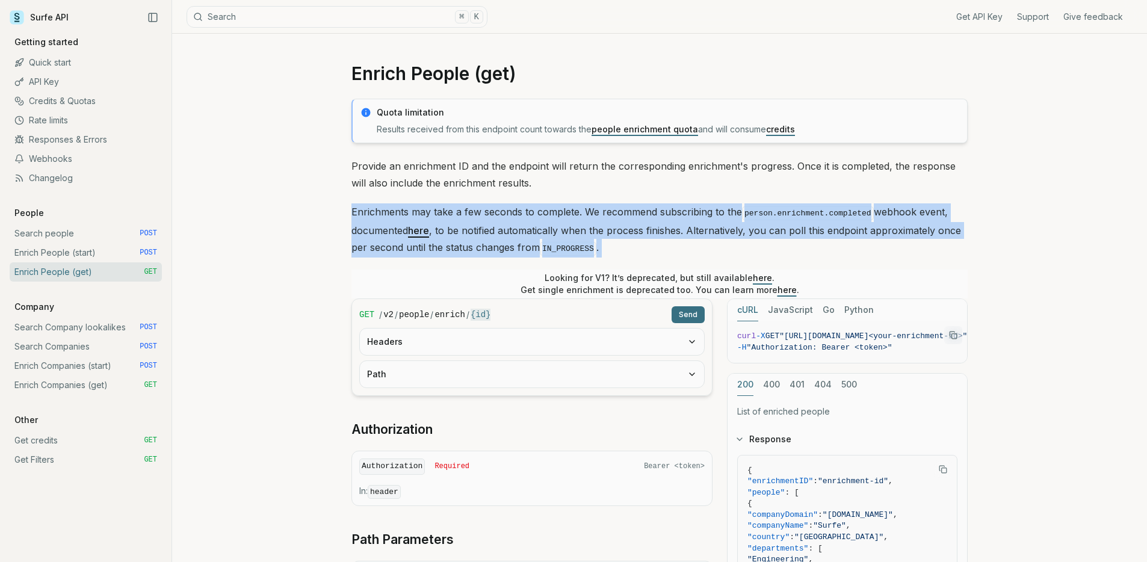
drag, startPoint x: 440, startPoint y: 224, endPoint x: 440, endPoint y: 217, distance: 6.6
click at [440, 224] on p "Enrichments may take a few seconds to complete. We recommend subscribing to the…" at bounding box center [660, 230] width 616 height 54
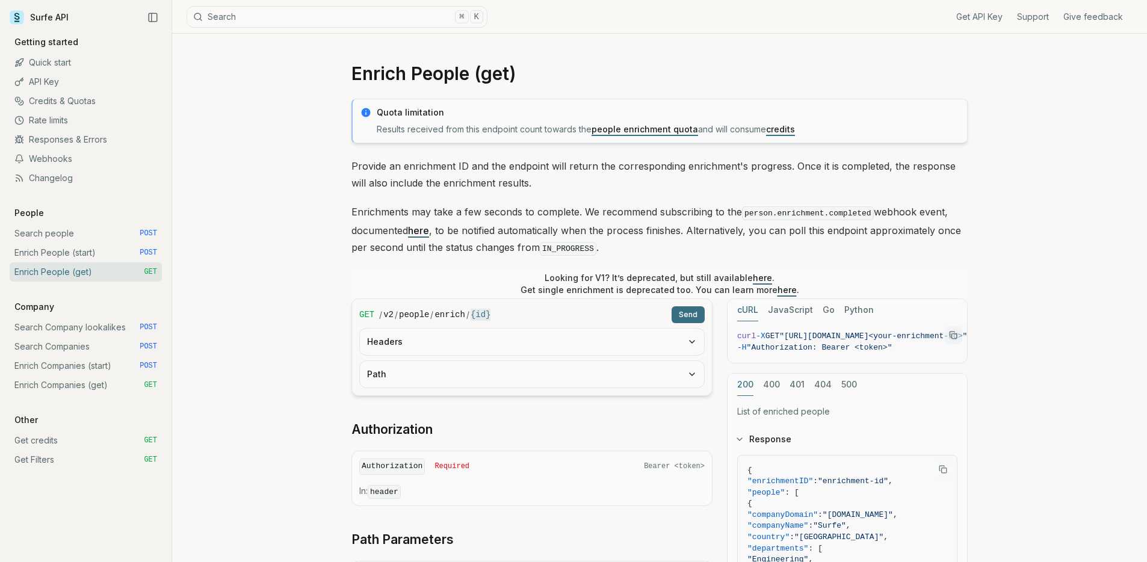
click at [447, 188] on p "Provide an enrichment ID and the endpoint will return the corresponding enrichm…" at bounding box center [660, 175] width 616 height 34
click at [447, 189] on p "Provide an enrichment ID and the endpoint will return the corresponding enrichm…" at bounding box center [660, 175] width 616 height 34
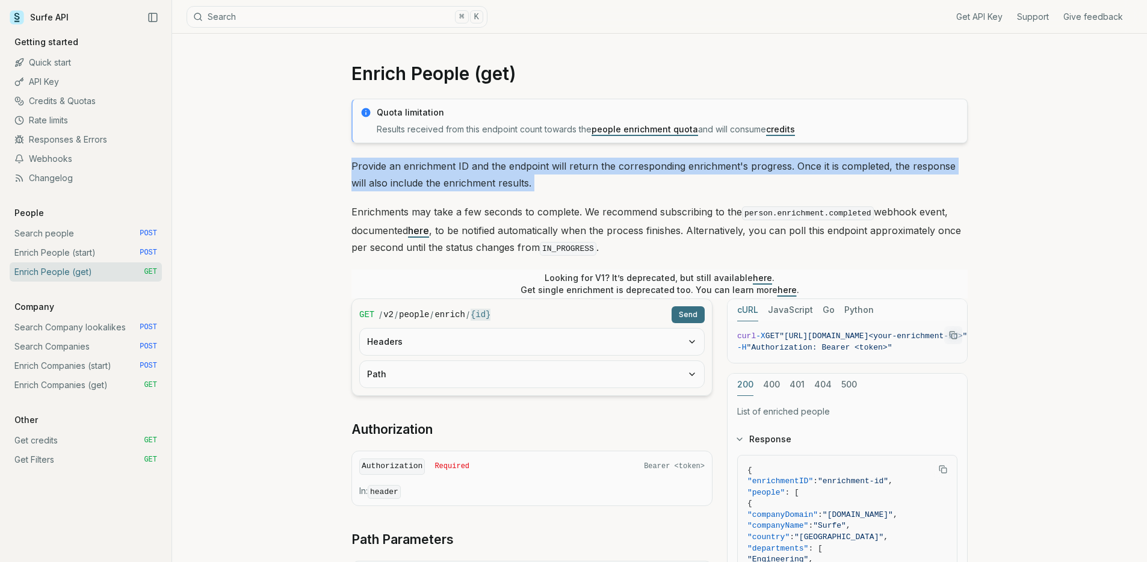
click at [447, 189] on p "Provide an enrichment ID and the endpoint will return the corresponding enrichm…" at bounding box center [660, 175] width 616 height 34
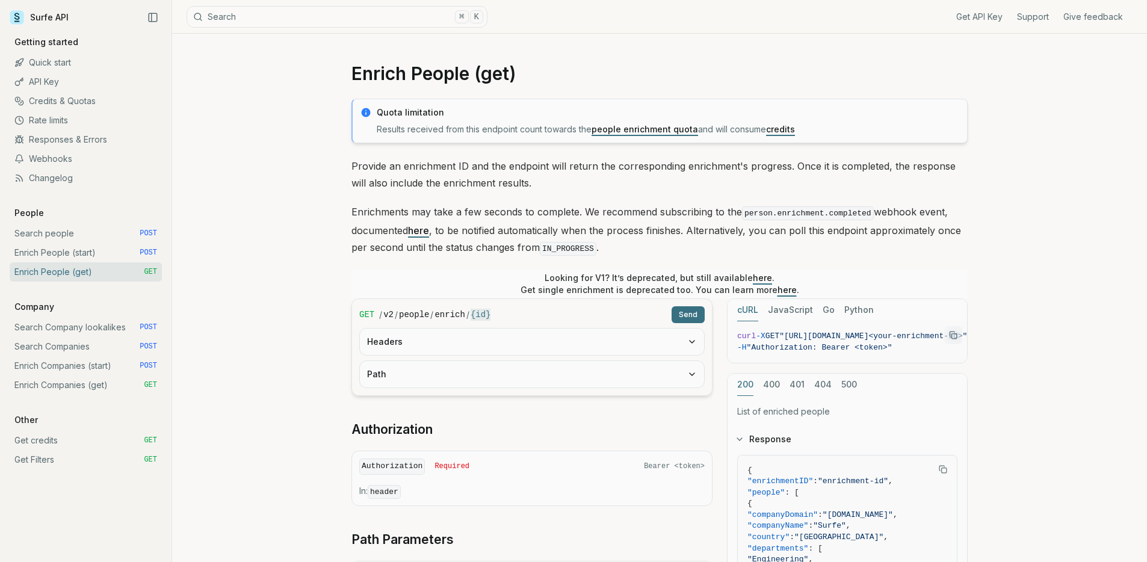
click at [457, 214] on p "Enrichments may take a few seconds to complete. We recommend subscribing to the…" at bounding box center [660, 230] width 616 height 54
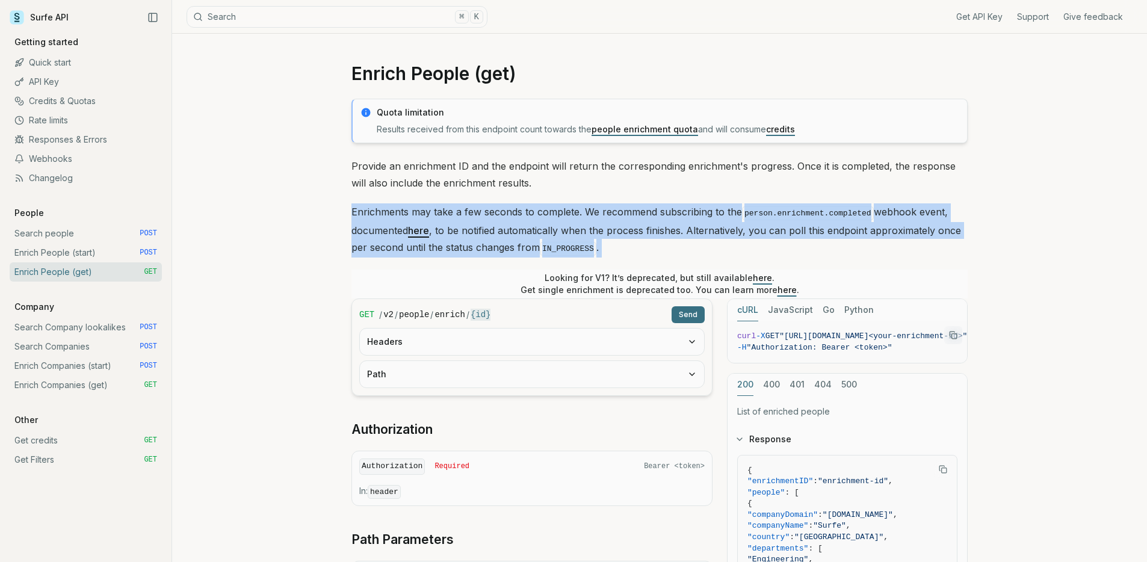
click at [457, 214] on p "Enrichments may take a few seconds to complete. We recommend subscribing to the…" at bounding box center [660, 230] width 616 height 54
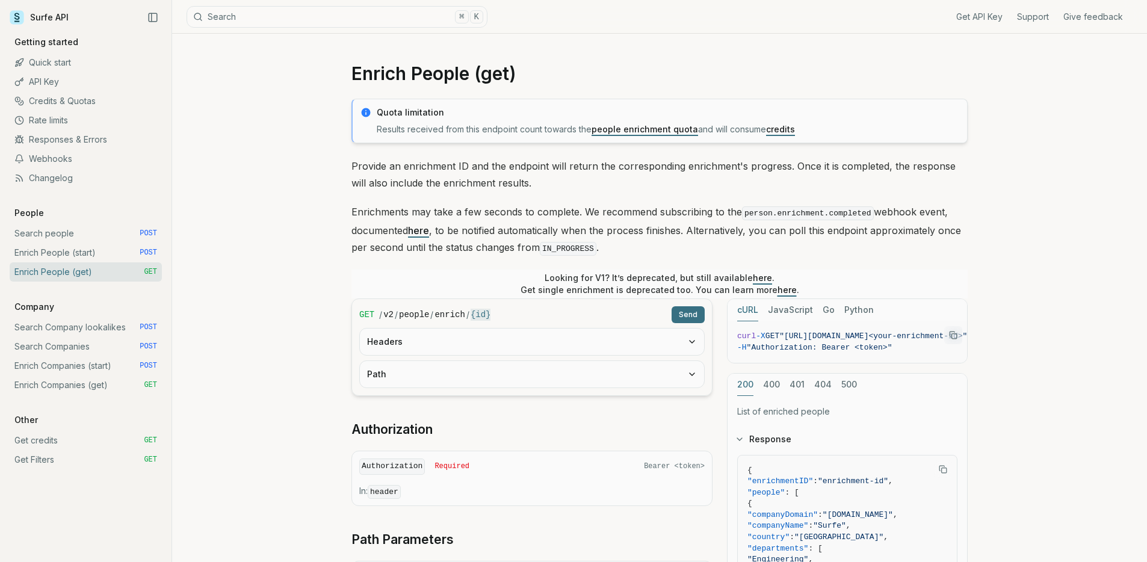
click at [461, 185] on p "Provide an enrichment ID and the endpoint will return the corresponding enrichm…" at bounding box center [660, 175] width 616 height 34
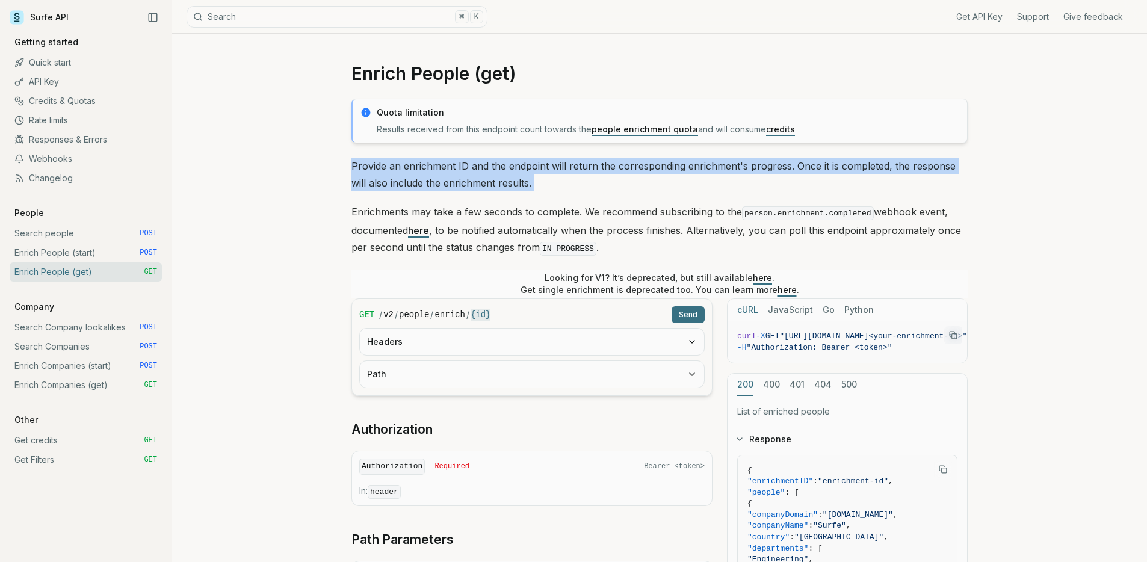
click at [461, 185] on p "Provide an enrichment ID and the endpoint will return the corresponding enrichm…" at bounding box center [660, 175] width 616 height 34
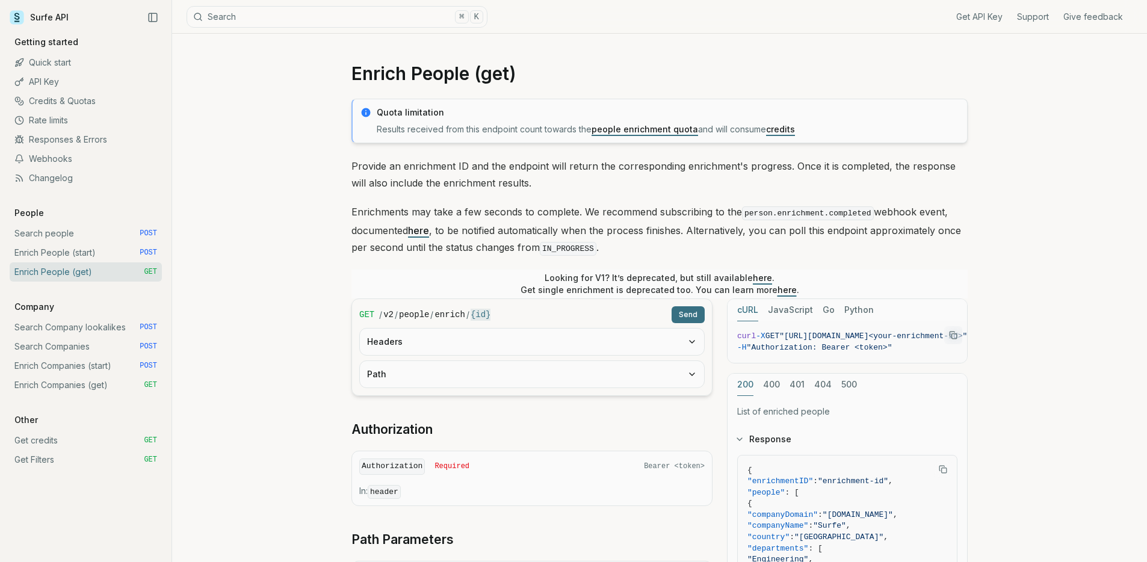
click at [467, 218] on p "Enrichments may take a few seconds to complete. We recommend subscribing to the…" at bounding box center [660, 230] width 616 height 54
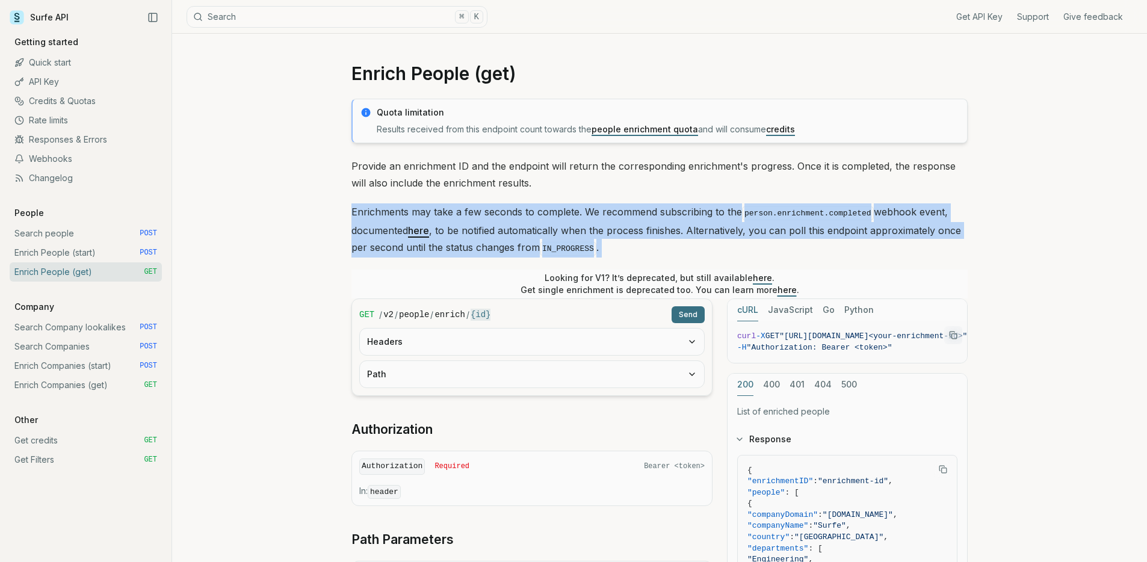
click at [466, 218] on p "Enrichments may take a few seconds to complete. We recommend subscribing to the…" at bounding box center [660, 230] width 616 height 54
click at [522, 217] on p "Enrichments may take a few seconds to complete. We recommend subscribing to the…" at bounding box center [660, 230] width 616 height 54
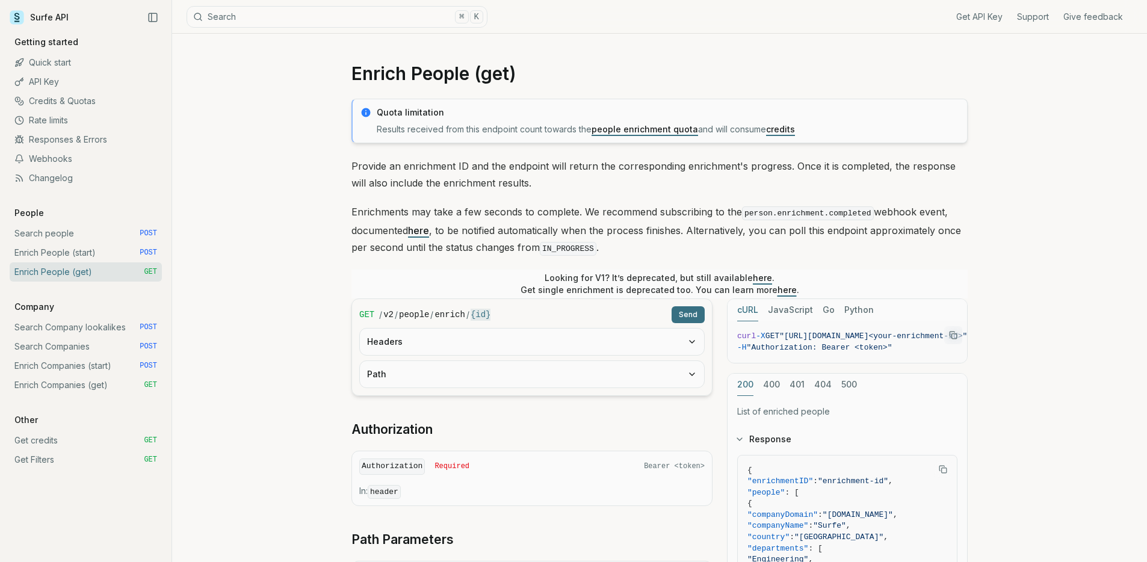
click at [604, 281] on p "Looking for V1? It’s deprecated, but still available here . Get single enrichme…" at bounding box center [660, 284] width 279 height 24
click at [604, 280] on p "Looking for V1? It’s deprecated, but still available here . Get single enrichme…" at bounding box center [660, 284] width 279 height 24
click at [605, 286] on p "Looking for V1? It’s deprecated, but still available here . Get single enrichme…" at bounding box center [660, 284] width 279 height 24
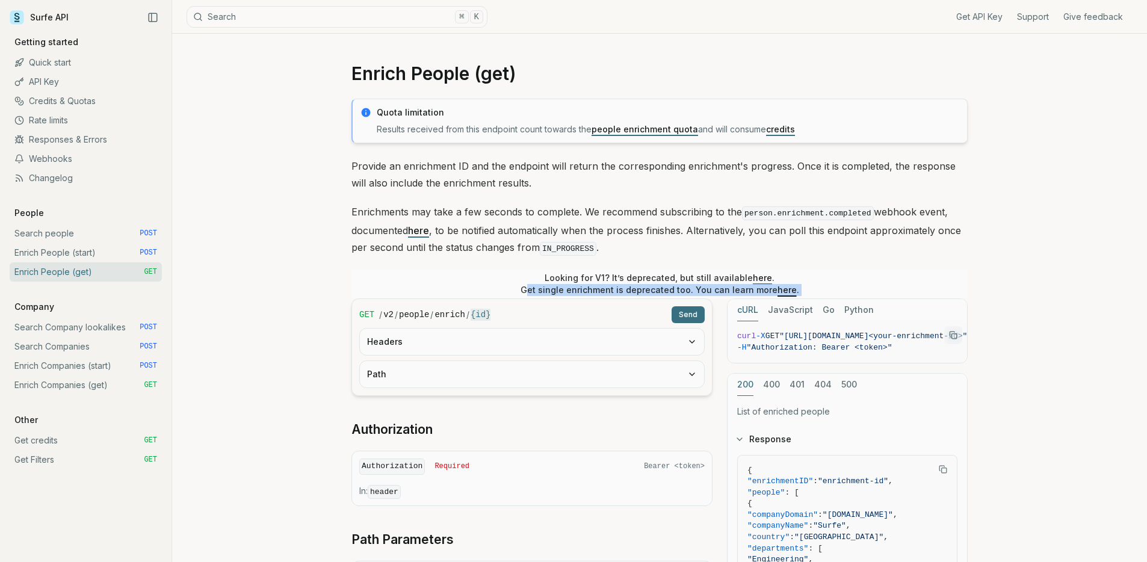
click at [605, 286] on p "Looking for V1? It’s deprecated, but still available here . Get single enrichme…" at bounding box center [660, 284] width 279 height 24
click at [603, 270] on div "Looking for V1? It’s deprecated, but still available here . Get single enrichme…" at bounding box center [660, 284] width 616 height 29
click at [604, 272] on p "Looking for V1? It’s deprecated, but still available here . Get single enrichme…" at bounding box center [660, 284] width 279 height 24
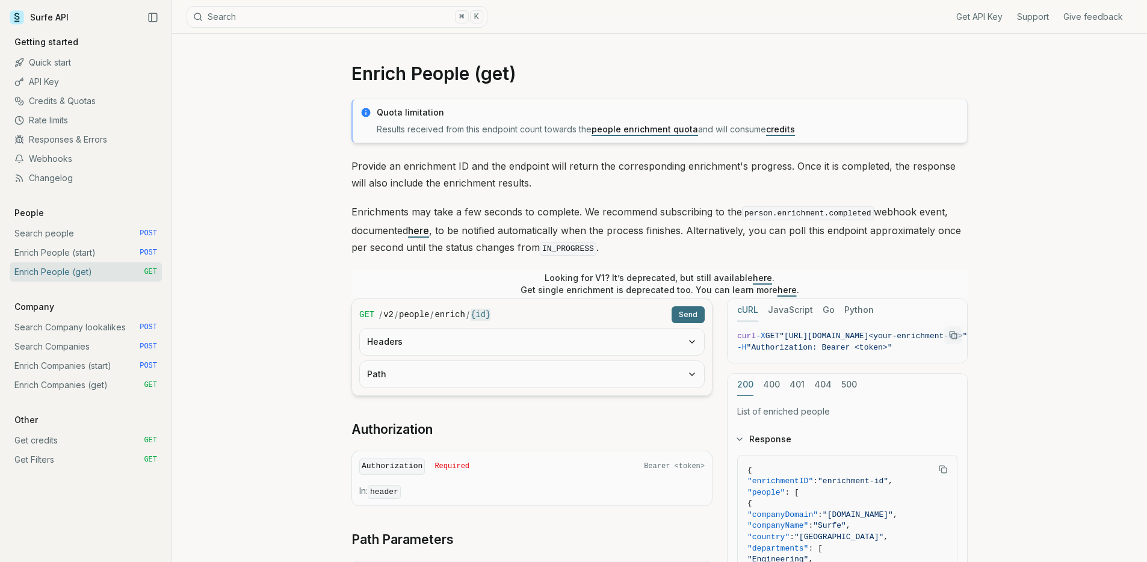
click at [609, 289] on p "Looking for V1? It’s deprecated, but still available here . Get single enrichme…" at bounding box center [660, 284] width 279 height 24
click at [609, 290] on p "Looking for V1? It’s deprecated, but still available here . Get single enrichme…" at bounding box center [660, 284] width 279 height 24
click at [538, 304] on form "GET / v2 / people / enrich / {id} Send Headers Path" at bounding box center [532, 348] width 361 height 98
click at [538, 306] on div "GET / v2 / people / enrich / {id} Send" at bounding box center [532, 314] width 346 height 17
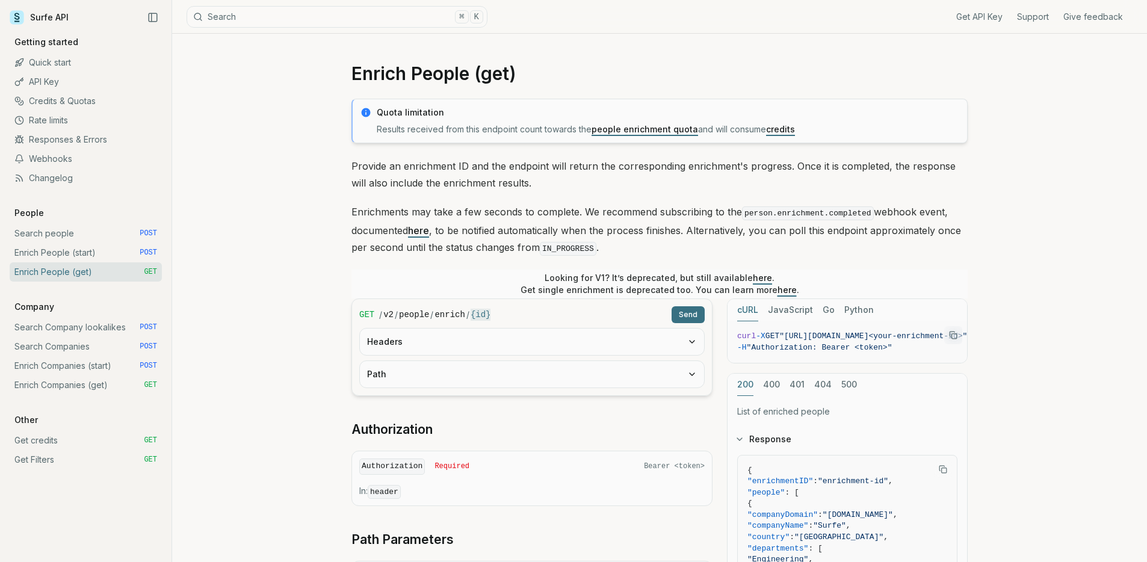
click at [539, 340] on button "Headers" at bounding box center [532, 342] width 344 height 26
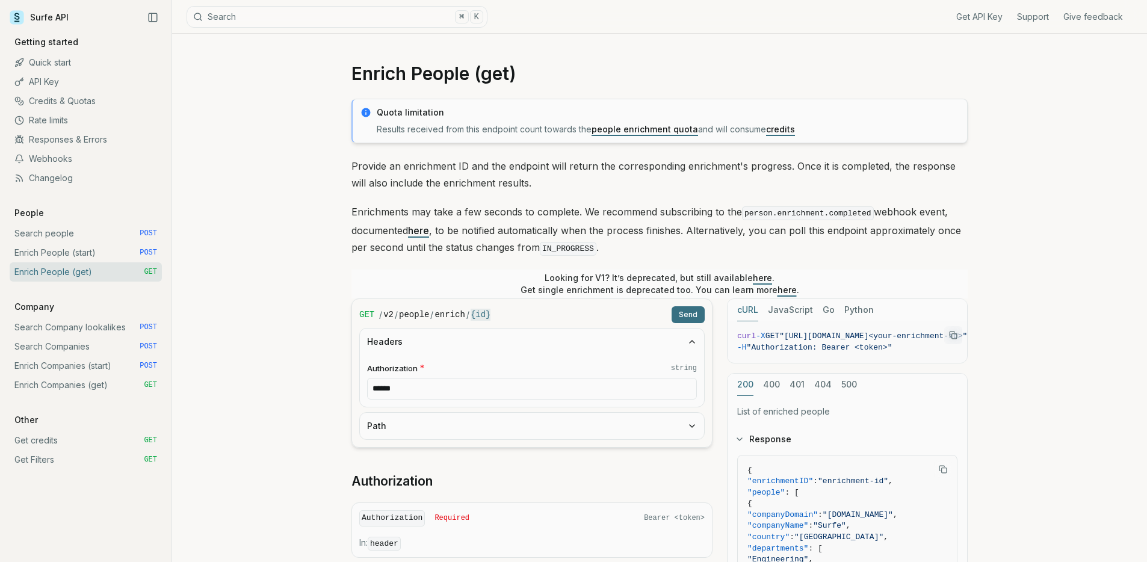
scroll to position [90, 0]
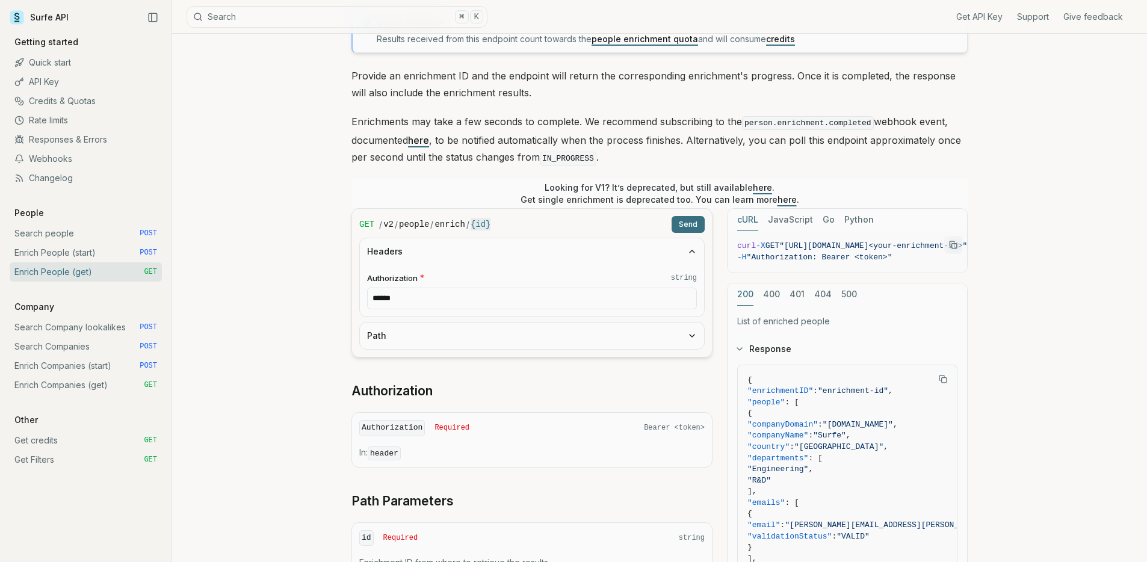
click at [538, 331] on button "Path" at bounding box center [532, 336] width 344 height 26
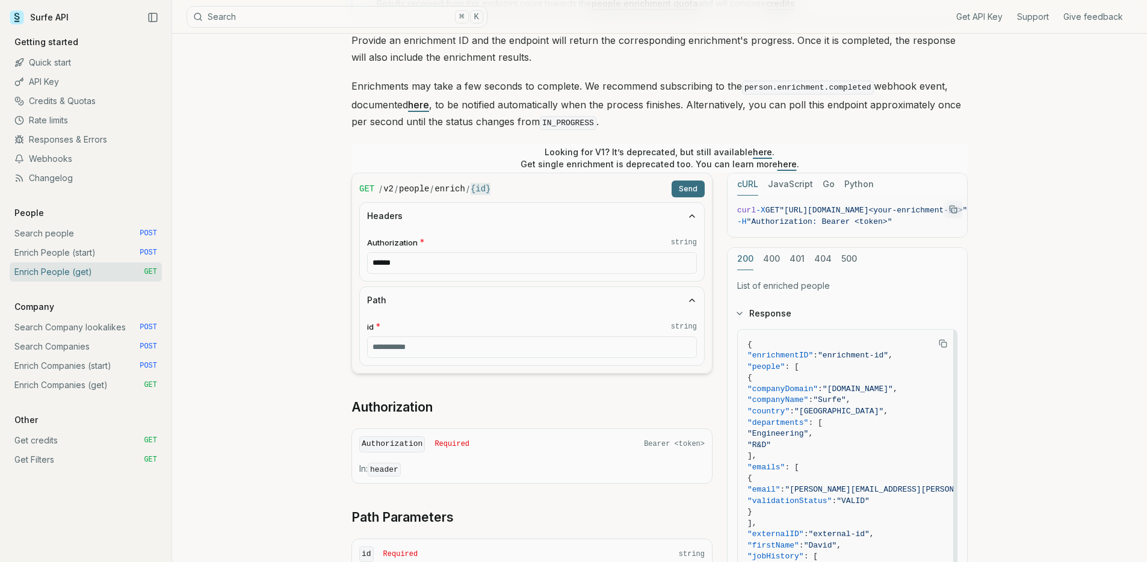
scroll to position [290, 0]
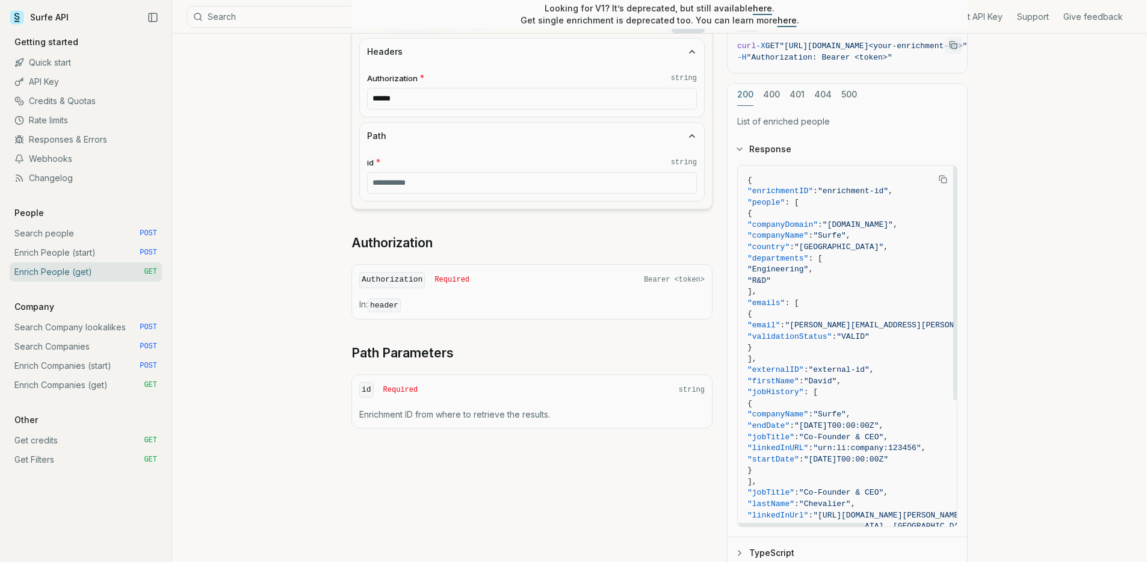
click at [176, 320] on div "Enrich People (get) Quota limitation Results received from this endpoint count …" at bounding box center [659, 203] width 975 height 919
click at [25, 211] on p "People" at bounding box center [29, 213] width 39 height 12
click at [126, 214] on div "Get API Key Support Give feedback Getting started Quick start API Key Credits &…" at bounding box center [86, 252] width 152 height 433
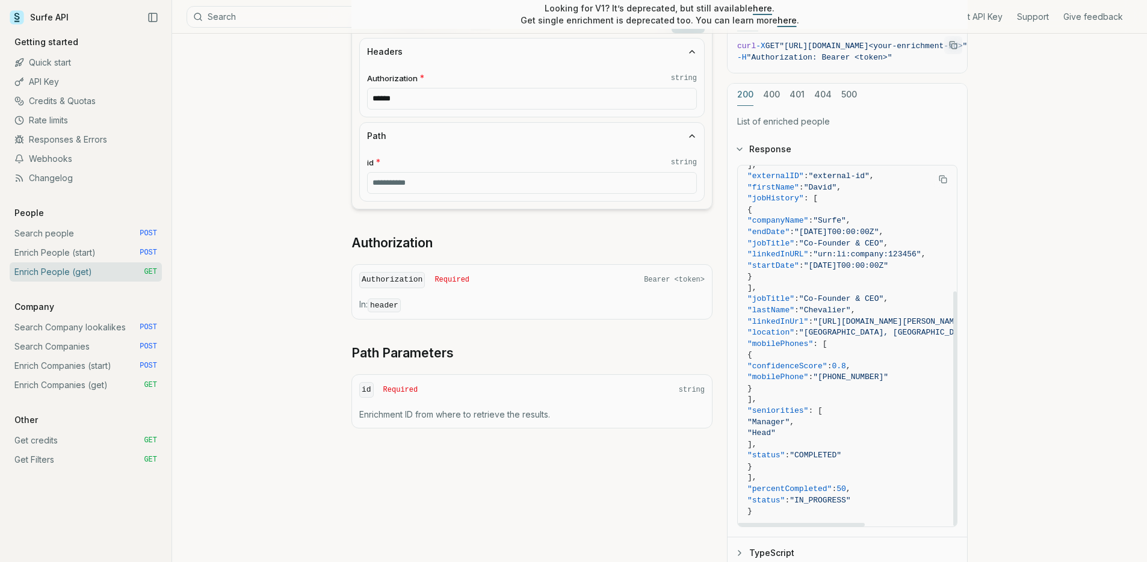
scroll to position [194, 0]
click at [854, 483] on span ""percentCompleted" : 50 ," at bounding box center [900, 488] width 305 height 11
click at [851, 495] on span ""IN_PROGRESS"" at bounding box center [820, 499] width 61 height 9
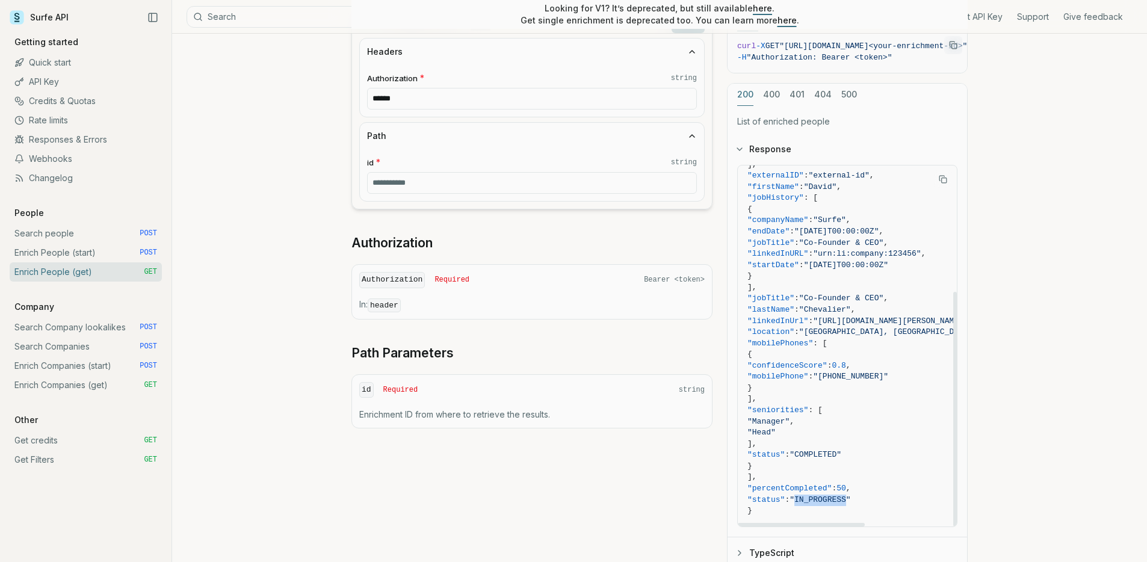
click at [851, 495] on span ""IN_PROGRESS"" at bounding box center [820, 499] width 61 height 9
click at [846, 487] on span "50" at bounding box center [842, 488] width 10 height 9
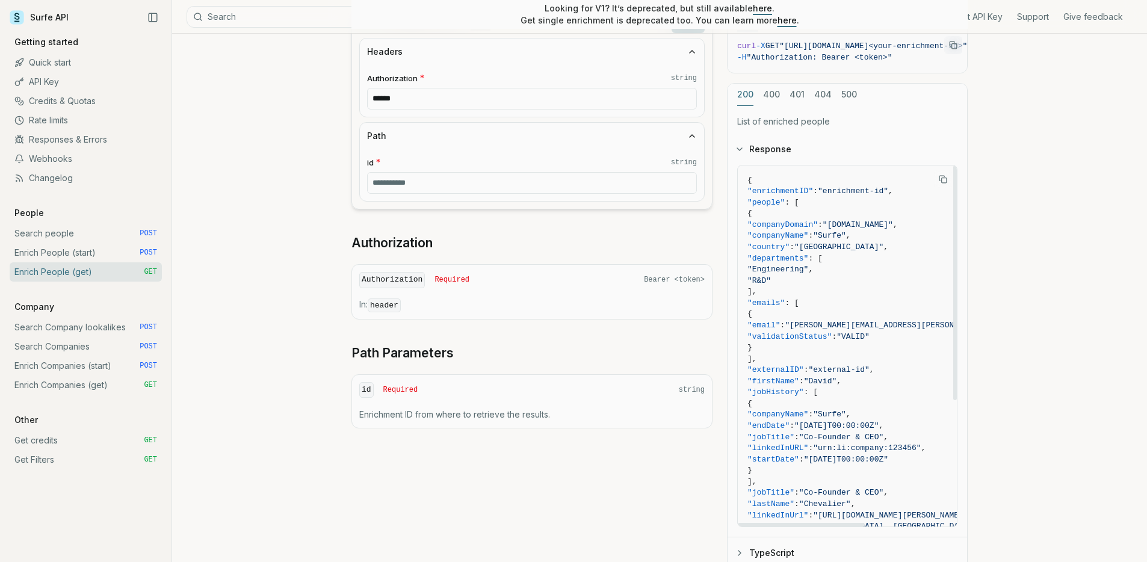
click at [761, 156] on button "Response" at bounding box center [848, 149] width 240 height 31
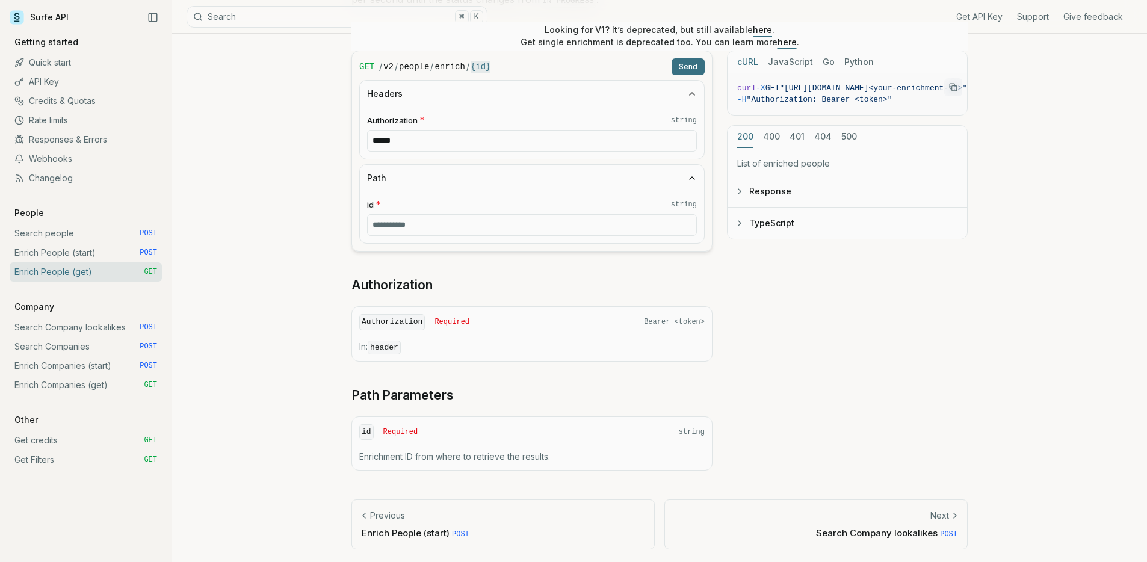
click at [743, 195] on button "Response" at bounding box center [848, 191] width 240 height 31
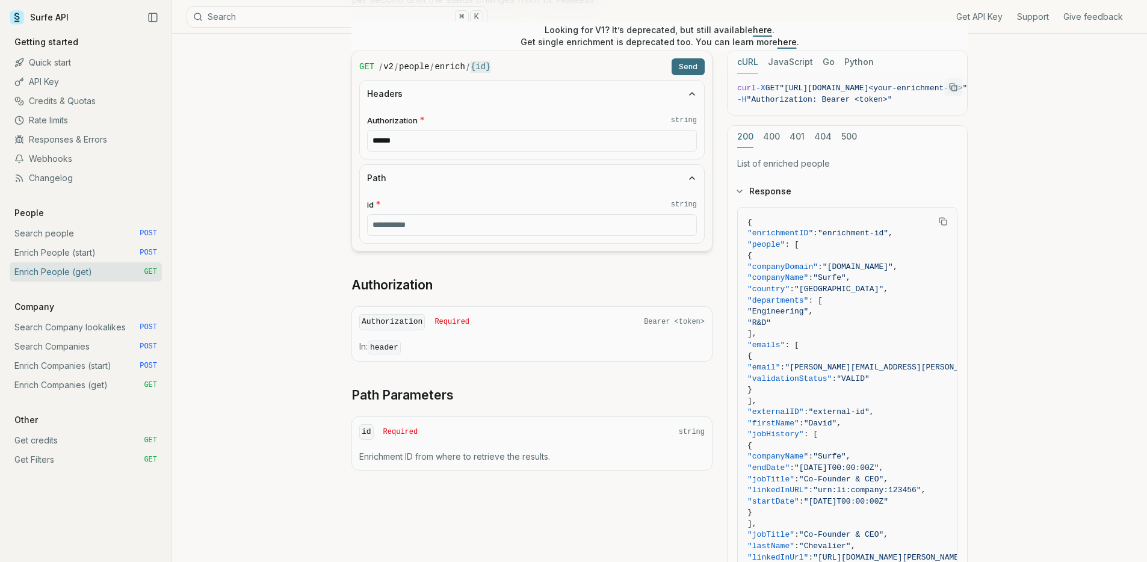
scroll to position [290, 0]
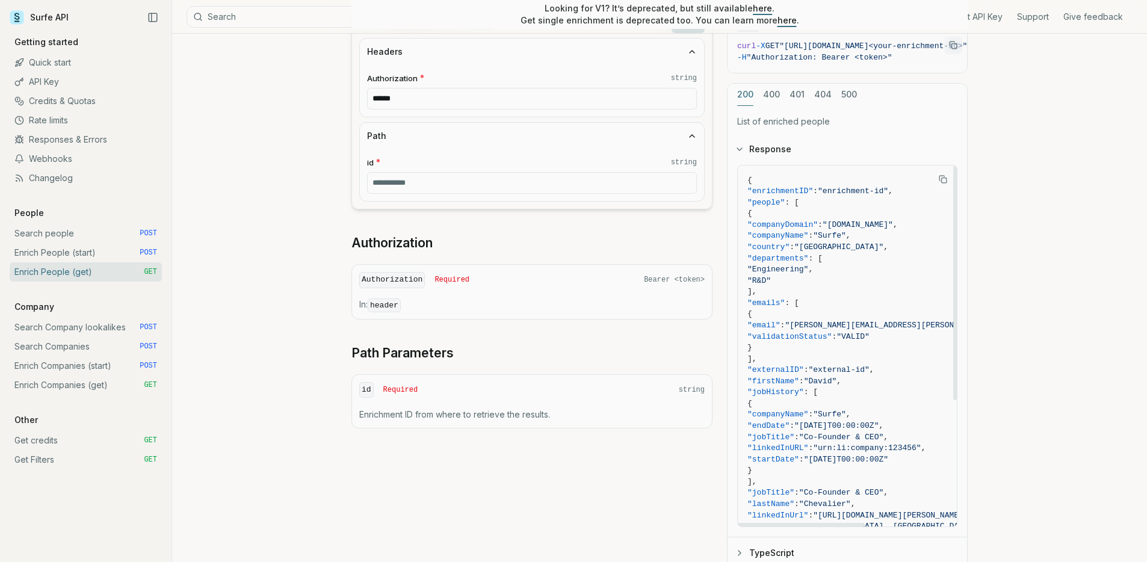
click at [777, 550] on button "TypeScript" at bounding box center [848, 553] width 240 height 31
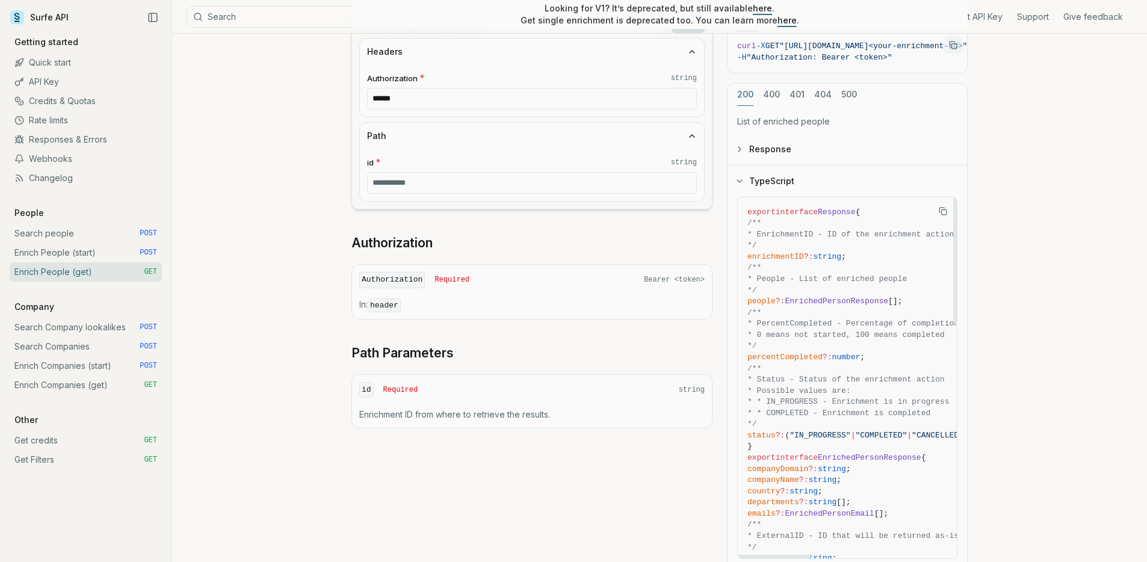
scroll to position [0, 0]
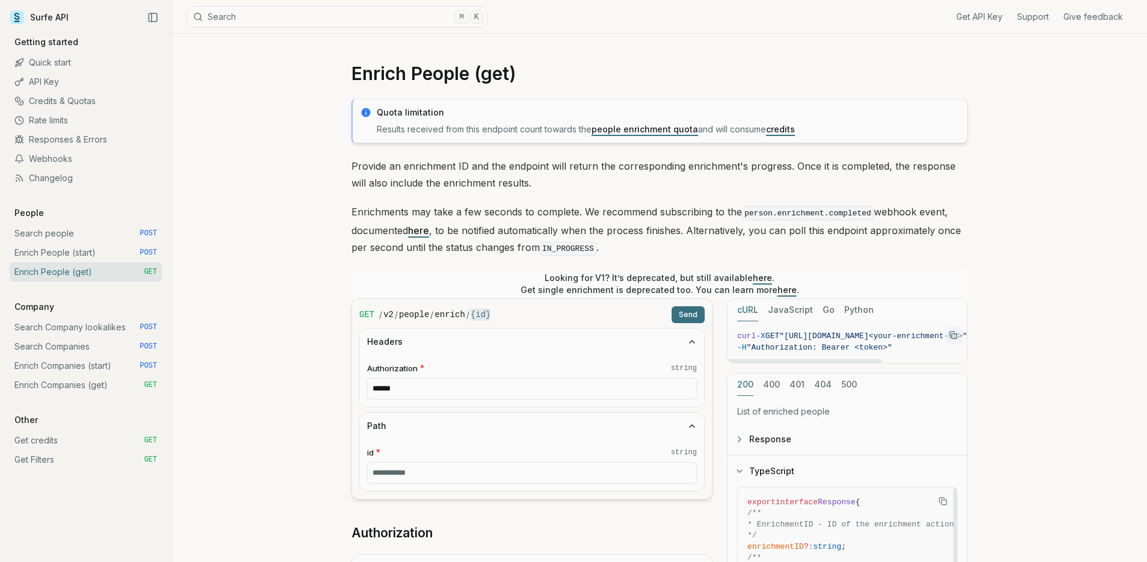
click at [764, 439] on button "Response" at bounding box center [848, 439] width 240 height 31
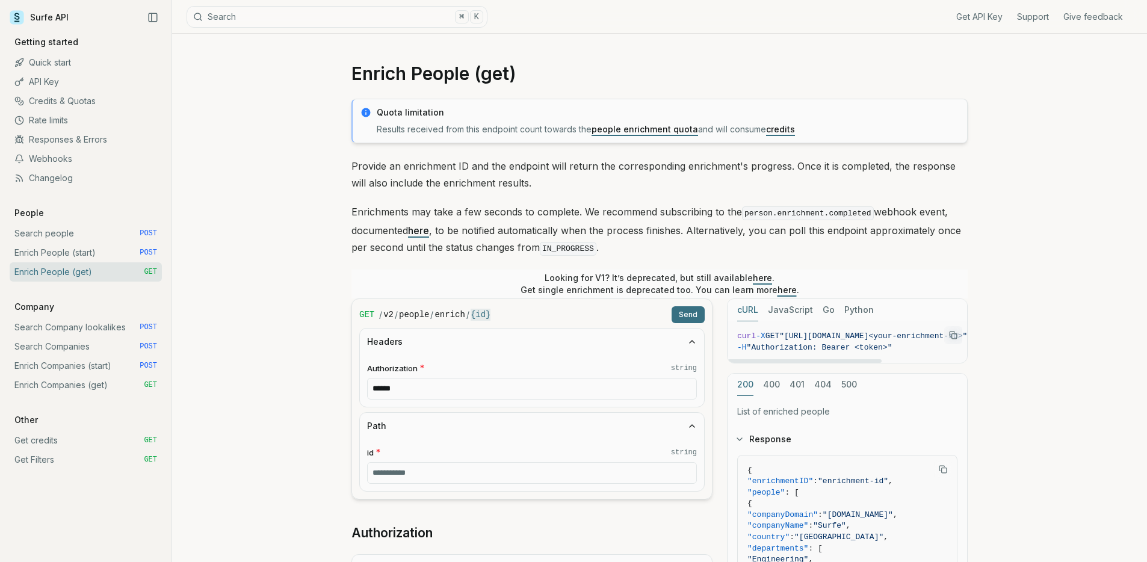
click at [705, 243] on p "Enrichments may take a few seconds to complete. We recommend subscribing to the…" at bounding box center [660, 230] width 616 height 54
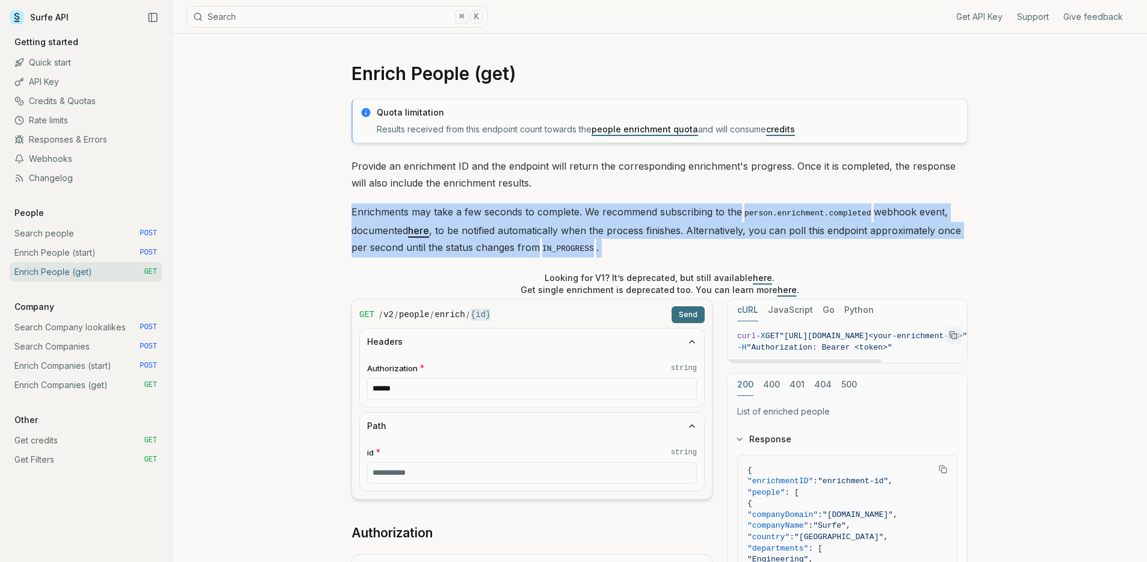
click at [705, 243] on p "Enrichments may take a few seconds to complete. We recommend subscribing to the…" at bounding box center [660, 230] width 616 height 54
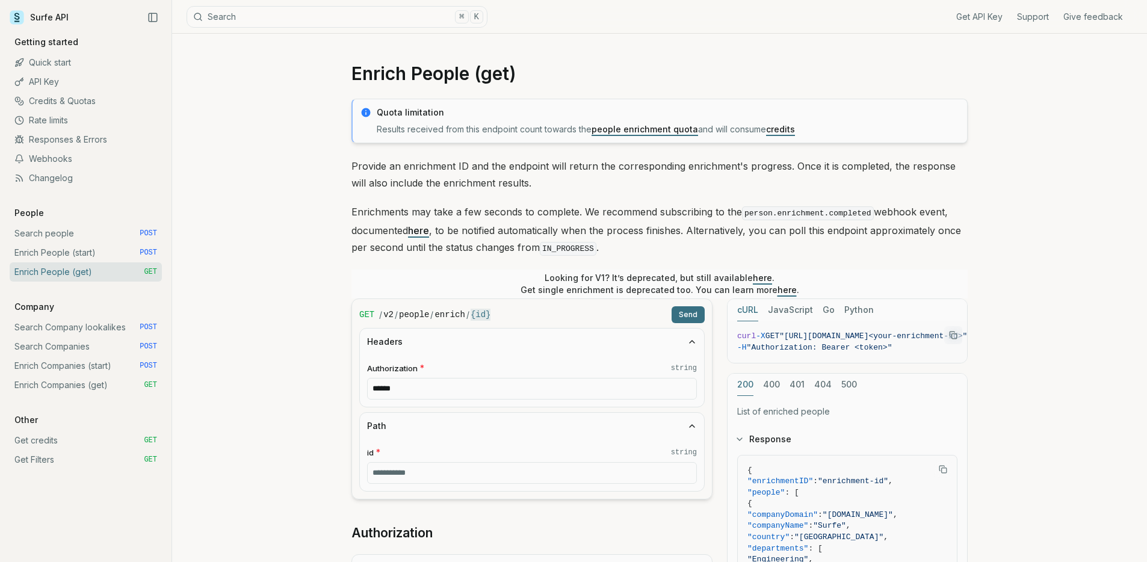
click at [677, 172] on p "Provide an enrichment ID and the endpoint will return the corresponding enrichm…" at bounding box center [660, 175] width 616 height 34
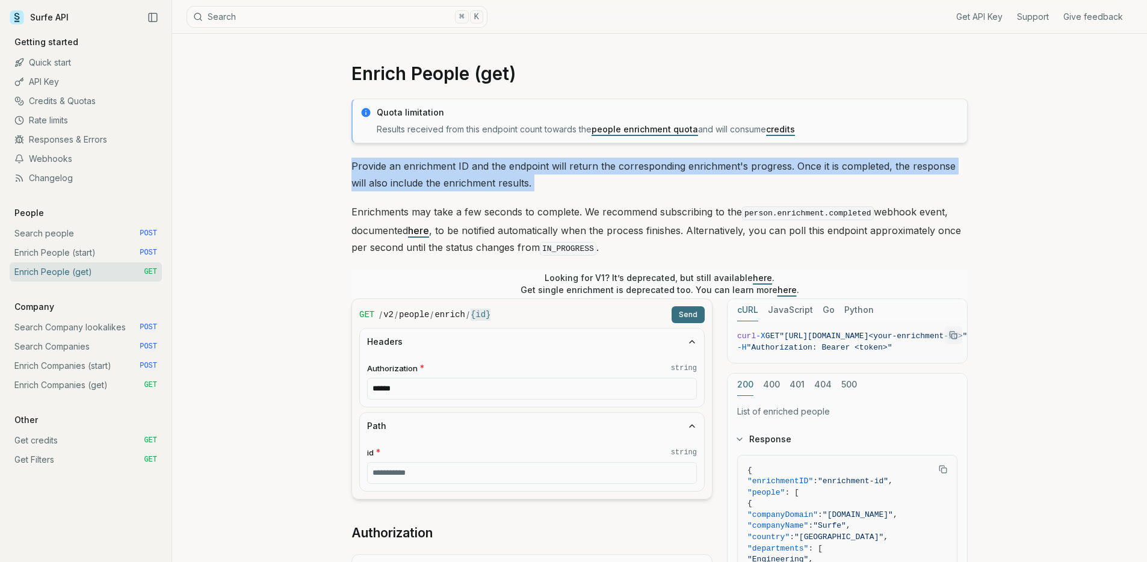
click at [677, 172] on p "Provide an enrichment ID and the endpoint will return the corresponding enrichm…" at bounding box center [660, 175] width 616 height 34
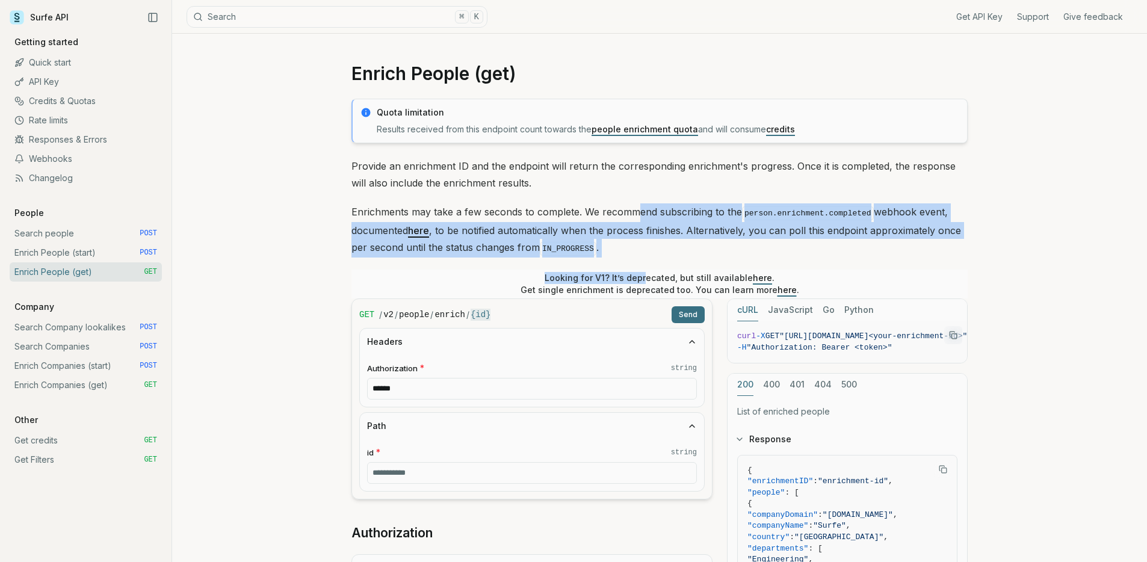
drag, startPoint x: 647, startPoint y: 273, endPoint x: 631, endPoint y: 219, distance: 56.2
click at [633, 216] on div "Quota limitation Results received from this endpoint count towards the people e…" at bounding box center [660, 479] width 616 height 761
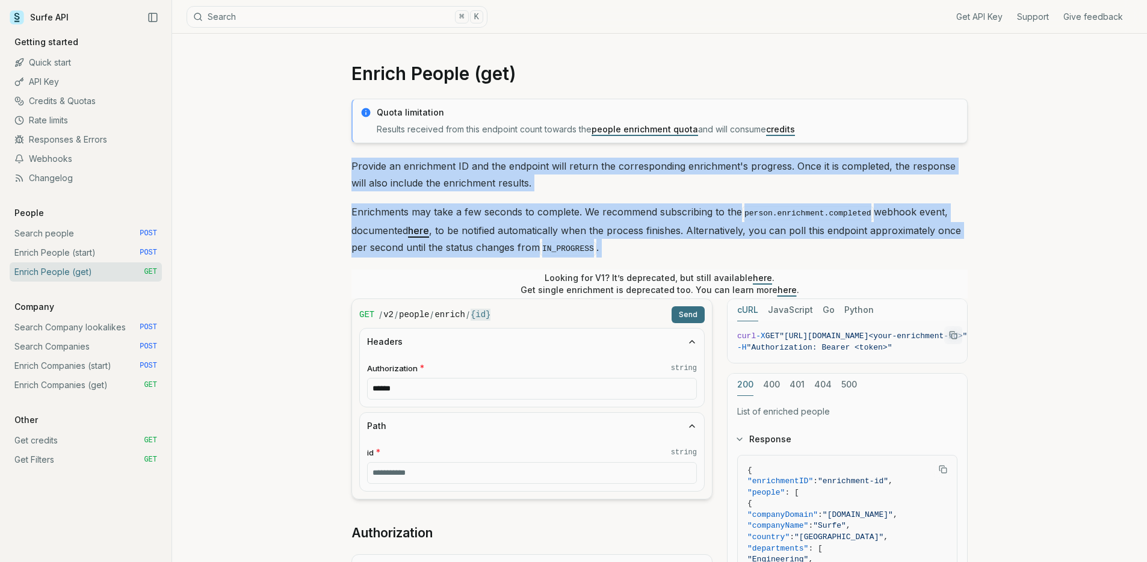
drag, startPoint x: 632, startPoint y: 256, endPoint x: 306, endPoint y: 167, distance: 338.4
click at [306, 167] on div "Enrich People (get) Quota limitation Results received from this endpoint count …" at bounding box center [659, 493] width 975 height 919
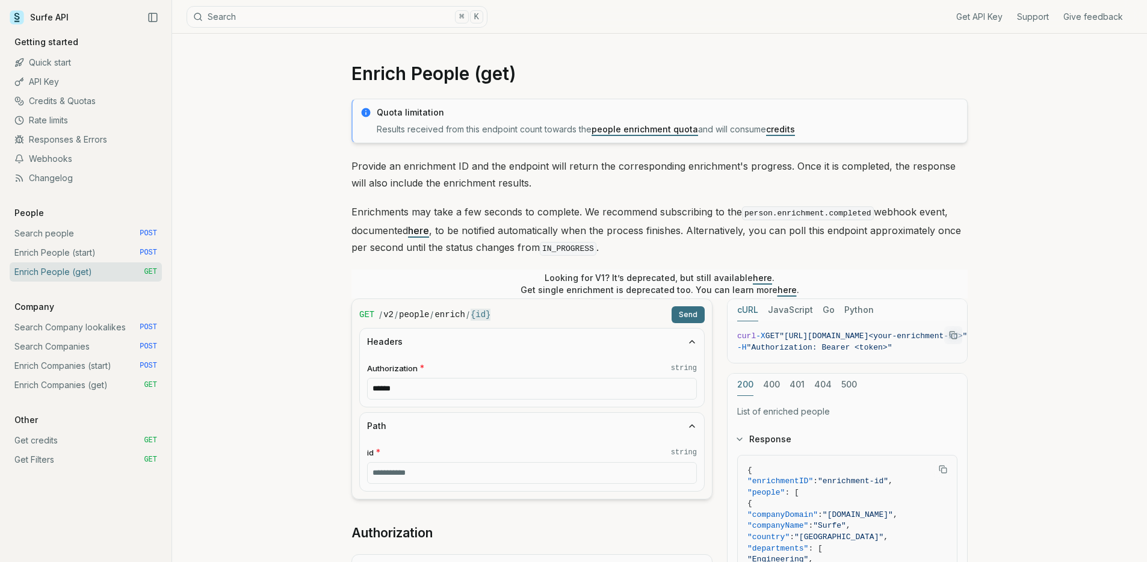
click at [385, 75] on h1 "Enrich People (get)" at bounding box center [660, 74] width 616 height 22
click at [409, 72] on h1 "Enrich People (get)" at bounding box center [660, 74] width 616 height 22
click at [408, 72] on h1 "Enrich People (get)" at bounding box center [660, 74] width 616 height 22
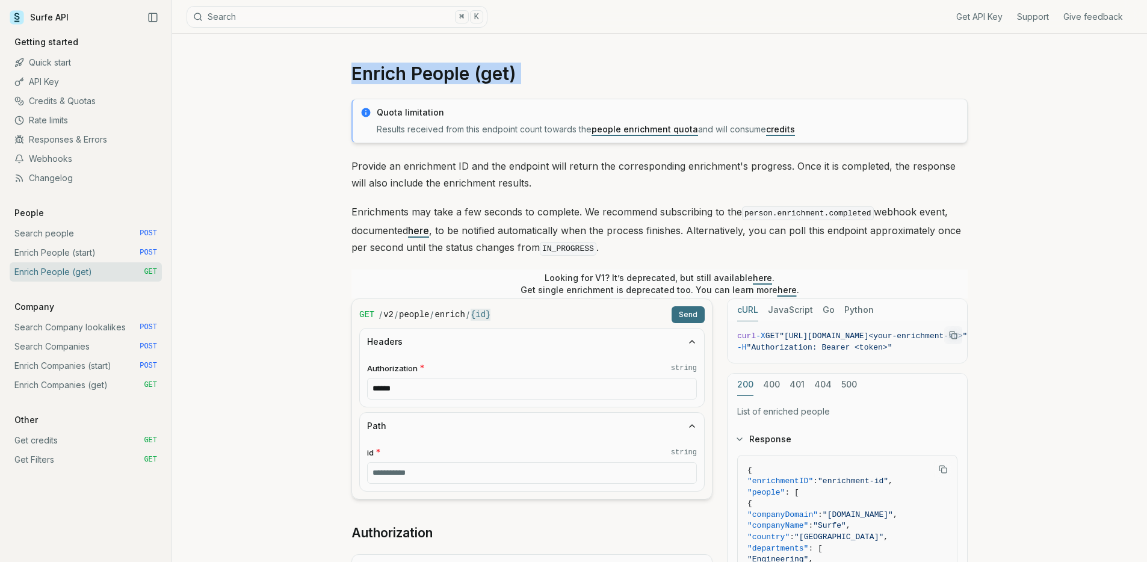
click at [408, 72] on h1 "Enrich People (get)" at bounding box center [660, 74] width 616 height 22
click at [415, 75] on h1 "Enrich People (get)" at bounding box center [660, 74] width 616 height 22
click at [268, 172] on div "Enrich People (get) Quota limitation Results received from this endpoint count …" at bounding box center [659, 493] width 975 height 919
drag, startPoint x: 139, startPoint y: 20, endPoint x: 155, endPoint y: 19, distance: 15.8
click at [139, 20] on div "Surfe API" at bounding box center [86, 17] width 152 height 18
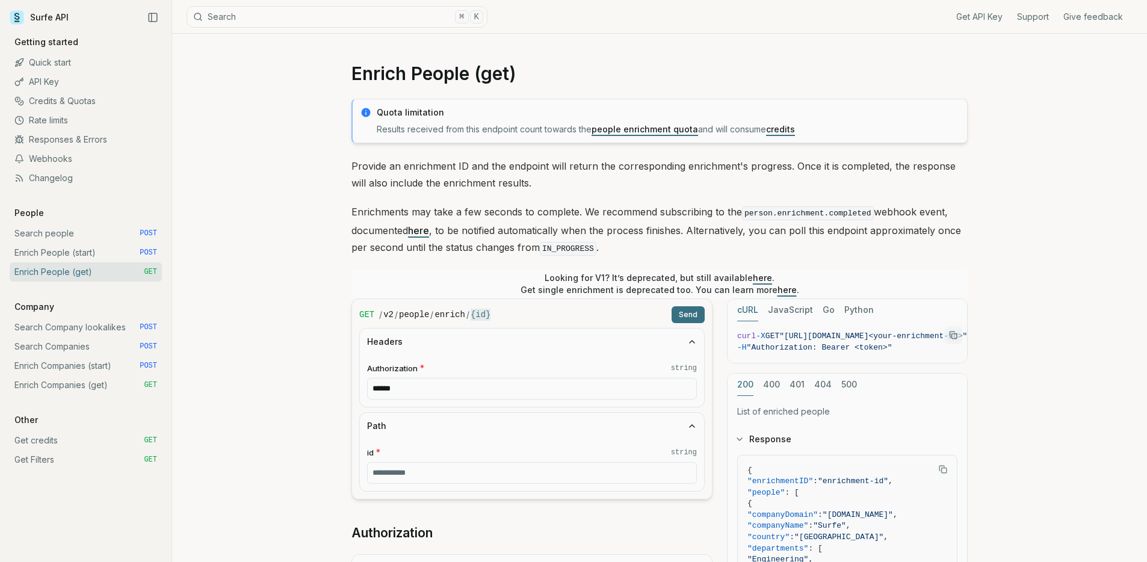
click at [157, 18] on icon "Collapse Sidebar" at bounding box center [152, 17] width 11 height 11
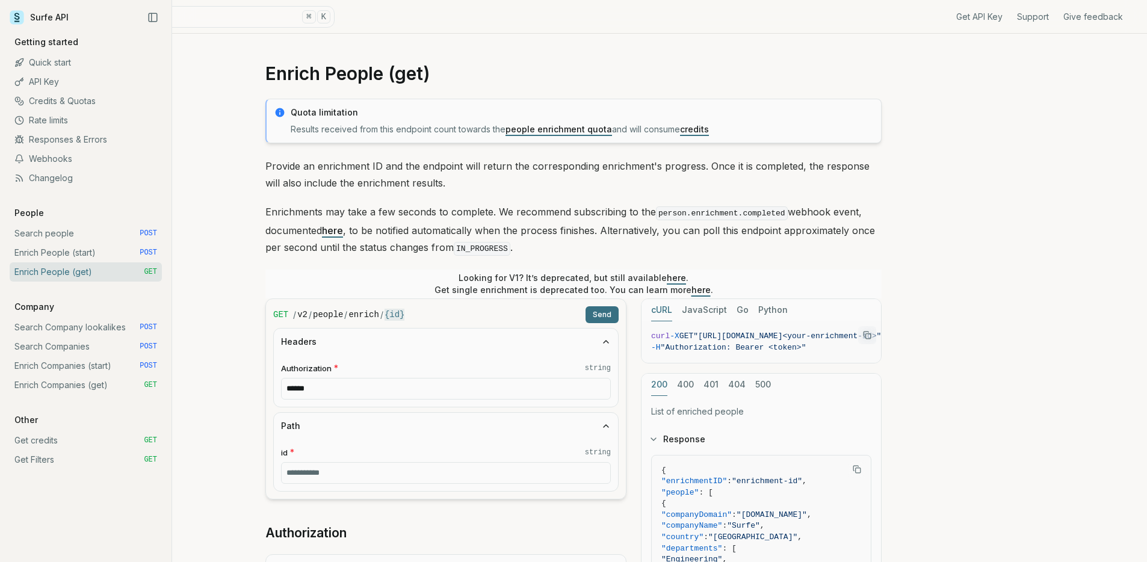
click at [151, 23] on button "Collapse Sidebar" at bounding box center [153, 17] width 18 height 18
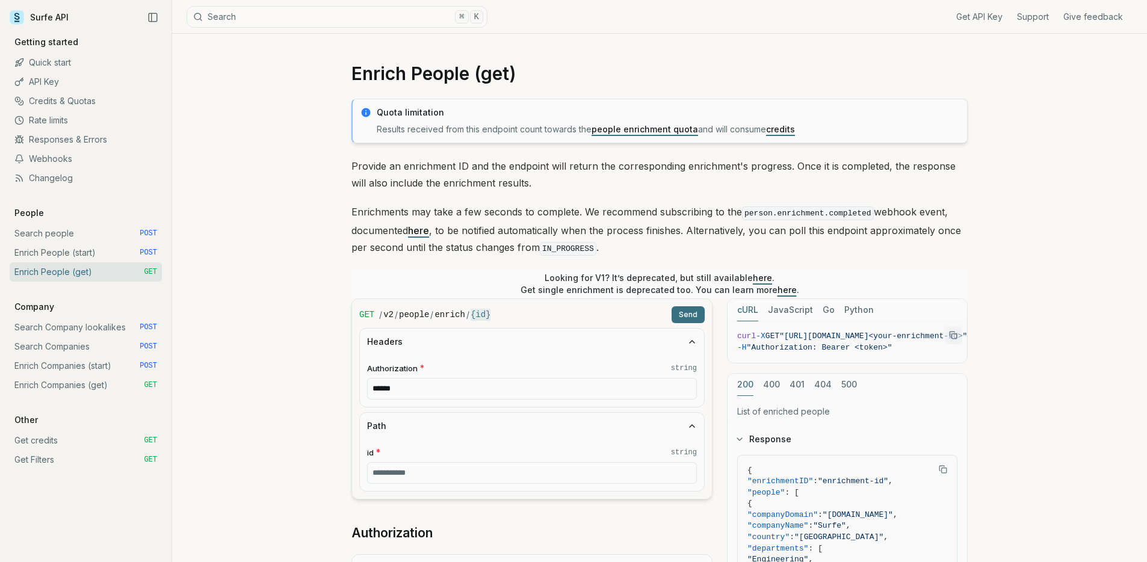
click at [259, 65] on div "Enrich People (get) Quota limitation Results received from this endpoint count …" at bounding box center [659, 493] width 975 height 919
click at [456, 64] on h1 "Enrich People (get)" at bounding box center [660, 74] width 616 height 22
drag, startPoint x: 456, startPoint y: 64, endPoint x: 564, endPoint y: 111, distance: 117.5
click at [456, 64] on h1 "Enrich People (get)" at bounding box center [660, 74] width 616 height 22
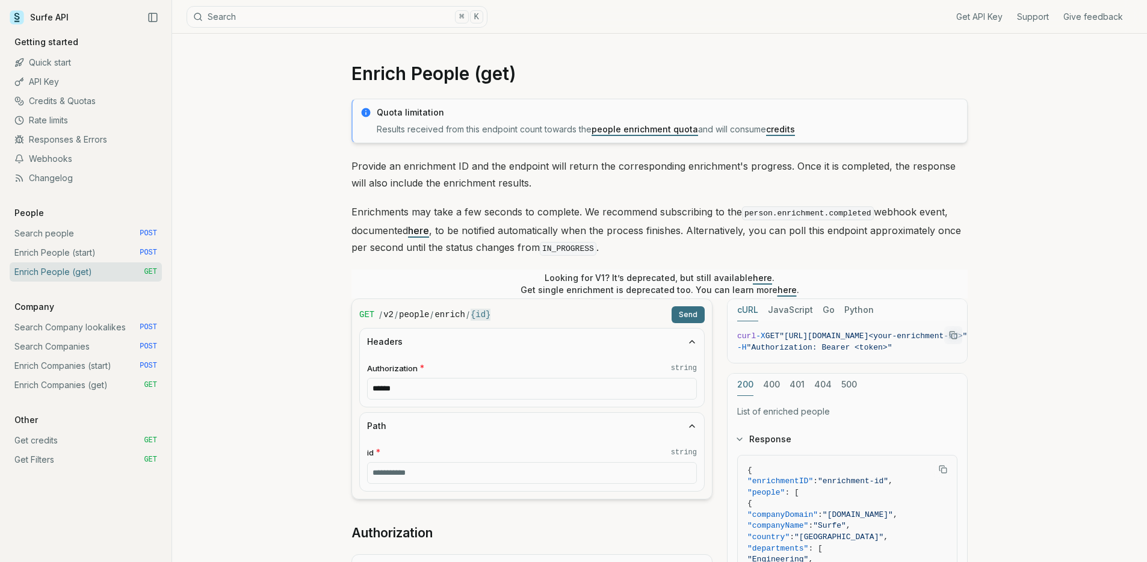
click at [533, 169] on p "Provide an enrichment ID and the endpoint will return the corresponding enrichm…" at bounding box center [660, 175] width 616 height 34
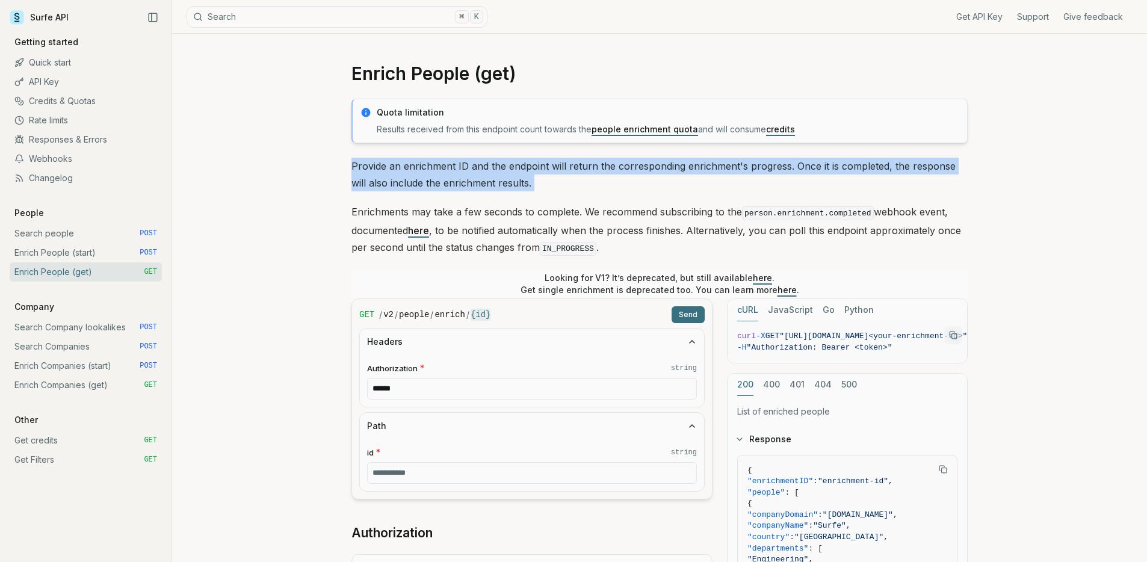
click at [532, 168] on p "Provide an enrichment ID and the endpoint will return the corresponding enrichm…" at bounding box center [660, 175] width 616 height 34
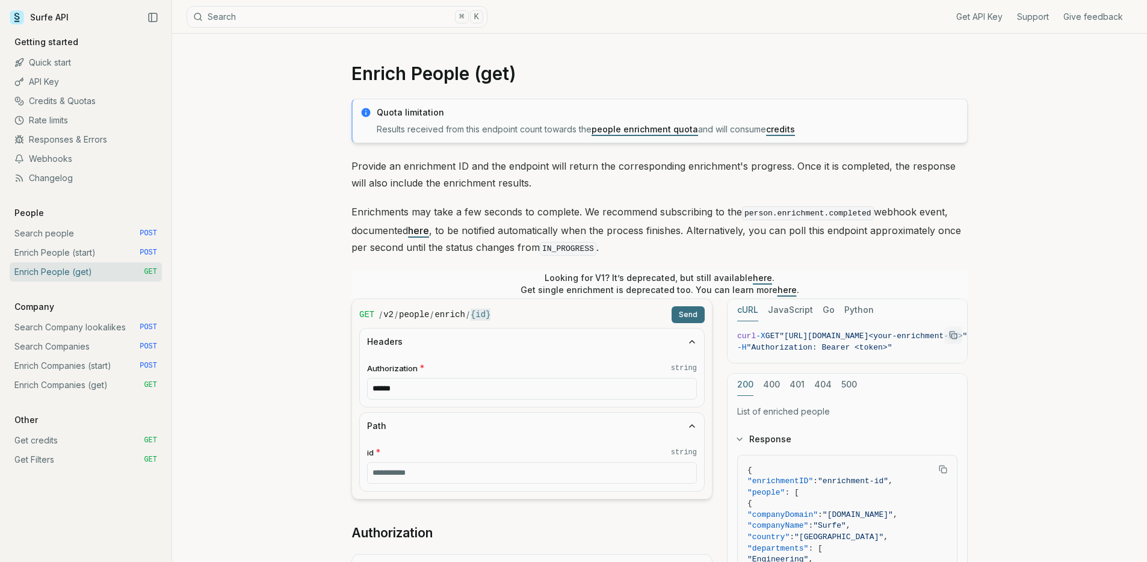
click at [571, 213] on p "Enrichments may take a few seconds to complete. We recommend subscribing to the…" at bounding box center [660, 230] width 616 height 54
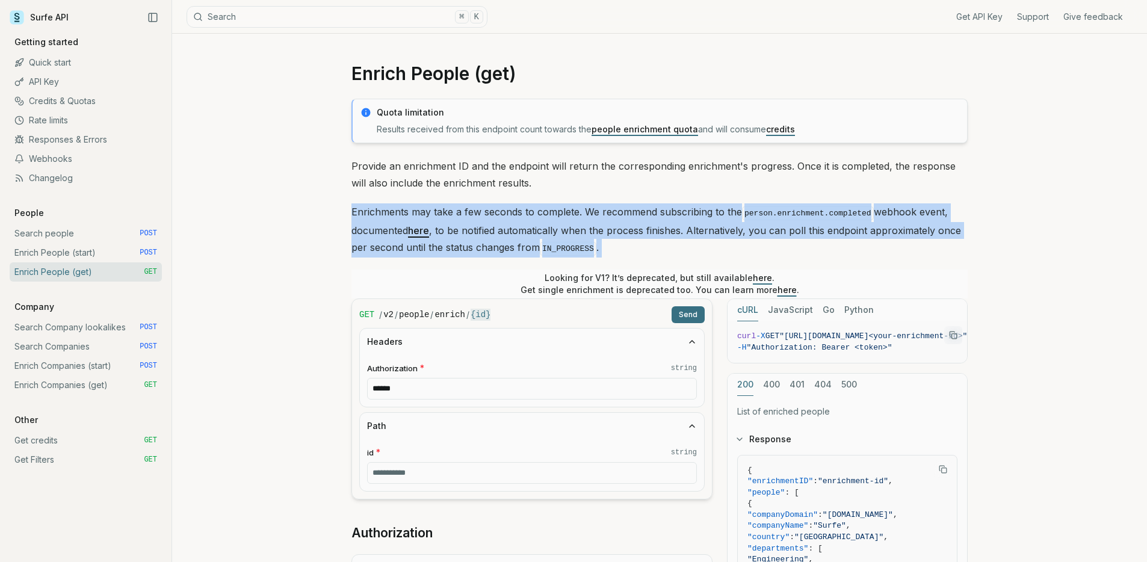
click at [571, 213] on p "Enrichments may take a few seconds to complete. We recommend subscribing to the…" at bounding box center [660, 230] width 616 height 54
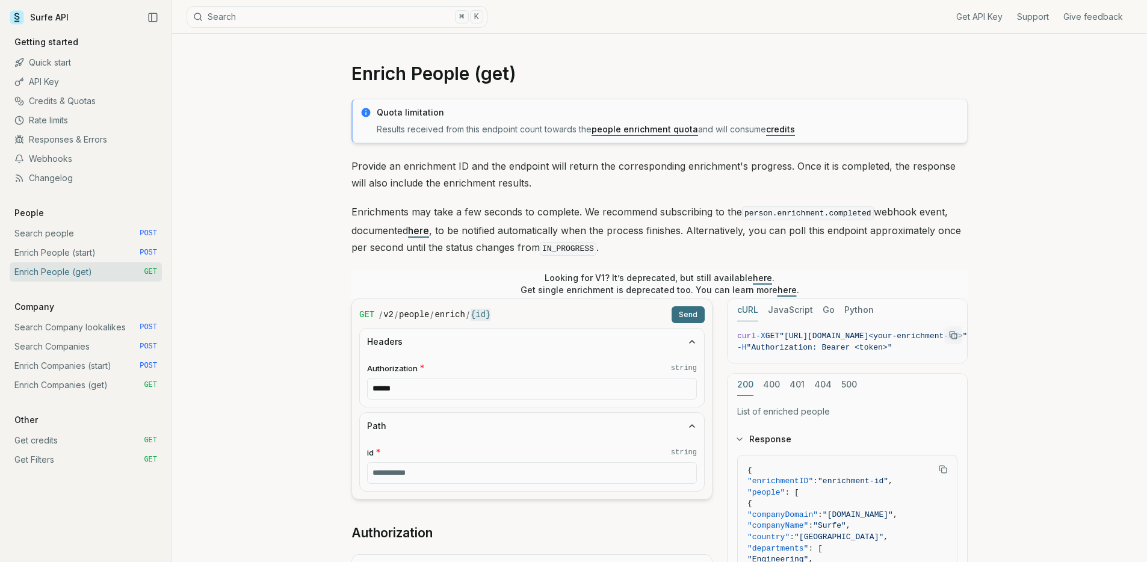
click at [566, 183] on p "Provide an enrichment ID and the endpoint will return the corresponding enrichm…" at bounding box center [660, 175] width 616 height 34
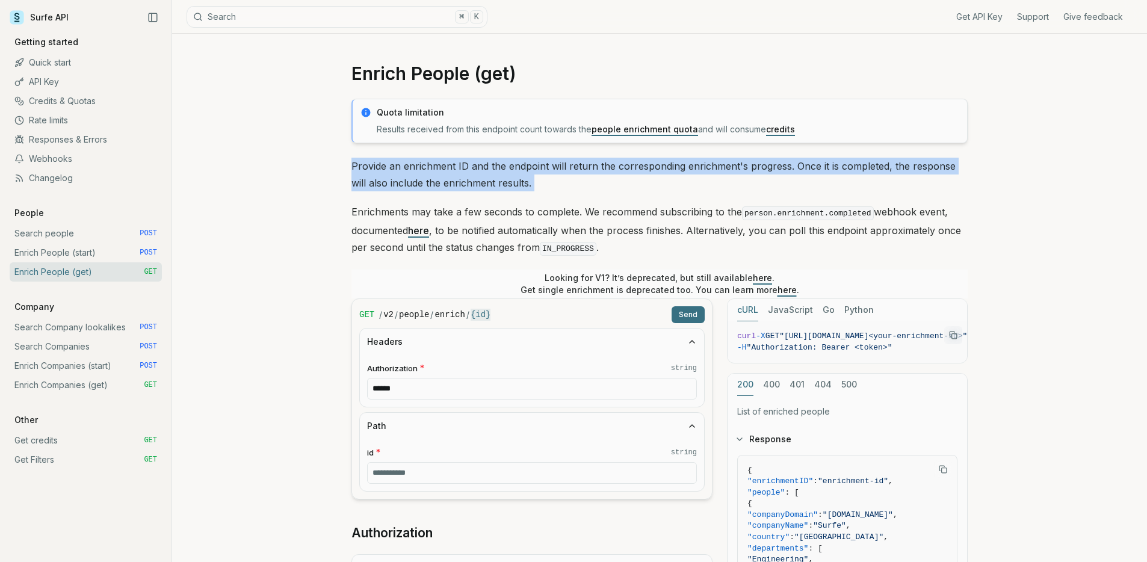
click at [566, 183] on p "Provide an enrichment ID and the endpoint will return the corresponding enrichm…" at bounding box center [660, 175] width 616 height 34
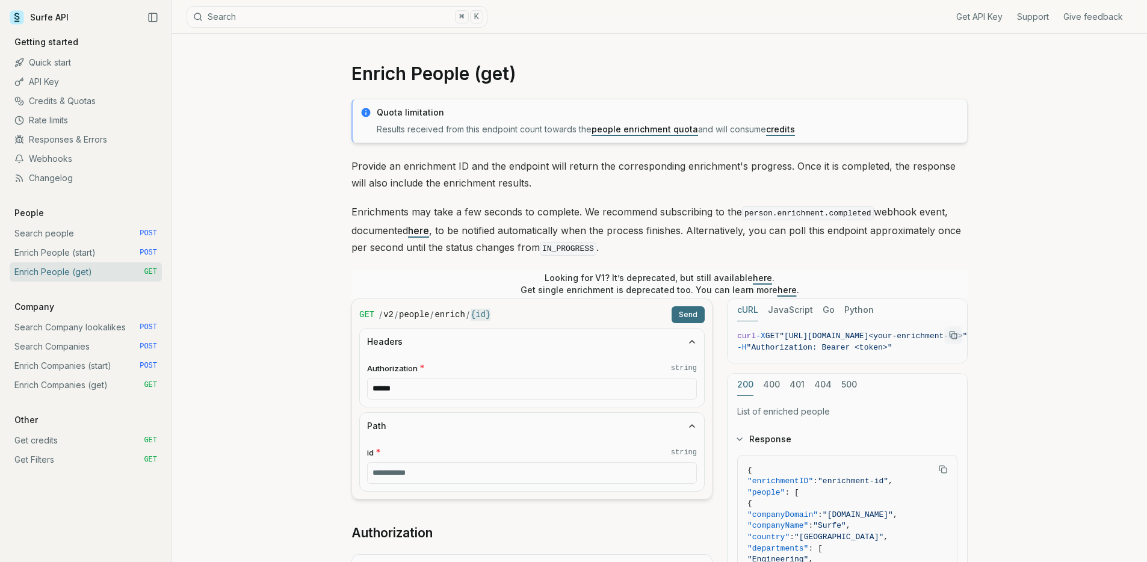
click at [600, 220] on p "Enrichments may take a few seconds to complete. We recommend subscribing to the…" at bounding box center [660, 230] width 616 height 54
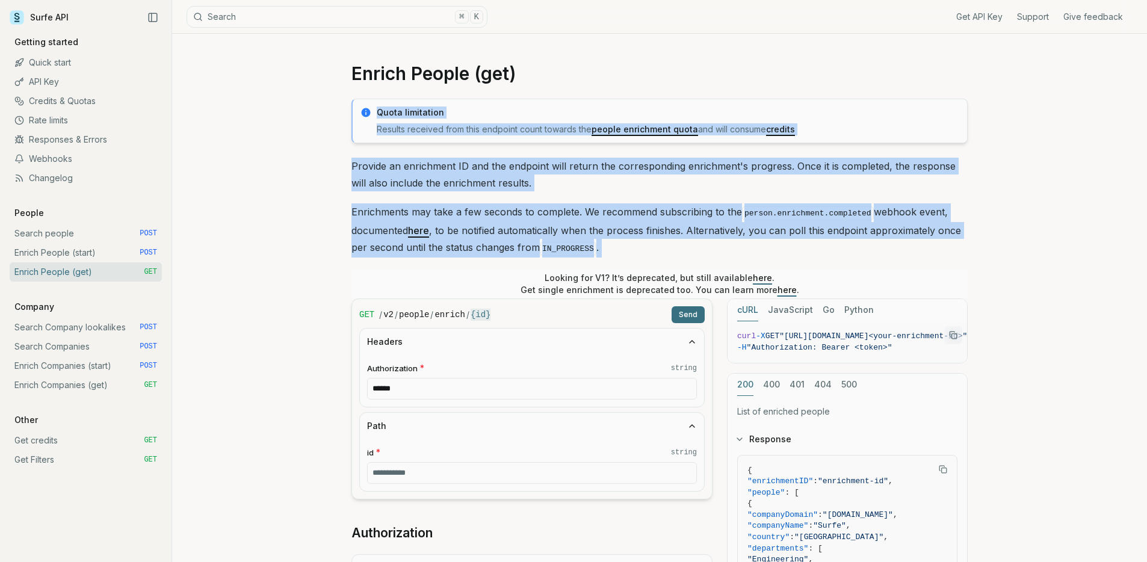
drag, startPoint x: 633, startPoint y: 258, endPoint x: 284, endPoint y: 157, distance: 363.5
click at [234, 141] on div "Enrich People (get) Quota limitation Results received from this endpoint count …" at bounding box center [659, 493] width 975 height 919
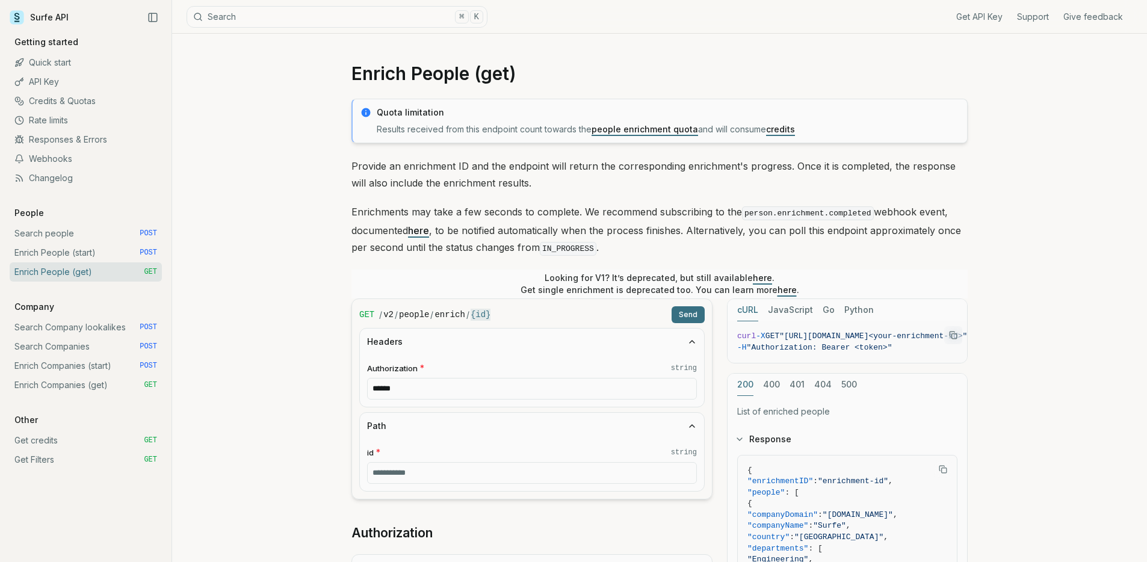
click at [336, 164] on article "Enrich People (get) Quota limitation Results received from this endpoint count …" at bounding box center [660, 493] width 674 height 919
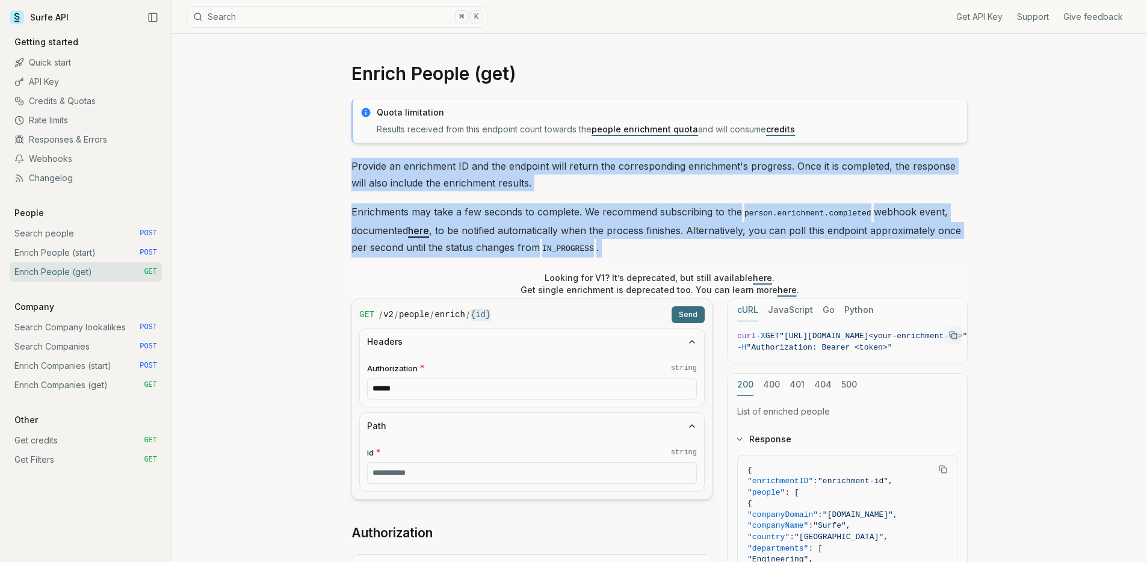
drag, startPoint x: 336, startPoint y: 163, endPoint x: 702, endPoint y: 249, distance: 376.4
click at [702, 249] on article "Enrich People (get) Quota limitation Results received from this endpoint count …" at bounding box center [660, 493] width 674 height 919
click at [702, 249] on p "Enrichments may take a few seconds to complete. We recommend subscribing to the…" at bounding box center [660, 230] width 616 height 54
drag, startPoint x: 702, startPoint y: 249, endPoint x: 331, endPoint y: 166, distance: 380.6
click at [331, 166] on article "Enrich People (get) Quota limitation Results received from this endpoint count …" at bounding box center [660, 493] width 674 height 919
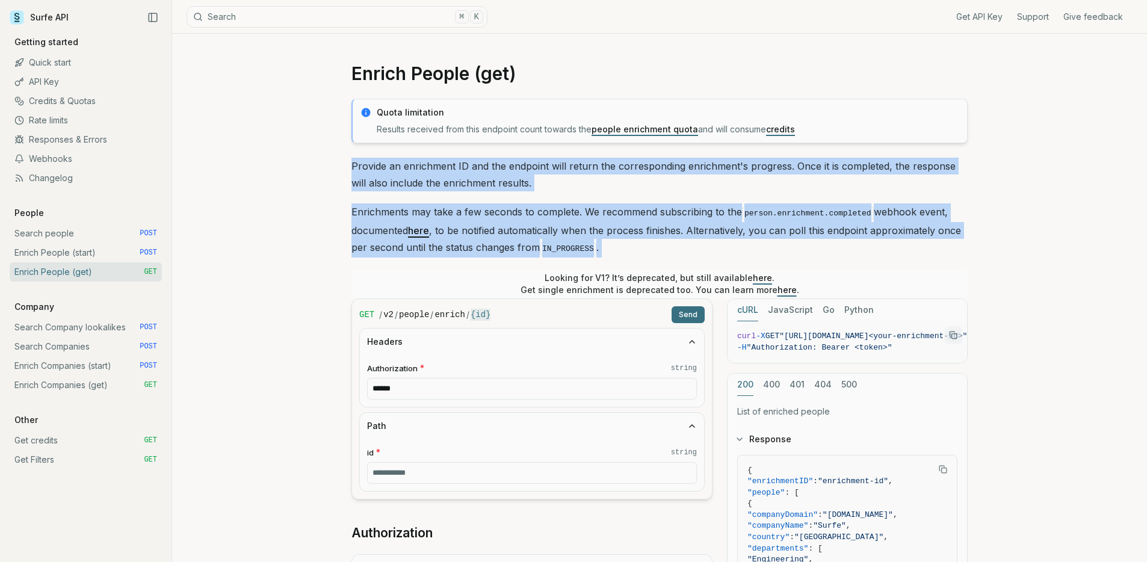
click at [331, 166] on article "Enrich People (get) Quota limitation Results received from this endpoint count …" at bounding box center [660, 493] width 674 height 919
drag, startPoint x: 331, startPoint y: 166, endPoint x: 664, endPoint y: 244, distance: 342.0
click at [664, 244] on article "Enrich People (get) Quota limitation Results received from this endpoint count …" at bounding box center [660, 493] width 674 height 919
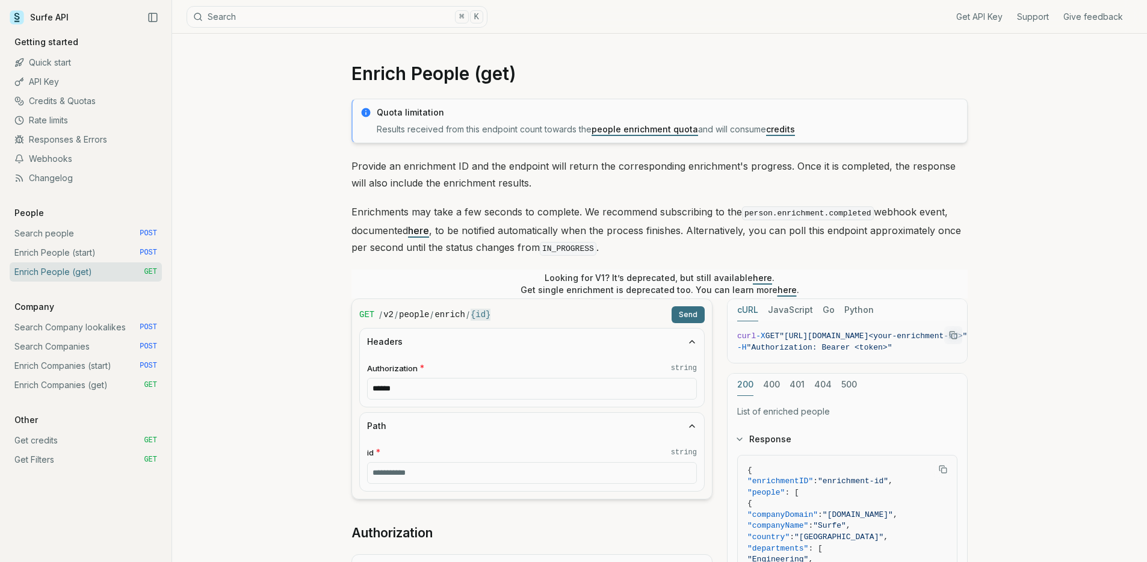
click at [662, 243] on p "Enrichments may take a few seconds to complete. We recommend subscribing to the…" at bounding box center [660, 230] width 616 height 54
click at [287, 226] on div "Enrich People (get) Quota limitation Results received from this endpoint count …" at bounding box center [659, 493] width 975 height 919
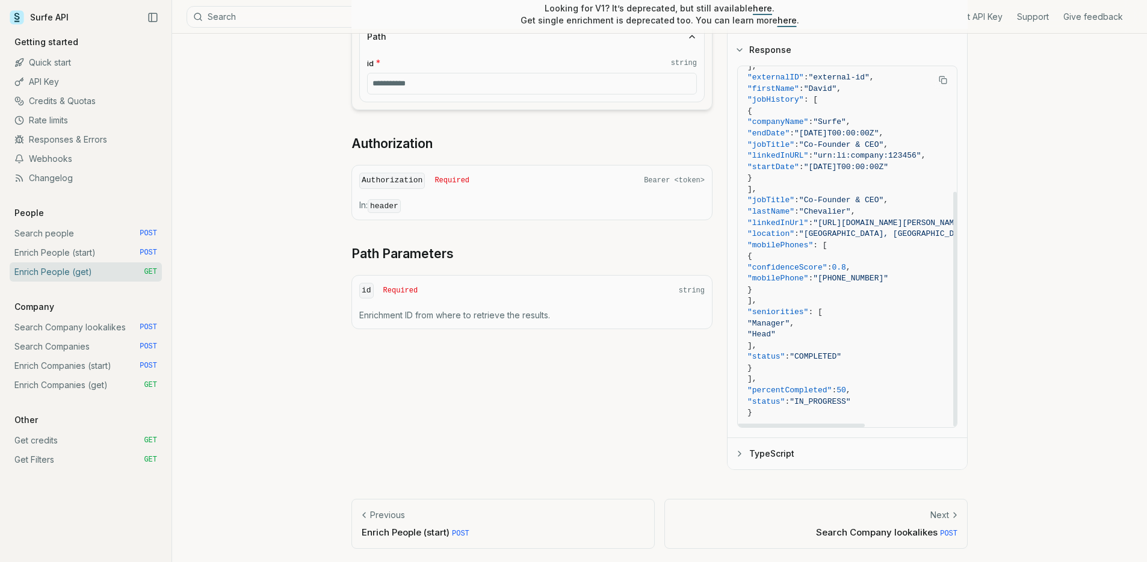
scroll to position [72, 0]
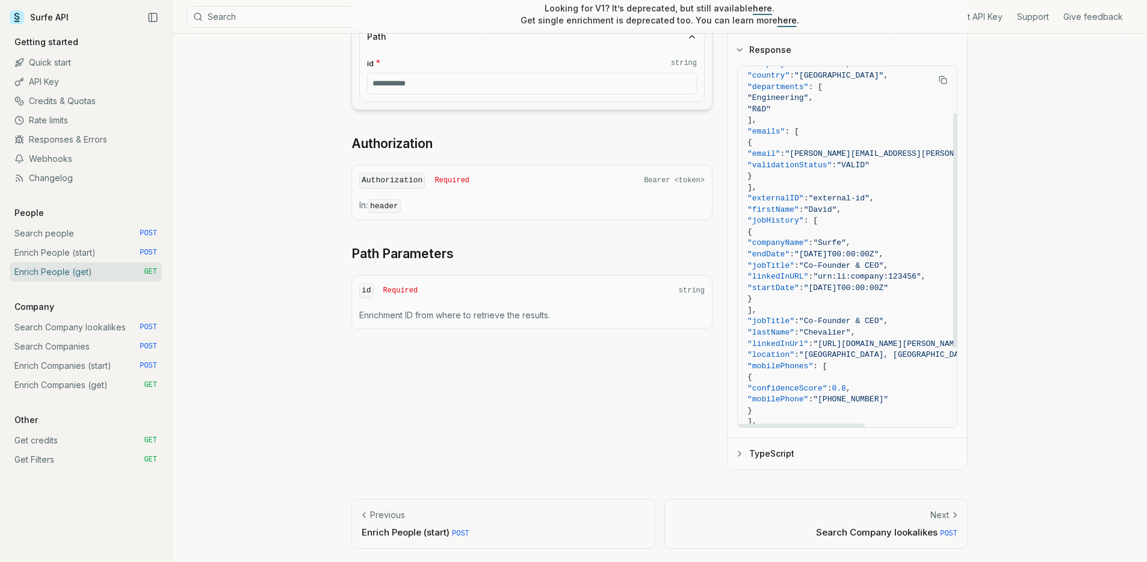
click at [839, 330] on span ""Chevalier"" at bounding box center [825, 332] width 52 height 9
click at [813, 340] on span ":" at bounding box center [810, 344] width 5 height 9
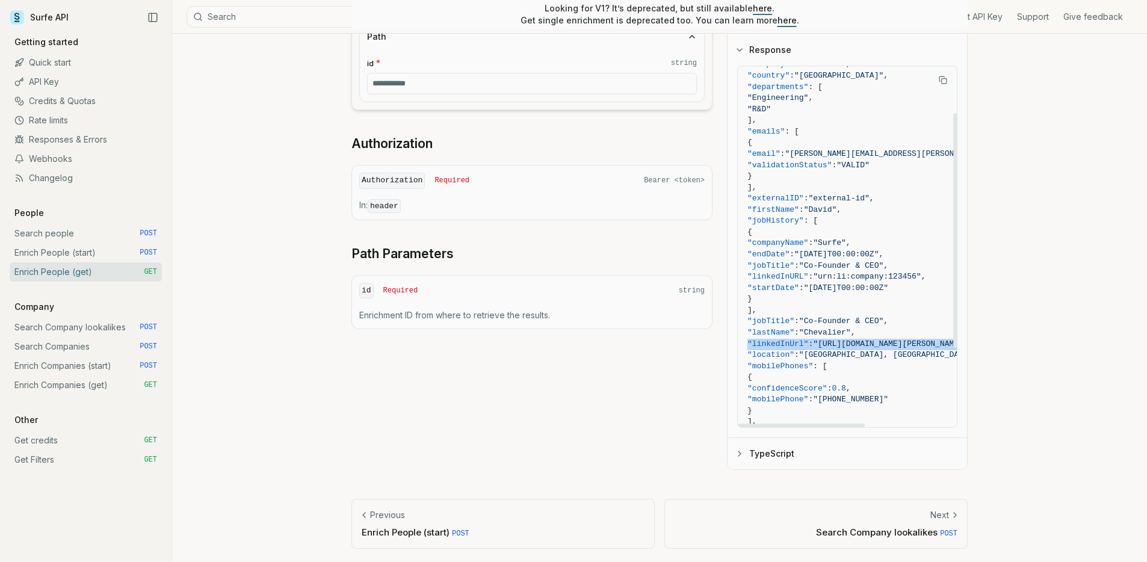
click at [813, 340] on span ":" at bounding box center [810, 344] width 5 height 9
click at [858, 355] on span ""[GEOGRAPHIC_DATA], [GEOGRAPHIC_DATA]"" at bounding box center [888, 354] width 178 height 9
drag, startPoint x: 786, startPoint y: 229, endPoint x: 810, endPoint y: 296, distance: 70.8
click at [810, 297] on code "{ "enrichmentID" : "enrichment-id" , "people" : [ { "companyDomain" : "[DOMAIN_…" at bounding box center [900, 272] width 305 height 536
click at [922, 261] on span ""jobTitle" : "Co-Founder & CEO" ," at bounding box center [900, 266] width 305 height 11
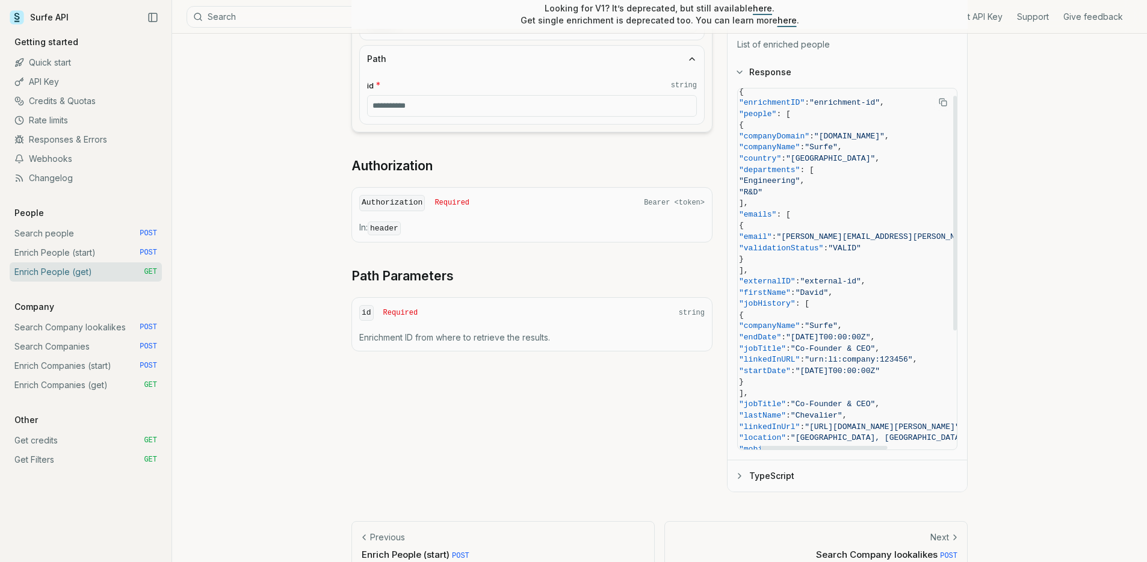
scroll to position [11, 0]
drag, startPoint x: 786, startPoint y: 175, endPoint x: 806, endPoint y: 191, distance: 25.7
click at [806, 191] on code "{ "enrichmentID" : "enrichment-id" , "people" : [ { "companyDomain" : "[DOMAIN_…" at bounding box center [900, 355] width 305 height 536
drag, startPoint x: 809, startPoint y: 191, endPoint x: 783, endPoint y: 181, distance: 28.4
click at [783, 181] on code "{ "enrichmentID" : "enrichment-id" , "people" : [ { "companyDomain" : "[DOMAIN_…" at bounding box center [900, 355] width 305 height 536
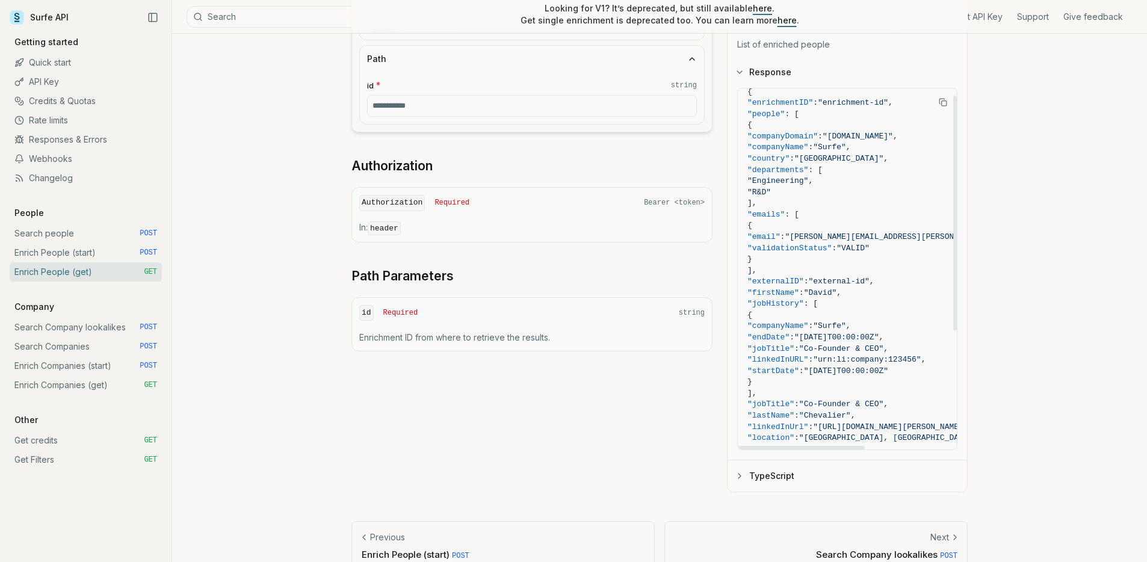
click at [783, 181] on span ""Engineering"" at bounding box center [778, 180] width 61 height 9
drag, startPoint x: 783, startPoint y: 181, endPoint x: 813, endPoint y: 193, distance: 33.0
click at [814, 199] on code "{ "enrichmentID" : "enrichment-id" , "people" : [ { "companyDomain" : "[DOMAIN_…" at bounding box center [900, 355] width 305 height 536
click at [813, 193] on span ""R&D"" at bounding box center [900, 192] width 305 height 11
drag, startPoint x: 813, startPoint y: 193, endPoint x: 787, endPoint y: 182, distance: 28.6
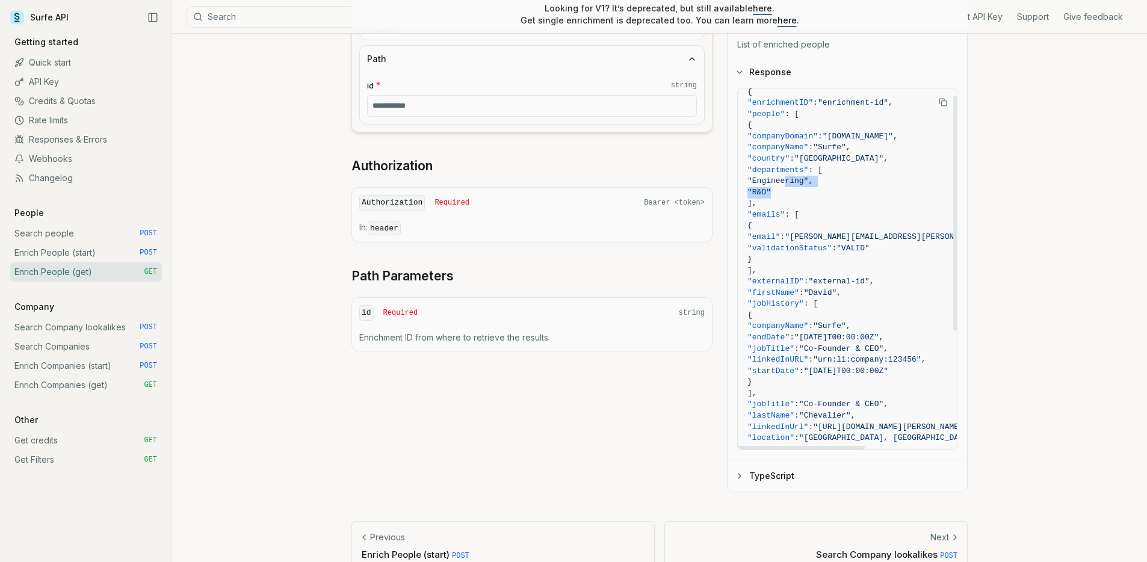
click at [787, 182] on code "{ "enrichmentID" : "enrichment-id" , "people" : [ { "companyDomain" : "[DOMAIN_…" at bounding box center [900, 355] width 305 height 536
click at [787, 182] on span ""Engineering"" at bounding box center [778, 180] width 61 height 9
drag, startPoint x: 778, startPoint y: 172, endPoint x: 820, endPoint y: 188, distance: 45.2
click at [820, 188] on code "{ "enrichmentID" : "enrichment-id" , "people" : [ { "companyDomain" : "[DOMAIN_…" at bounding box center [900, 355] width 305 height 536
click at [819, 187] on span ""R&D"" at bounding box center [900, 192] width 305 height 11
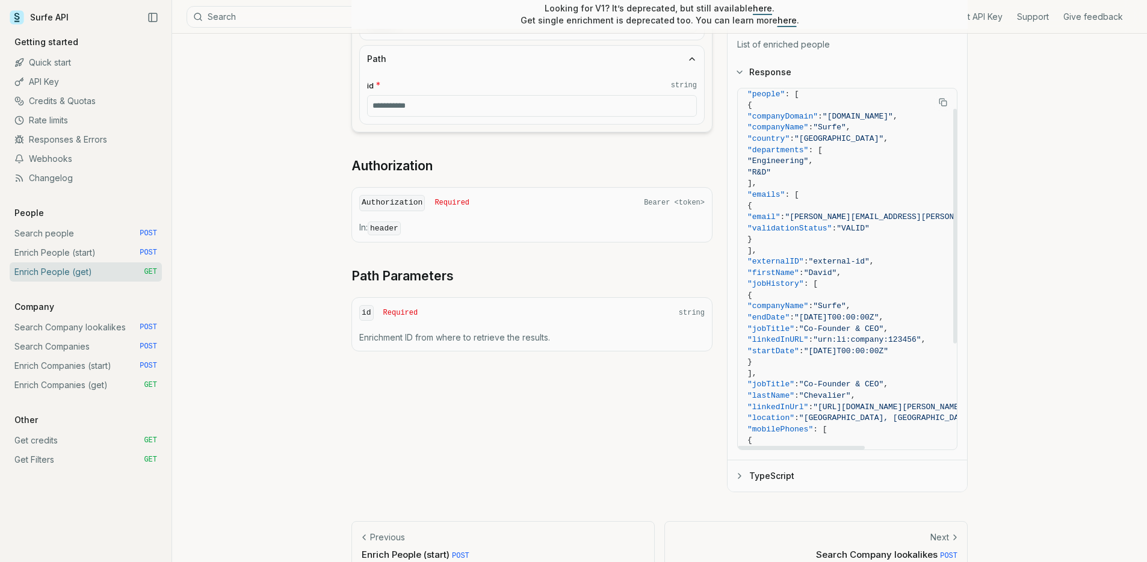
scroll to position [54, 0]
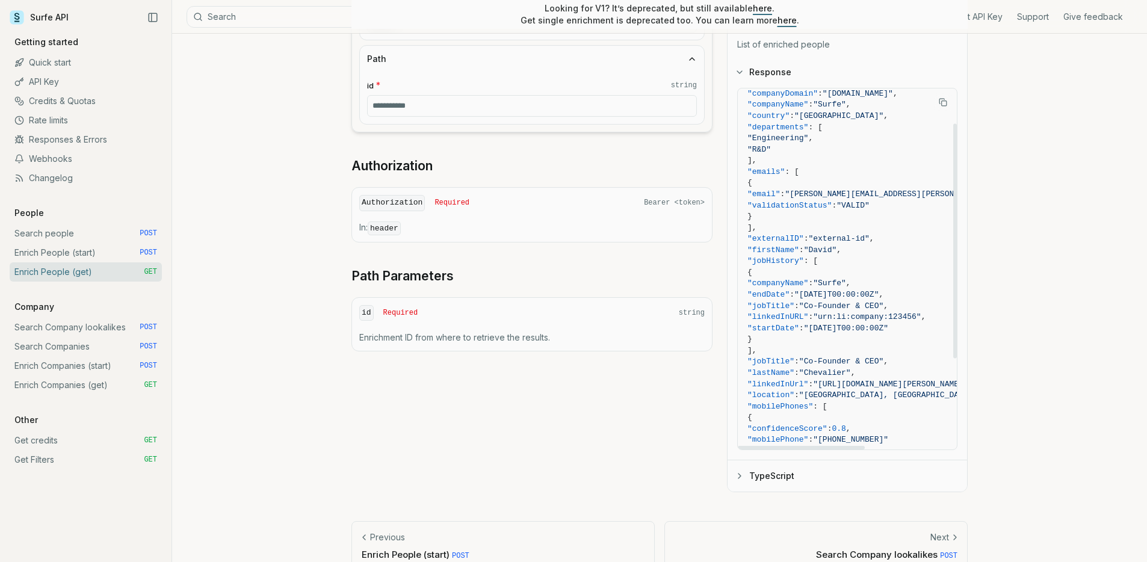
drag, startPoint x: 817, startPoint y: 152, endPoint x: 752, endPoint y: 102, distance: 82.8
click at [752, 102] on code "{ "enrichmentID" : "enrichment-id" , "people" : [ { "companyDomain" : "[DOMAIN_…" at bounding box center [900, 312] width 305 height 536
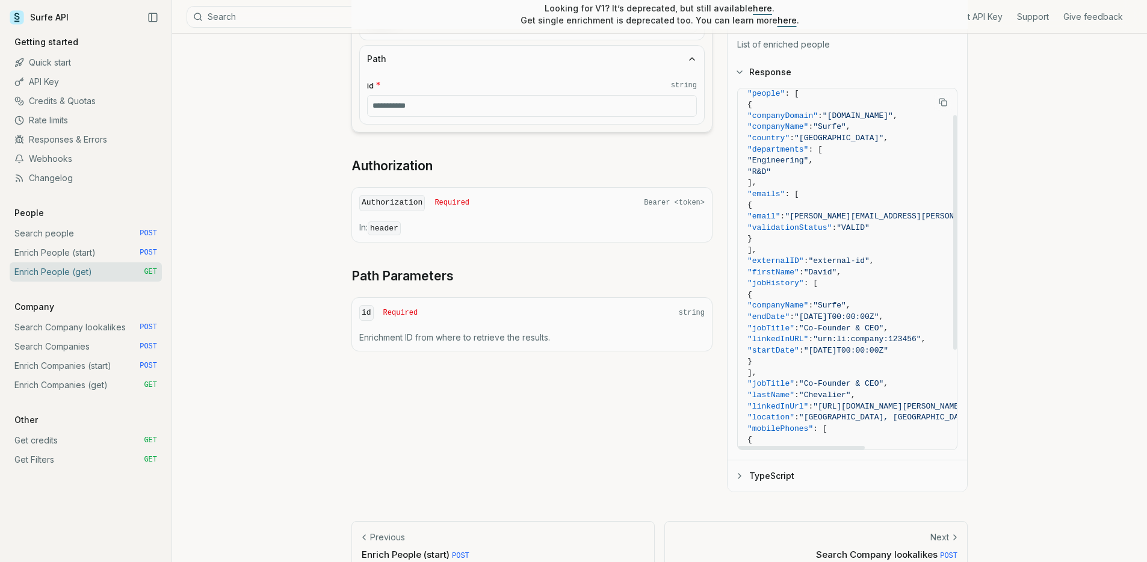
scroll to position [4, 0]
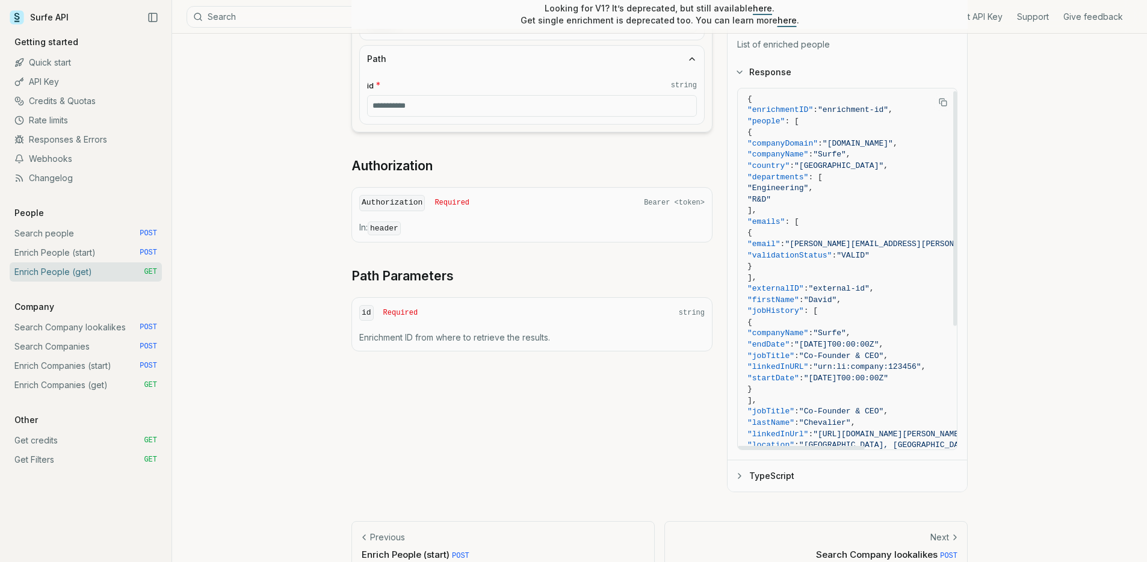
drag, startPoint x: 788, startPoint y: 159, endPoint x: 763, endPoint y: 133, distance: 36.2
click at [763, 133] on code "{ "enrichmentID" : "enrichment-id" , "people" : [ { "companyDomain" : "[DOMAIN_…" at bounding box center [900, 362] width 305 height 536
click at [752, 133] on span "{" at bounding box center [750, 132] width 5 height 9
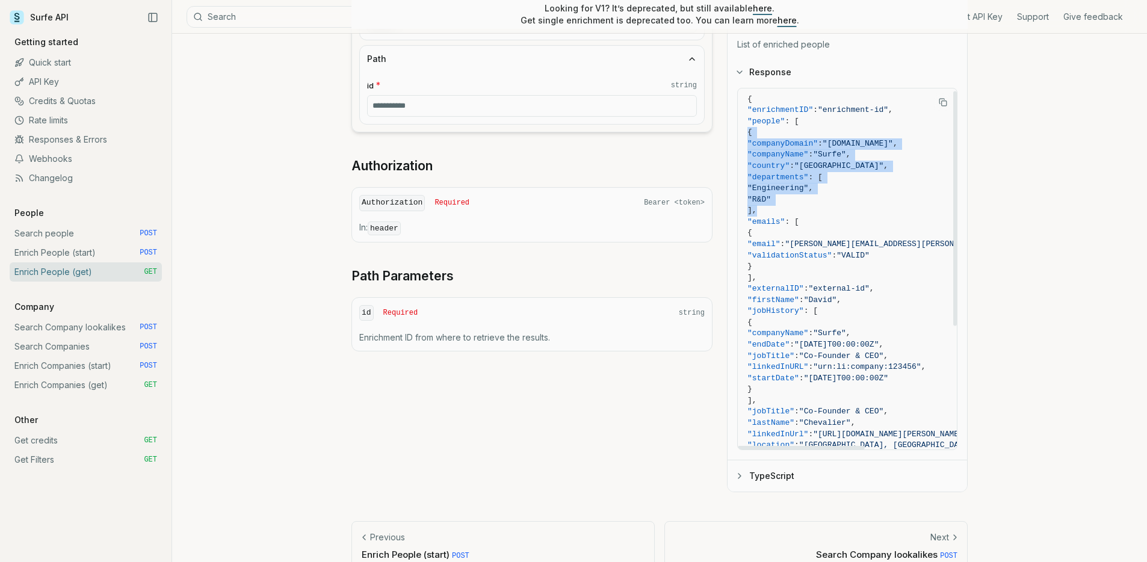
drag, startPoint x: 763, startPoint y: 133, endPoint x: 817, endPoint y: 207, distance: 92.1
click at [817, 207] on code "{ "enrichmentID" : "enrichment-id" , "people" : [ { "companyDomain" : "[DOMAIN_…" at bounding box center [900, 362] width 305 height 536
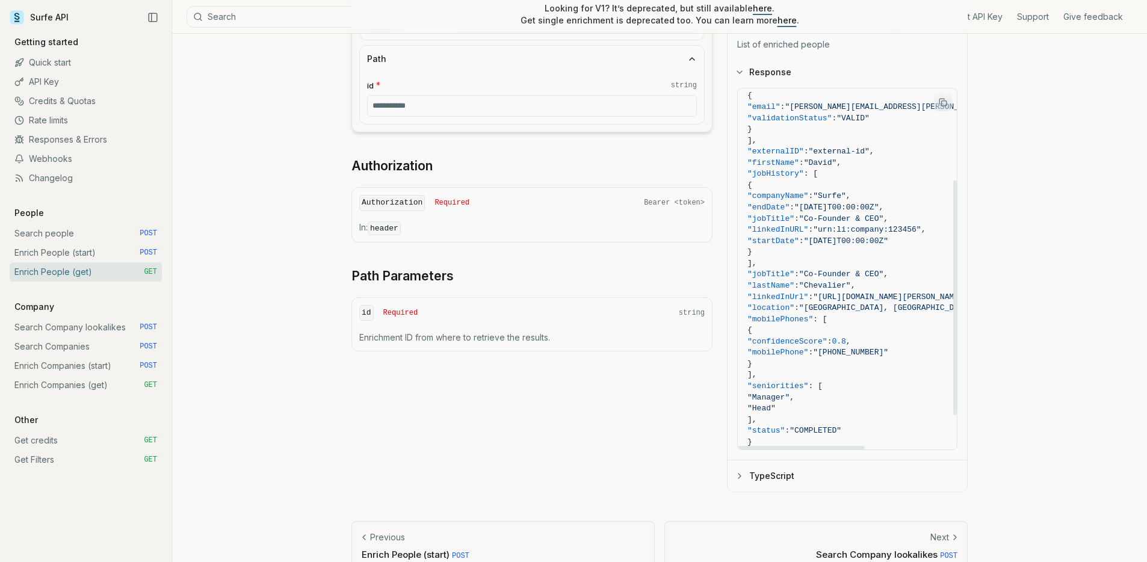
scroll to position [159, 0]
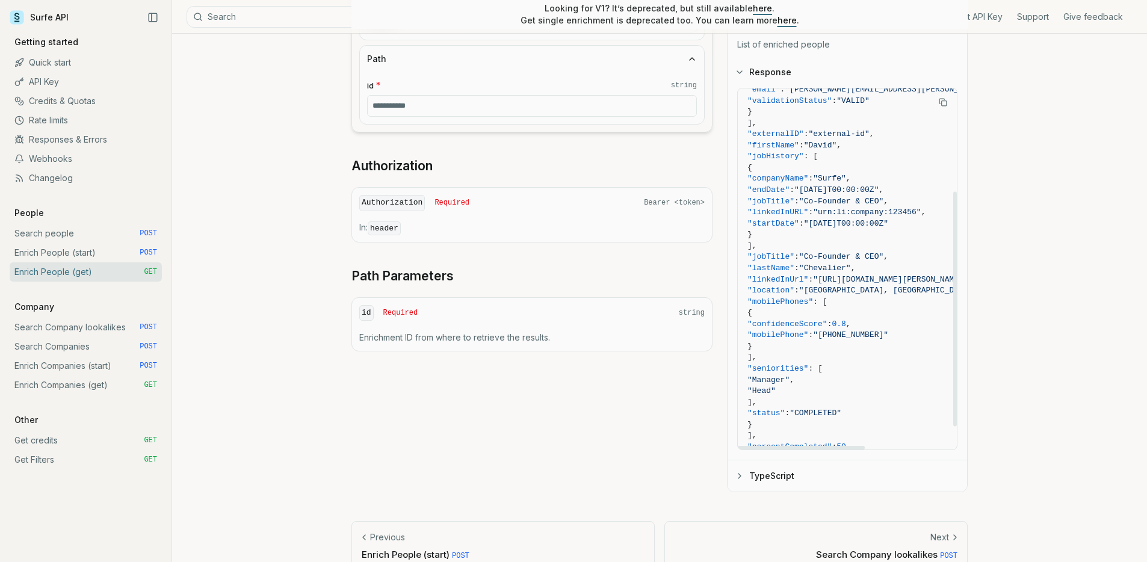
click at [808, 330] on span ""mobilePhone"" at bounding box center [778, 334] width 61 height 9
click at [828, 321] on span ""confidenceScore"" at bounding box center [788, 324] width 80 height 9
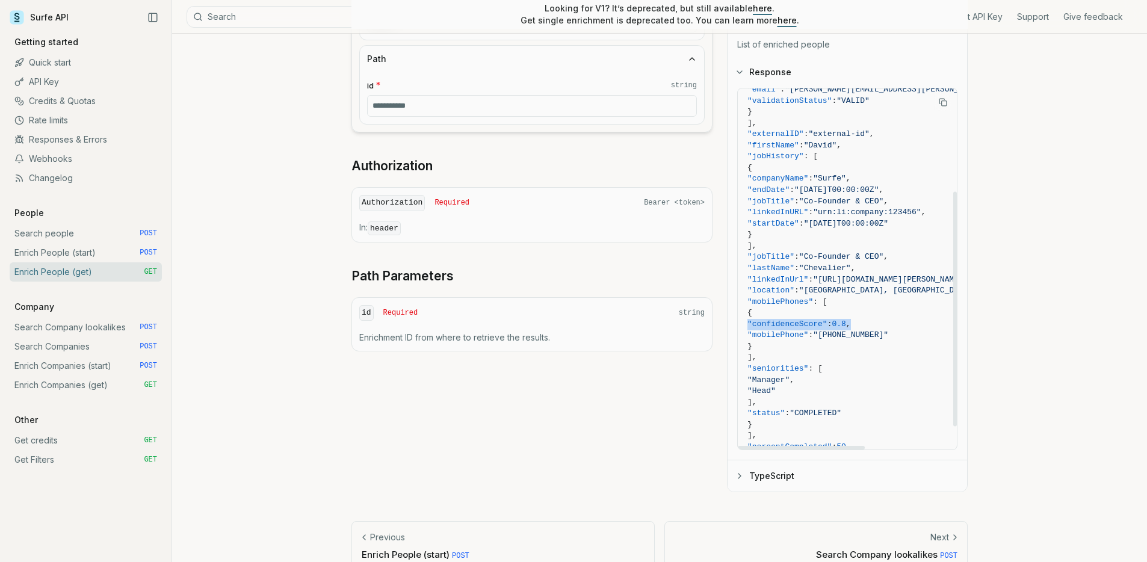
click at [828, 321] on span ""confidenceScore"" at bounding box center [788, 324] width 80 height 9
click at [813, 333] on span ":" at bounding box center [810, 334] width 5 height 9
drag, startPoint x: 776, startPoint y: 299, endPoint x: 812, endPoint y: 342, distance: 56.0
click at [812, 342] on code "{ "enrichmentID" : "enrichment-id" , "people" : [ { "companyDomain" : "[DOMAIN_…" at bounding box center [900, 207] width 305 height 536
click at [858, 314] on span "{" at bounding box center [900, 313] width 305 height 11
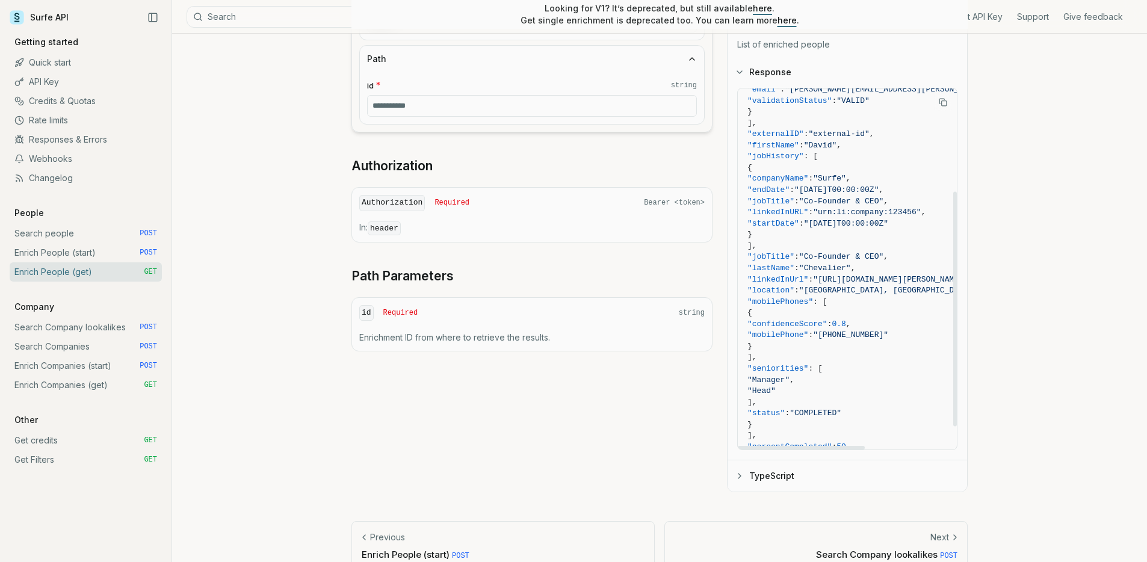
drag, startPoint x: 853, startPoint y: 302, endPoint x: 864, endPoint y: 335, distance: 35.4
click at [864, 335] on code "{ "enrichmentID" : "enrichment-id" , "people" : [ { "companyDomain" : "[DOMAIN_…" at bounding box center [900, 207] width 305 height 536
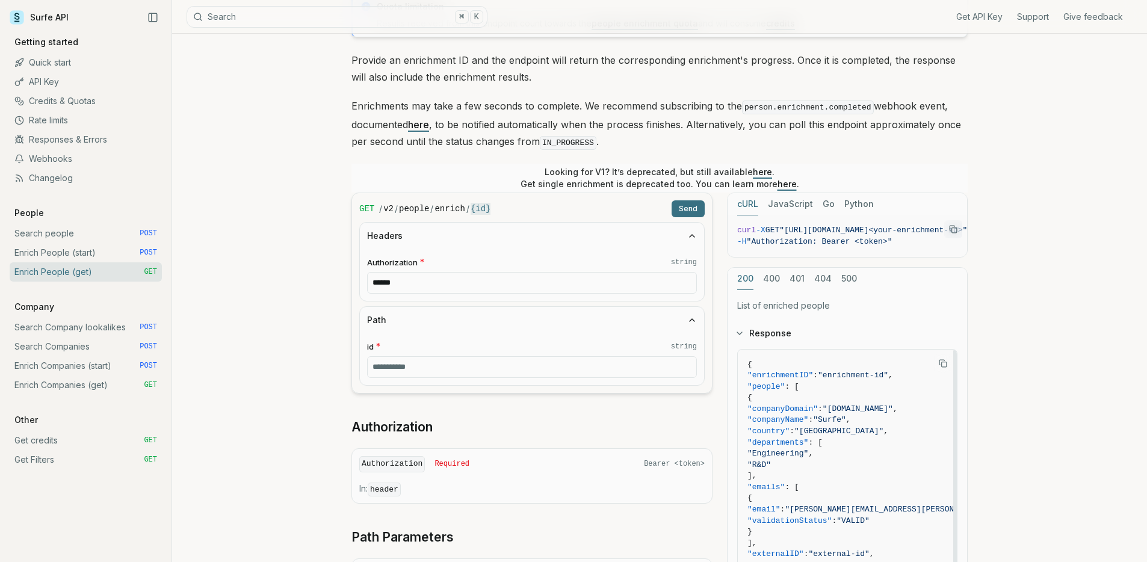
scroll to position [0, 0]
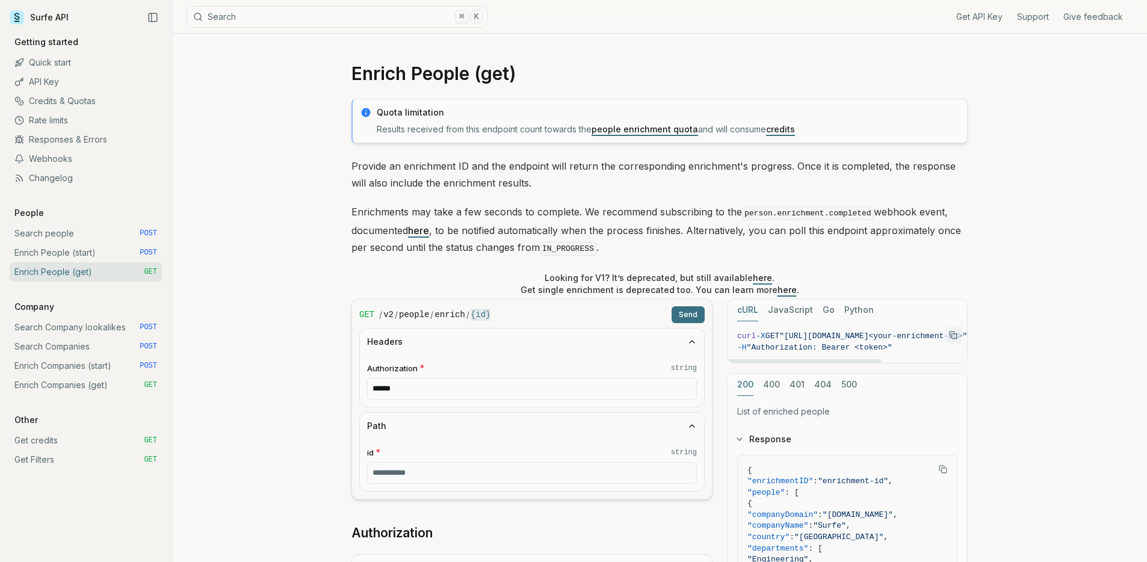
click at [780, 338] on span "GET" at bounding box center [773, 336] width 14 height 9
click at [779, 352] on pre "curl -X GET "[URL][DOMAIN_NAME]<your-enrichment-id>" \ -H "Authorization: Beare…" at bounding box center [855, 342] width 254 height 42
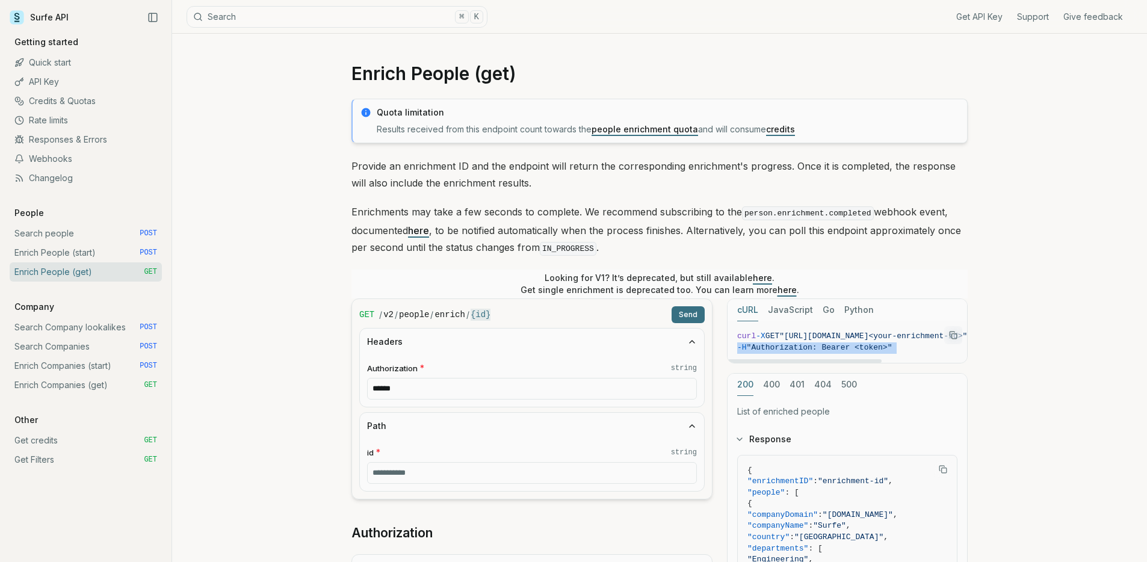
click at [779, 352] on pre "curl -X GET "[URL][DOMAIN_NAME]<your-enrichment-id>" \ -H "Authorization: Beare…" at bounding box center [855, 342] width 254 height 42
click at [779, 344] on span ""Authorization: Bearer <token>"" at bounding box center [820, 347] width 146 height 9
drag, startPoint x: 779, startPoint y: 344, endPoint x: 764, endPoint y: 332, distance: 18.8
click at [764, 332] on code "curl -X GET "[URL][DOMAIN_NAME]<your-enrichment-id>" \ -H "Authorization: Beare…" at bounding box center [854, 342] width 235 height 22
click at [764, 332] on span "-X" at bounding box center [761, 336] width 10 height 9
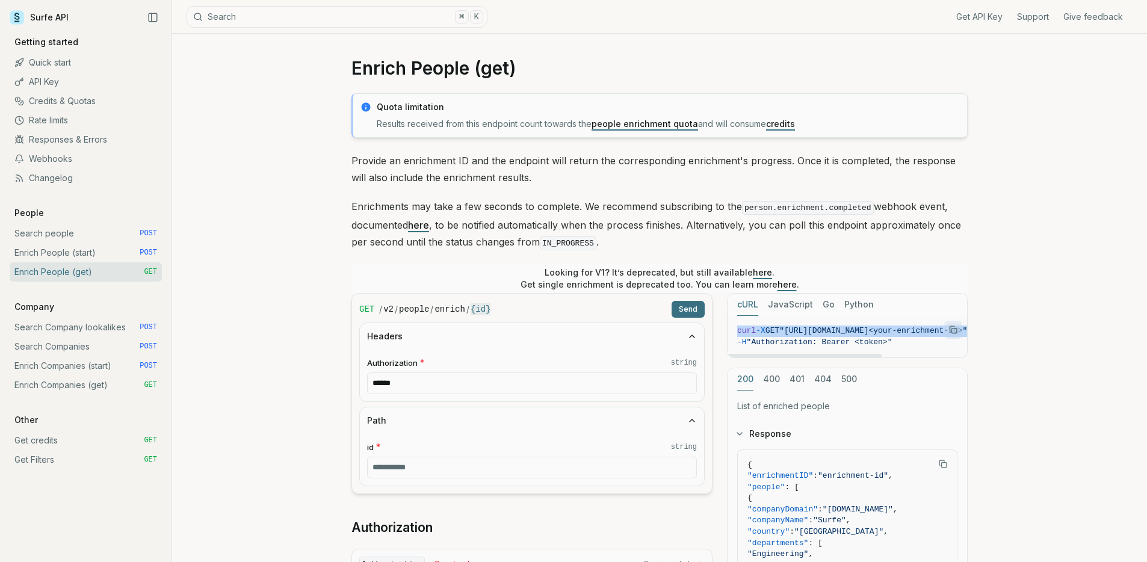
scroll to position [7, 0]
click at [788, 405] on p "List of enriched people" at bounding box center [847, 405] width 220 height 12
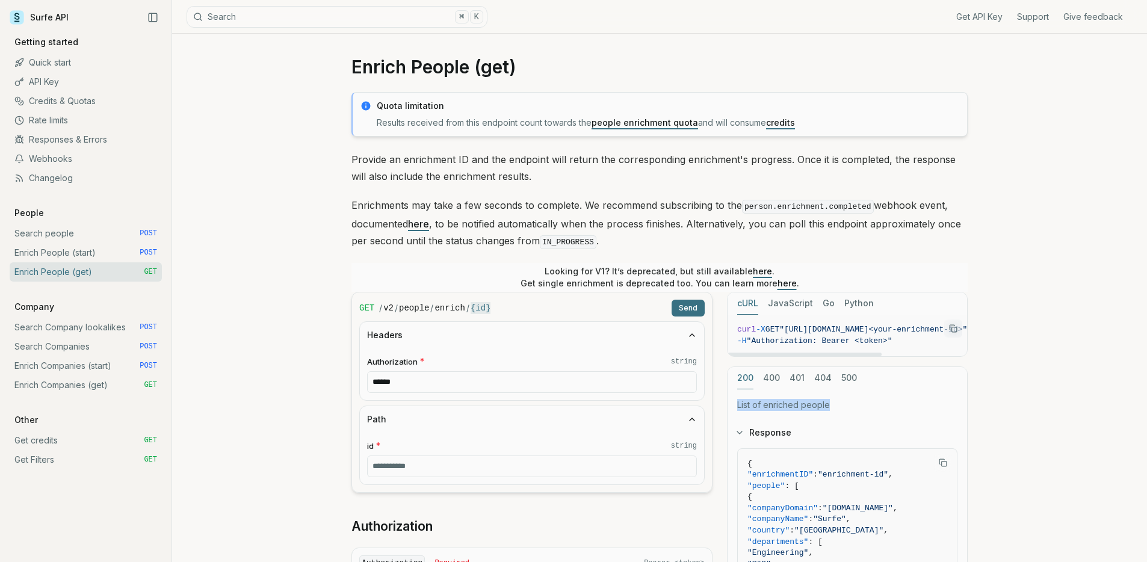
click at [788, 405] on p "List of enriched people" at bounding box center [847, 405] width 220 height 12
click at [828, 405] on p "List of enriched people" at bounding box center [847, 405] width 220 height 12
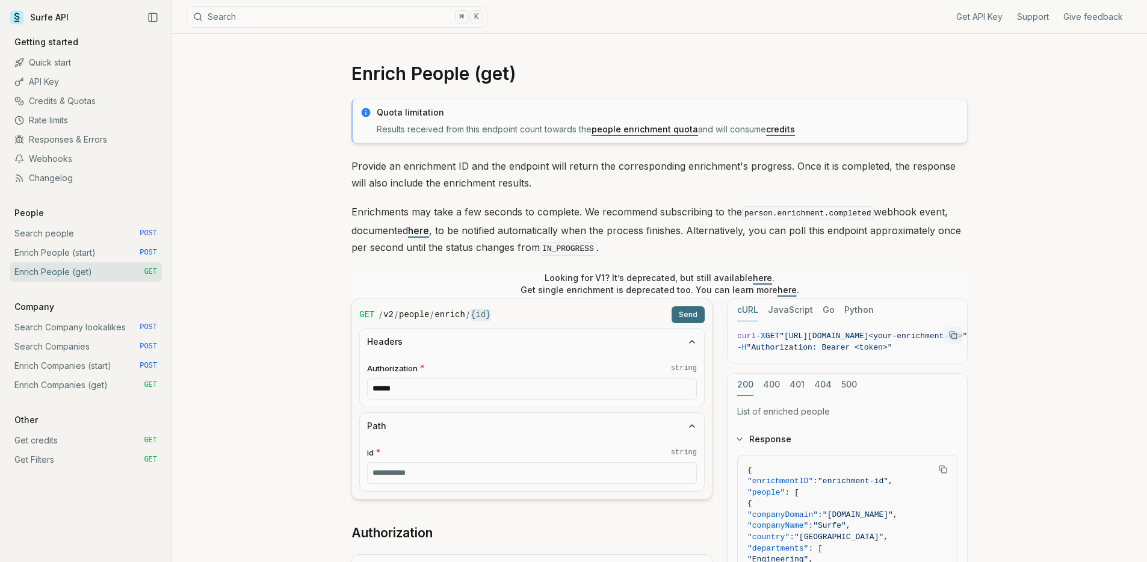
click at [349, 75] on article "Enrich People (get) Quota limitation Results received from this endpoint count …" at bounding box center [660, 493] width 674 height 919
drag, startPoint x: 568, startPoint y: 240, endPoint x: 554, endPoint y: 212, distance: 31.5
click at [568, 238] on p "Enrichments may take a few seconds to complete. We recommend subscribing to the…" at bounding box center [660, 230] width 616 height 54
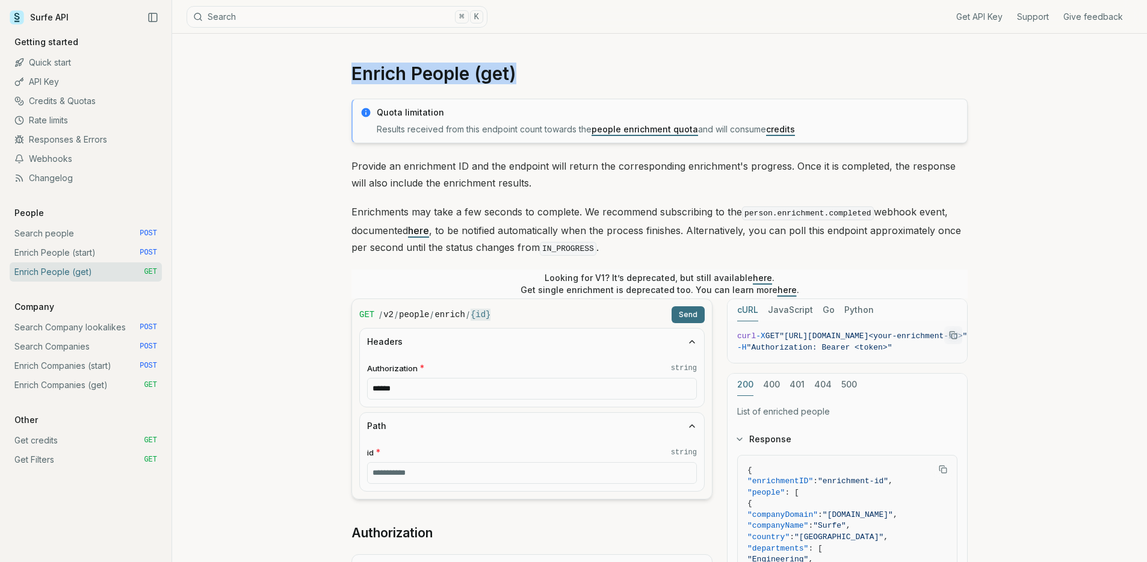
drag, startPoint x: 334, startPoint y: 64, endPoint x: 606, endPoint y: 78, distance: 272.4
click at [606, 78] on article "Enrich People (get) Quota limitation Results received from this endpoint count …" at bounding box center [660, 493] width 674 height 919
click at [360, 95] on article "Enrich People (get) Quota limitation Results received from this endpoint count …" at bounding box center [660, 493] width 674 height 919
click at [377, 78] on h1 "Enrich People (get)" at bounding box center [660, 74] width 616 height 22
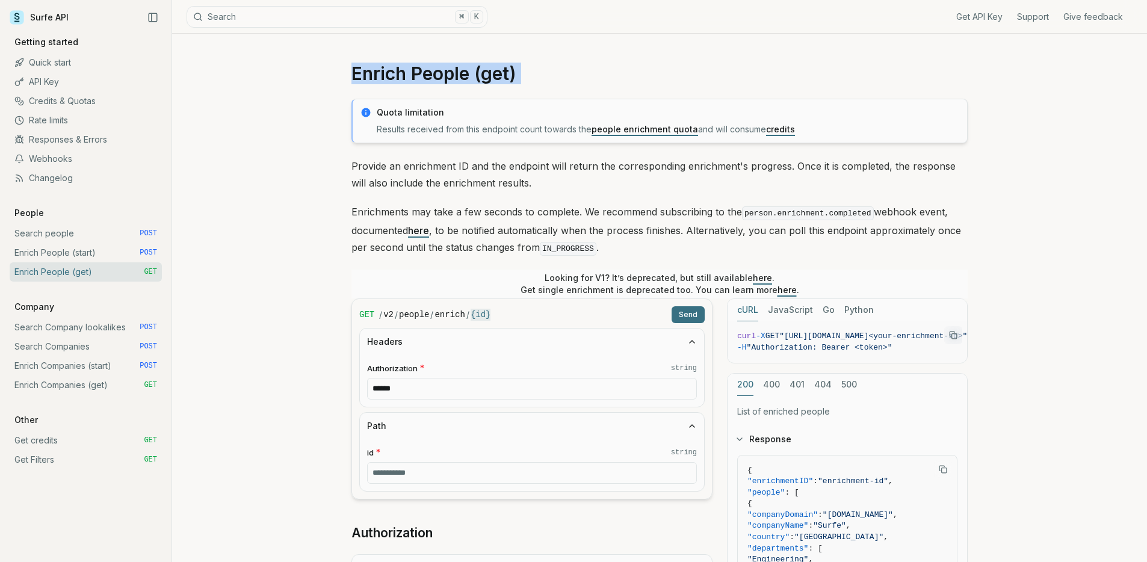
click at [377, 78] on h1 "Enrich People (get)" at bounding box center [660, 74] width 616 height 22
click at [421, 173] on p "Provide an enrichment ID and the endpoint will return the corresponding enrichm…" at bounding box center [660, 175] width 616 height 34
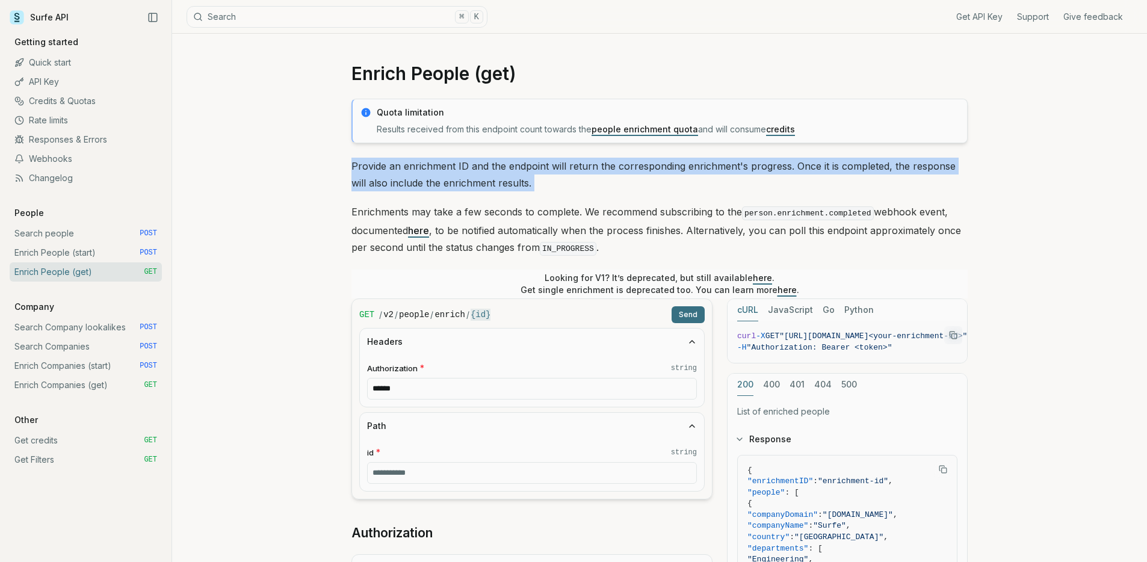
click at [421, 173] on p "Provide an enrichment ID and the endpoint will return the corresponding enrichm…" at bounding box center [660, 175] width 616 height 34
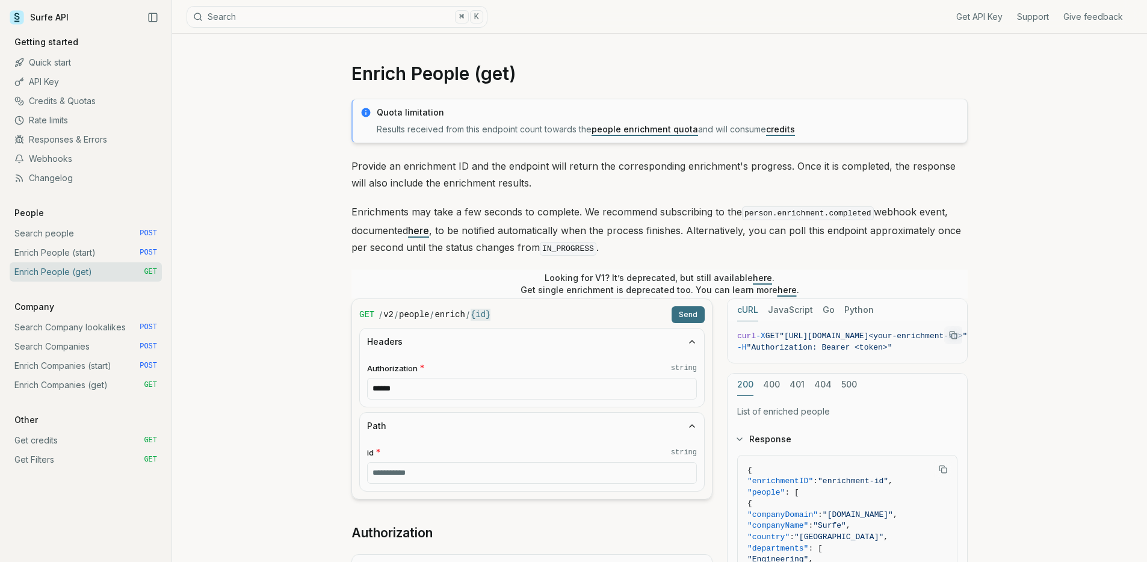
click at [449, 229] on p "Enrichments may take a few seconds to complete. We recommend subscribing to the…" at bounding box center [660, 230] width 616 height 54
click at [448, 229] on p "Enrichments may take a few seconds to complete. We recommend subscribing to the…" at bounding box center [660, 230] width 616 height 54
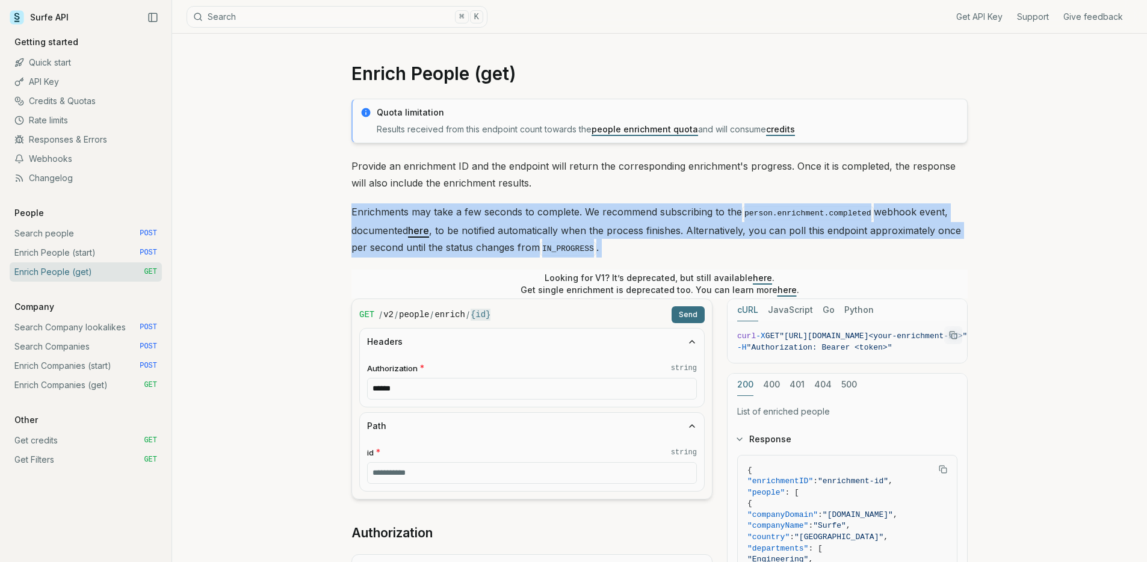
click at [448, 229] on p "Enrichments may take a few seconds to complete. We recommend subscribing to the…" at bounding box center [660, 230] width 616 height 54
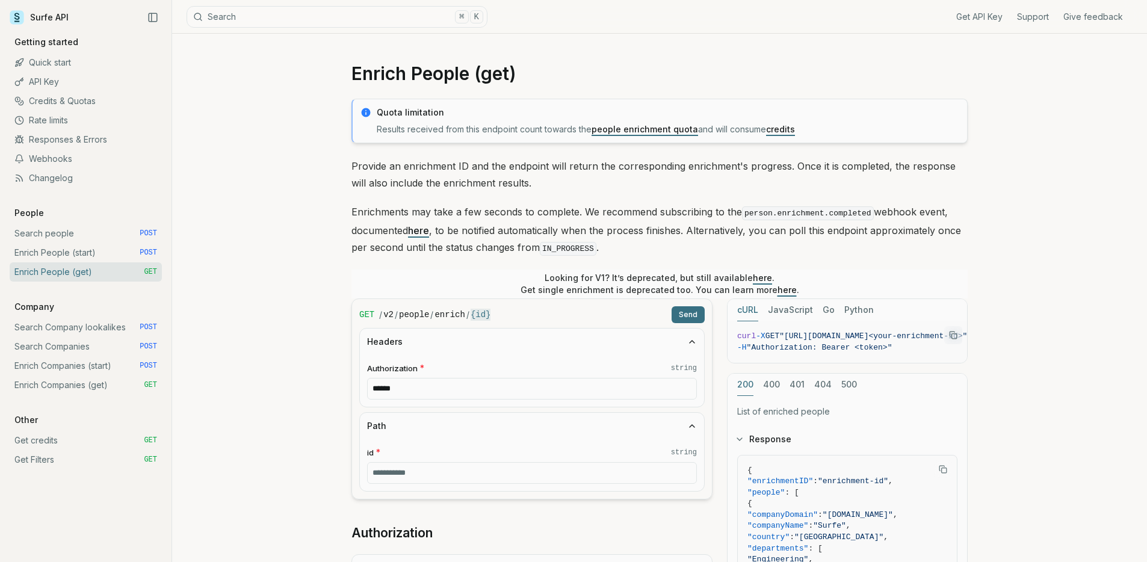
click at [457, 181] on p "Provide an enrichment ID and the endpoint will return the corresponding enrichm…" at bounding box center [660, 175] width 616 height 34
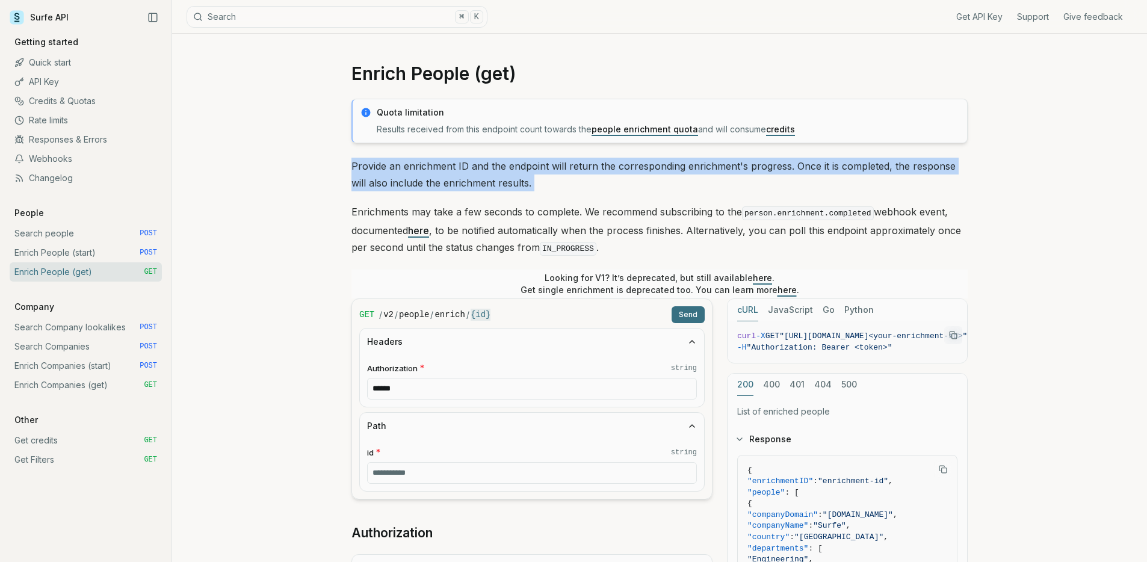
click at [457, 181] on p "Provide an enrichment ID and the endpoint will return the corresponding enrichm…" at bounding box center [660, 175] width 616 height 34
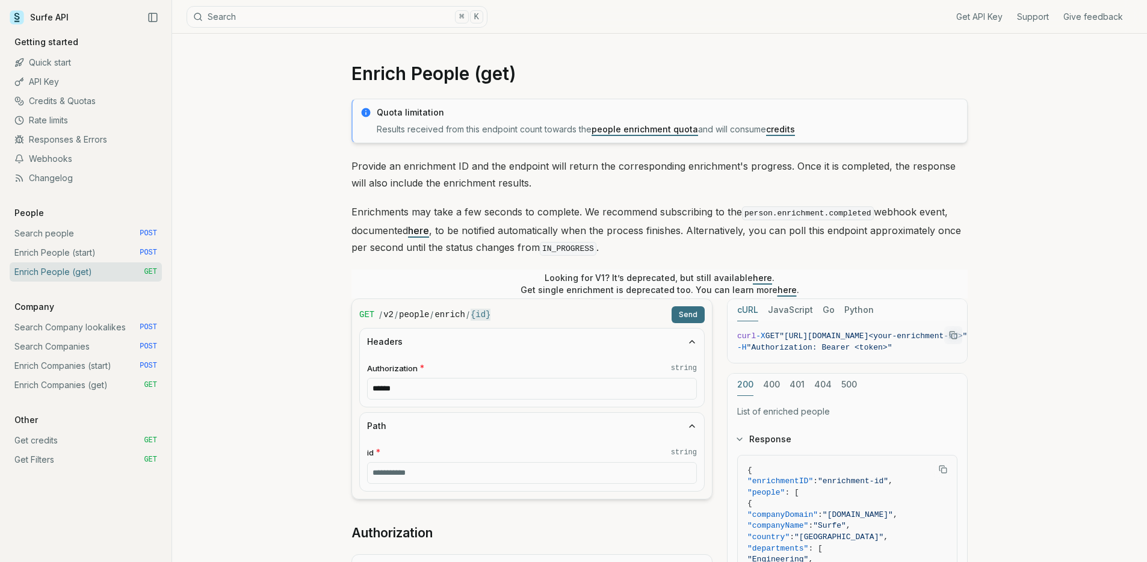
click at [485, 261] on div "Quota limitation Results received from this endpoint count towards the people e…" at bounding box center [660, 479] width 616 height 761
click at [480, 244] on p "Enrichments may take a few seconds to complete. We recommend subscribing to the…" at bounding box center [660, 230] width 616 height 54
click at [408, 191] on div "Quota limitation Results received from this endpoint count towards the people e…" at bounding box center [660, 479] width 616 height 761
click at [406, 187] on p "Provide an enrichment ID and the endpoint will return the corresponding enrichm…" at bounding box center [660, 175] width 616 height 34
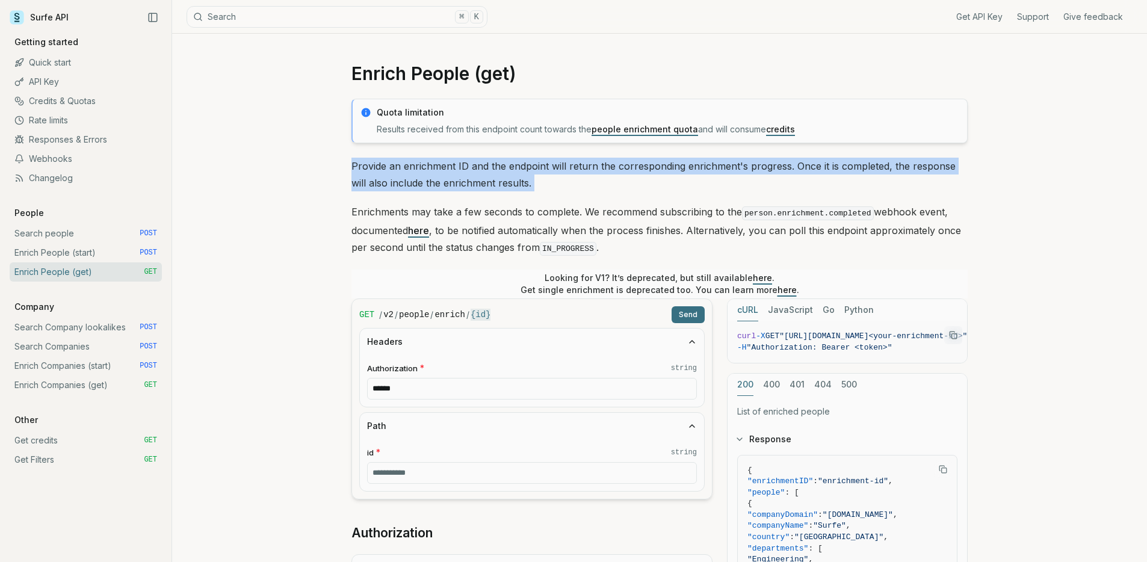
click at [406, 187] on p "Provide an enrichment ID and the endpoint will return the corresponding enrichm…" at bounding box center [660, 175] width 616 height 34
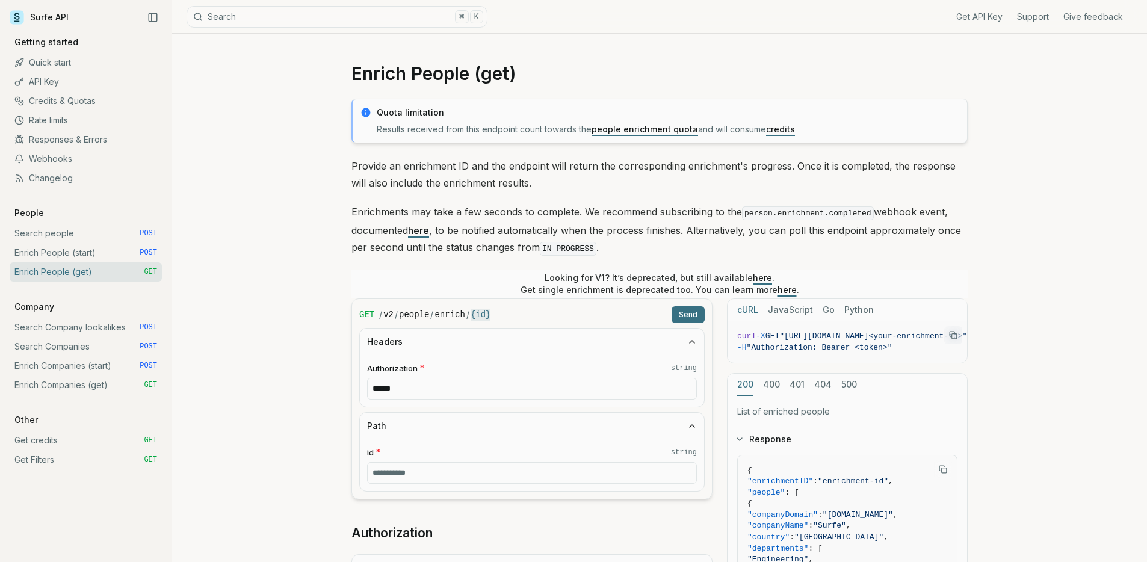
click at [397, 219] on p "Enrichments may take a few seconds to complete. We recommend subscribing to the…" at bounding box center [660, 230] width 616 height 54
click at [31, 306] on p "Company" at bounding box center [34, 307] width 49 height 12
click at [20, 420] on p "Other" at bounding box center [26, 420] width 33 height 12
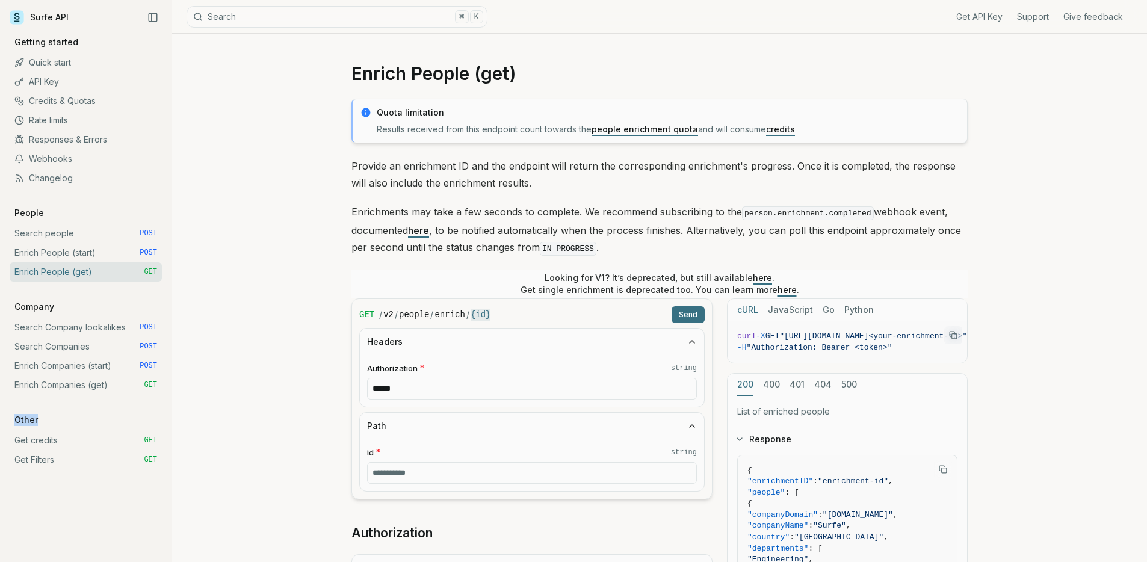
click at [20, 420] on p "Other" at bounding box center [26, 420] width 33 height 12
click at [35, 306] on p "Company" at bounding box center [34, 307] width 49 height 12
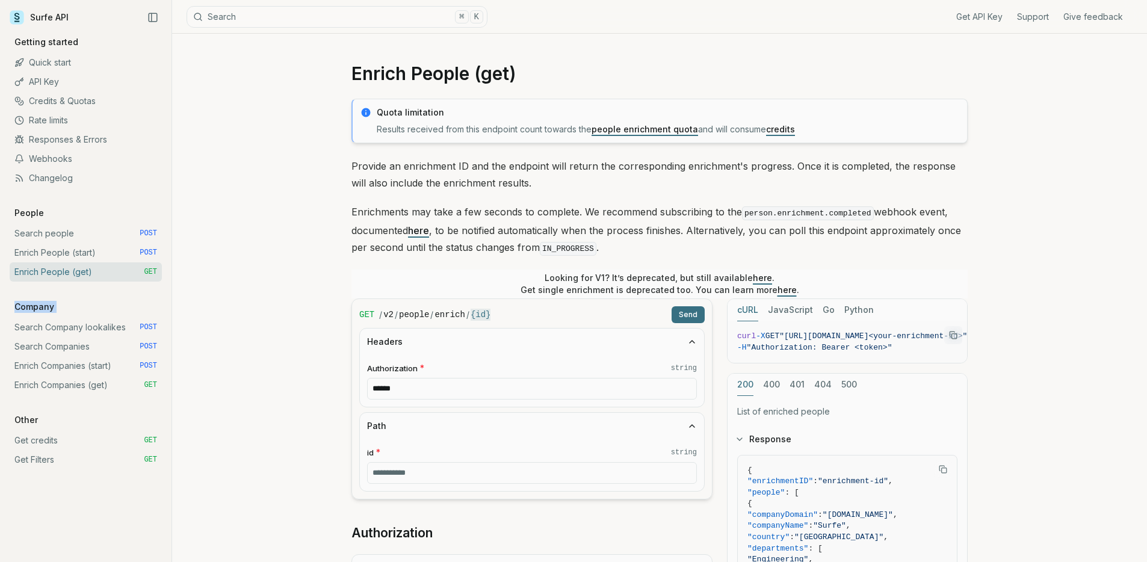
click at [96, 228] on link "Search people POST" at bounding box center [86, 233] width 152 height 19
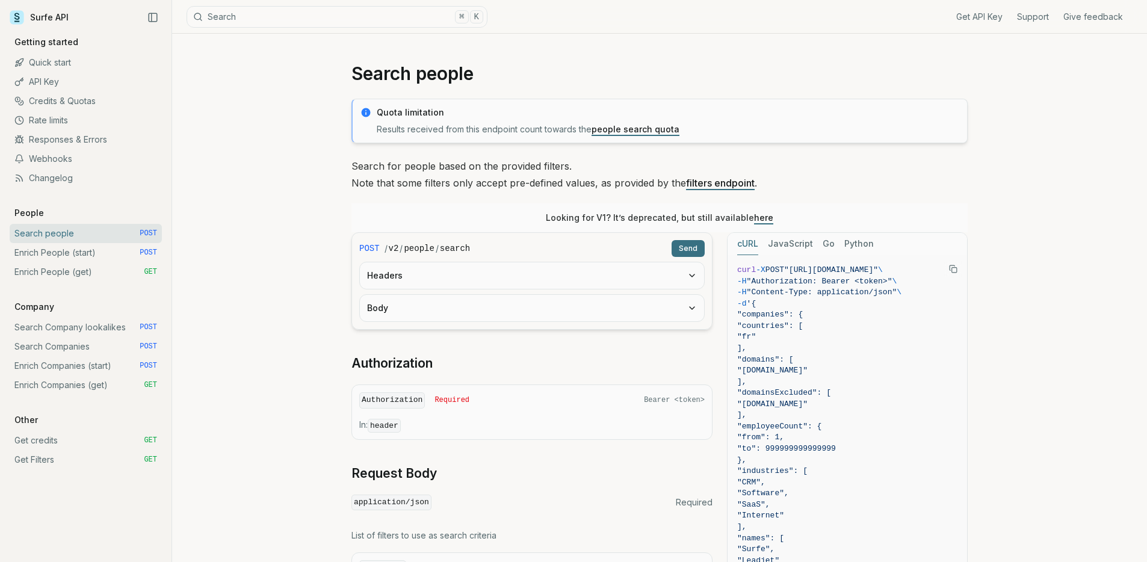
click at [400, 173] on p "Search for people based on the provided filters. Note that some filters only ac…" at bounding box center [660, 175] width 616 height 34
click at [400, 174] on p "Search for people based on the provided filters. Note that some filters only ac…" at bounding box center [660, 175] width 616 height 34
click at [404, 179] on p "Search for people based on the provided filters. Note that some filters only ac…" at bounding box center [660, 175] width 616 height 34
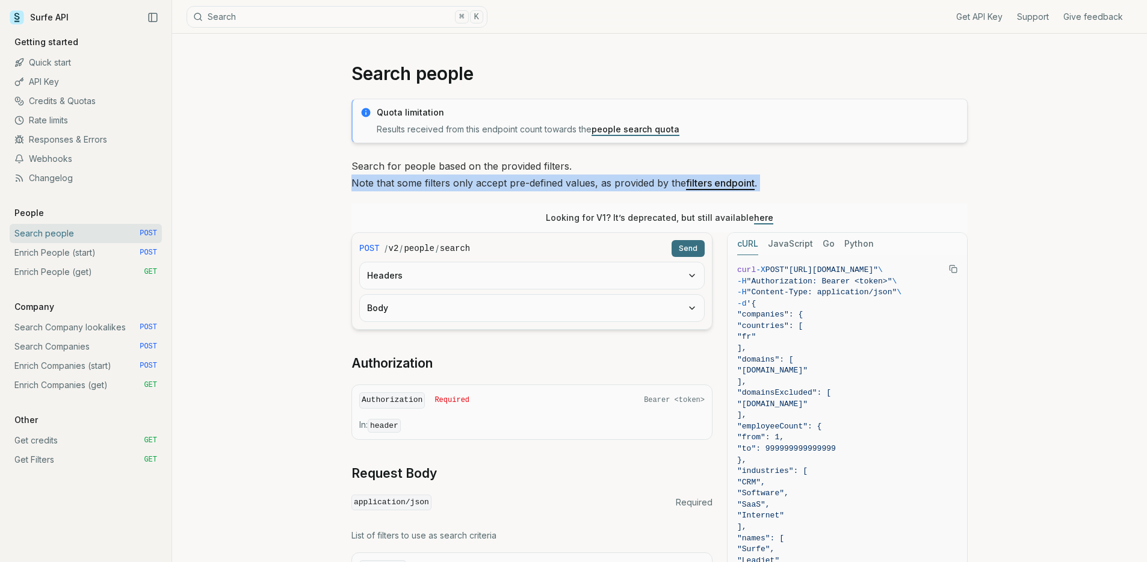
drag, startPoint x: 404, startPoint y: 179, endPoint x: 415, endPoint y: 169, distance: 15.3
click at [404, 179] on p "Search for people based on the provided filters. Note that some filters only ac…" at bounding box center [660, 175] width 616 height 34
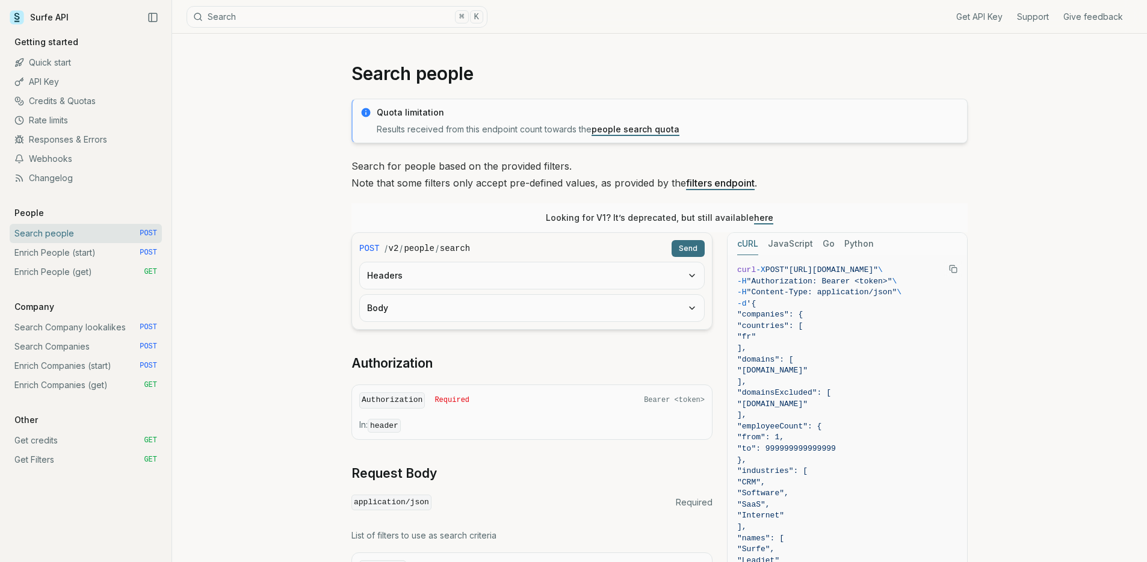
click at [415, 168] on p "Search for people based on the provided filters. Note that some filters only ac…" at bounding box center [660, 175] width 616 height 34
click at [414, 168] on p "Search for people based on the provided filters. Note that some filters only ac…" at bounding box center [660, 175] width 616 height 34
click at [415, 178] on p "Search for people based on the provided filters. Note that some filters only ac…" at bounding box center [660, 175] width 616 height 34
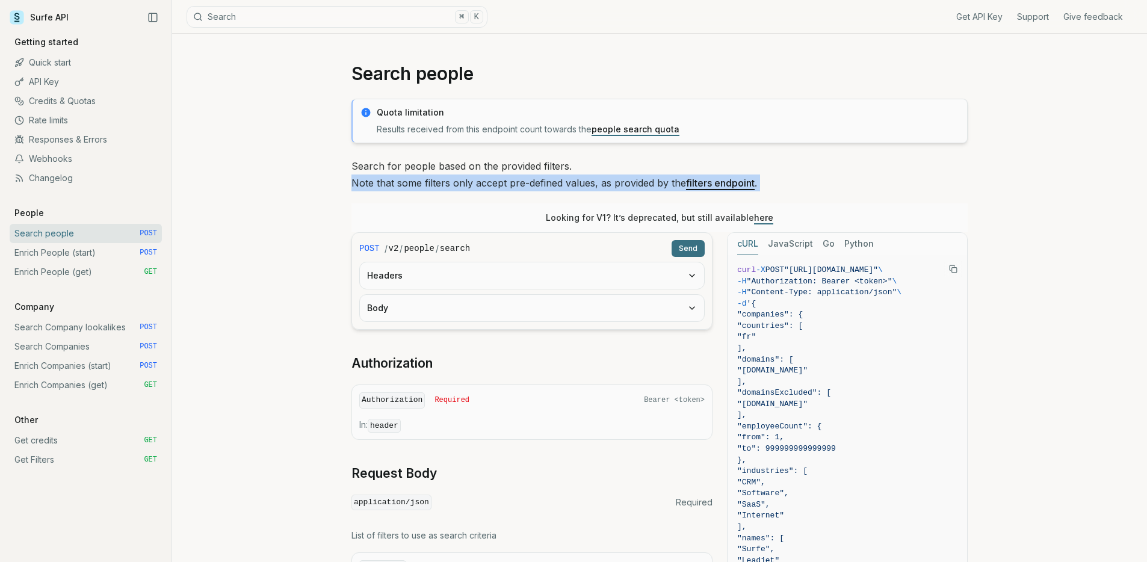
click at [415, 178] on p "Search for people based on the provided filters. Note that some filters only ac…" at bounding box center [660, 175] width 616 height 34
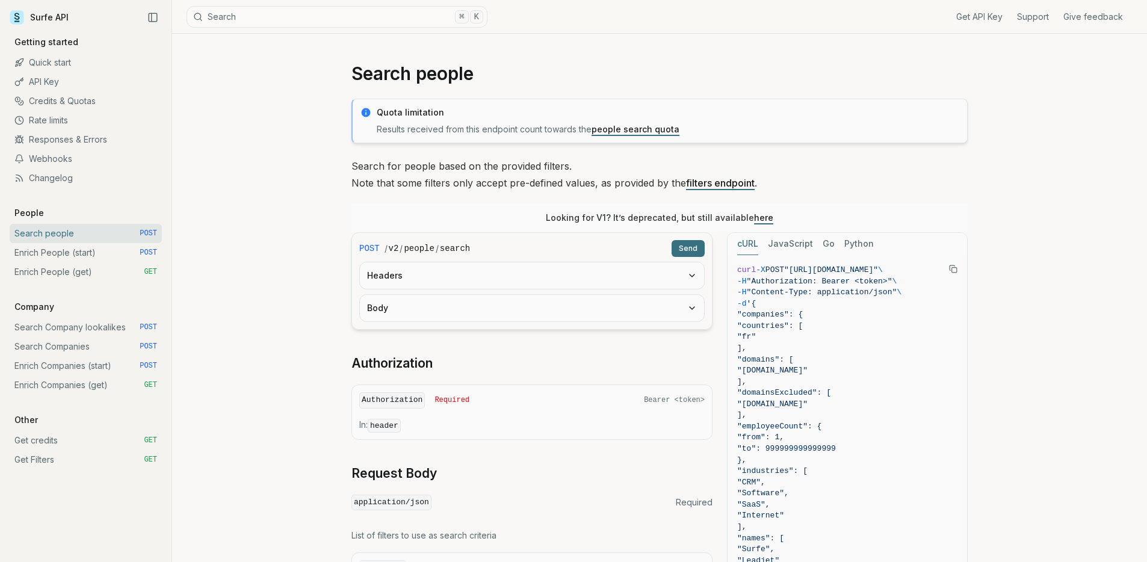
click at [492, 168] on p "Search for people based on the provided filters. Note that some filters only ac…" at bounding box center [660, 175] width 616 height 34
click at [728, 77] on h1 "Search people" at bounding box center [660, 74] width 616 height 22
drag, startPoint x: 345, startPoint y: 76, endPoint x: 538, endPoint y: 69, distance: 192.8
click at [464, 178] on p "Search for people based on the provided filters. Note that some filters only ac…" at bounding box center [660, 175] width 616 height 34
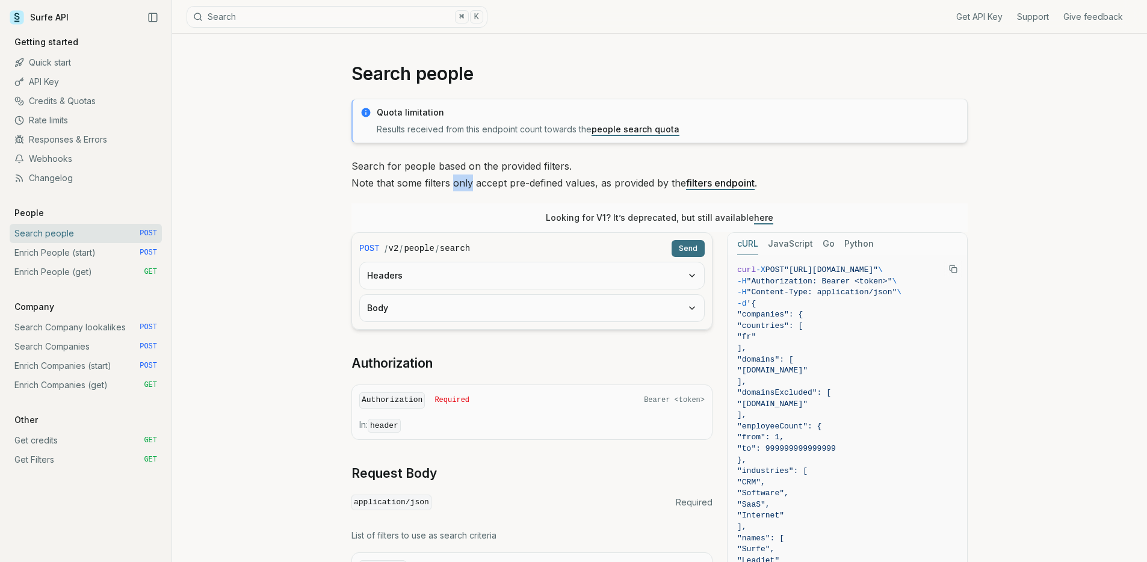
click at [464, 177] on p "Search for people based on the provided filters. Note that some filters only ac…" at bounding box center [660, 175] width 616 height 34
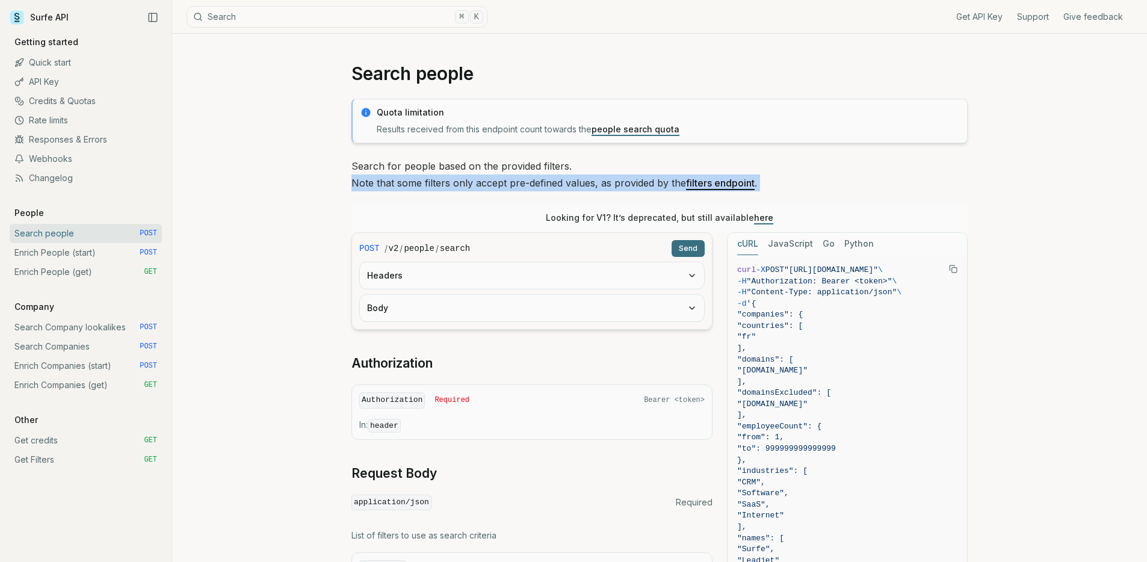
click at [464, 177] on p "Search for people based on the provided filters. Note that some filters only ac…" at bounding box center [660, 175] width 616 height 34
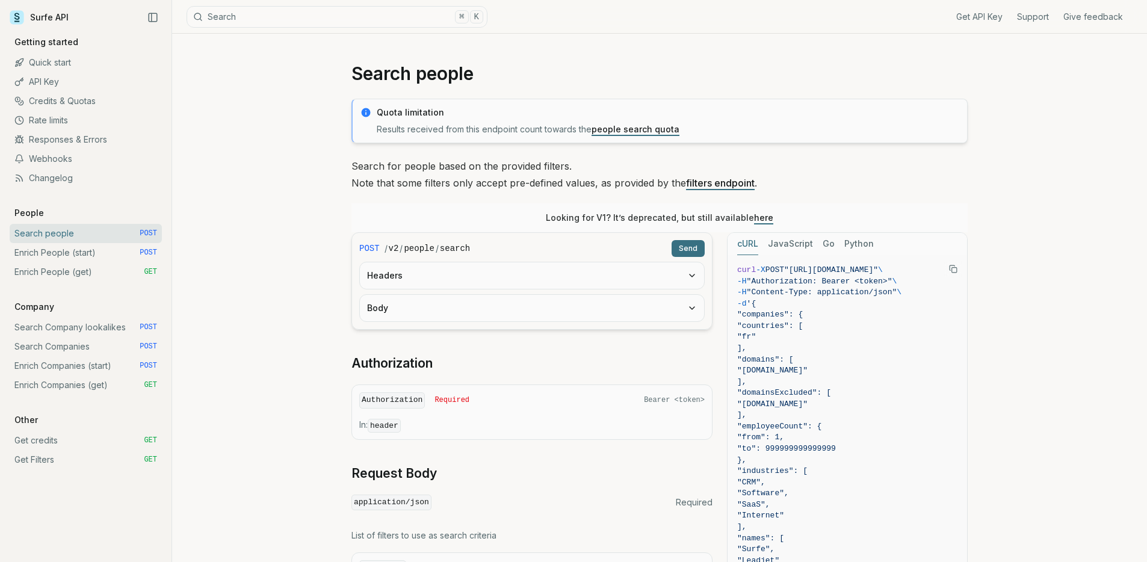
click at [468, 166] on p "Search for people based on the provided filters. Note that some filters only ac…" at bounding box center [660, 175] width 616 height 34
click at [489, 172] on p "Search for people based on the provided filters. Note that some filters only ac…" at bounding box center [660, 175] width 616 height 34
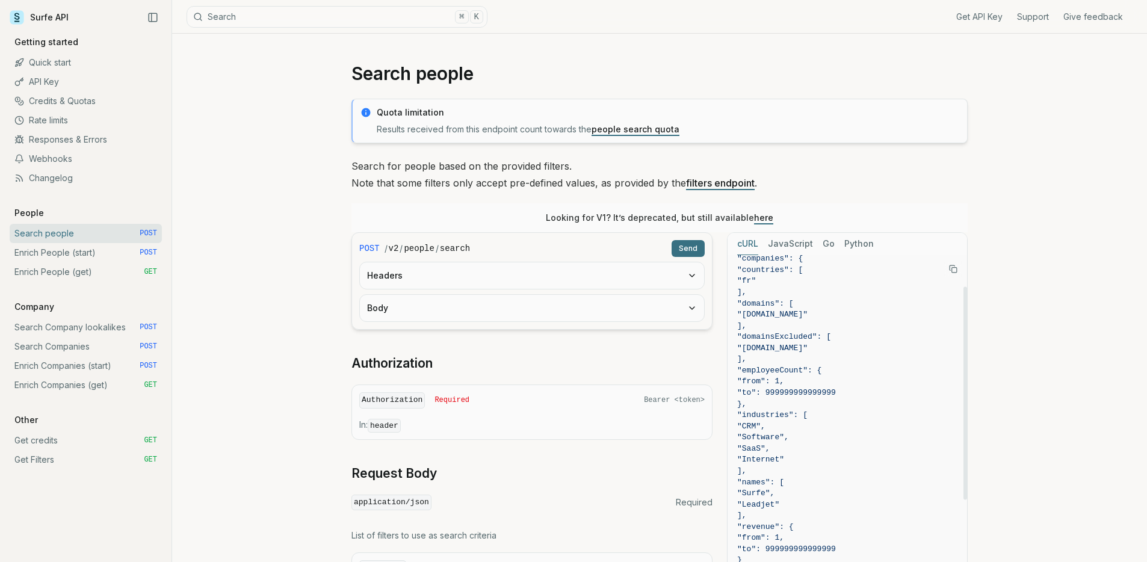
scroll to position [31, 0]
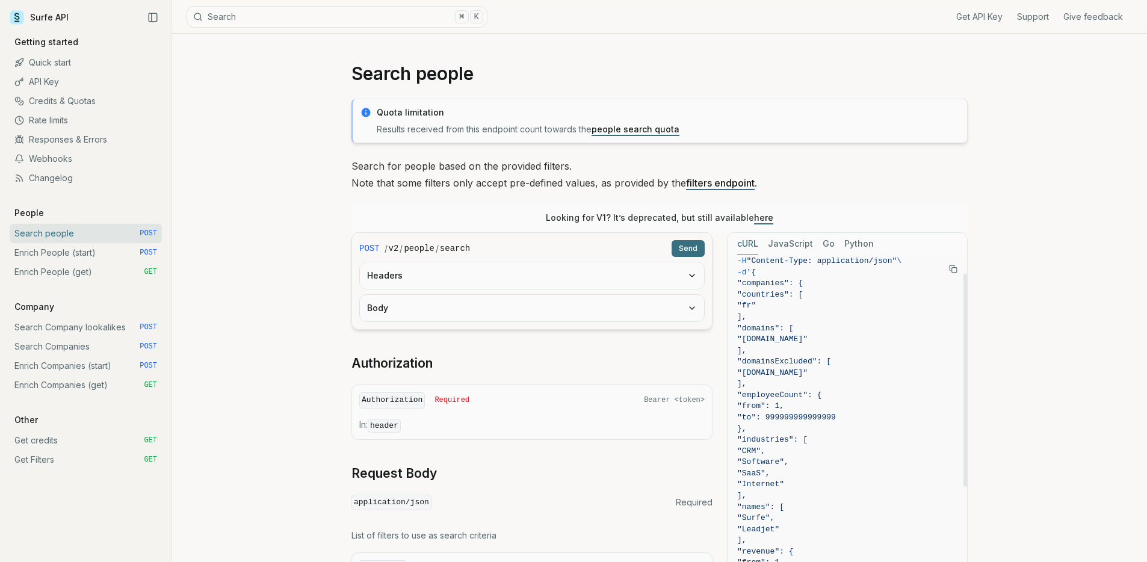
click at [950, 271] on icon "Copy Text" at bounding box center [953, 269] width 8 height 8
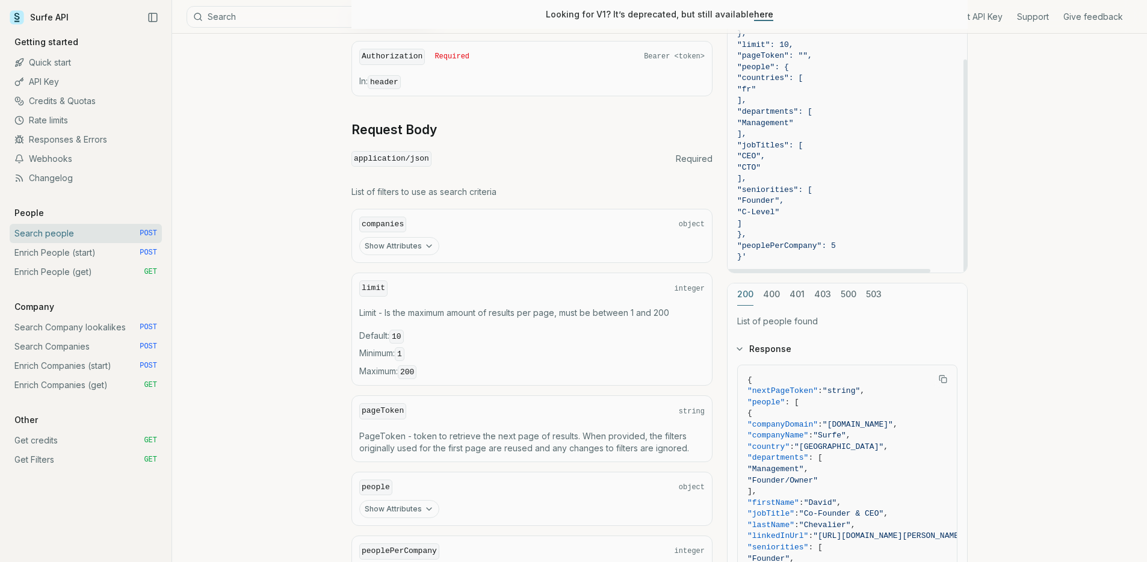
scroll to position [451, 0]
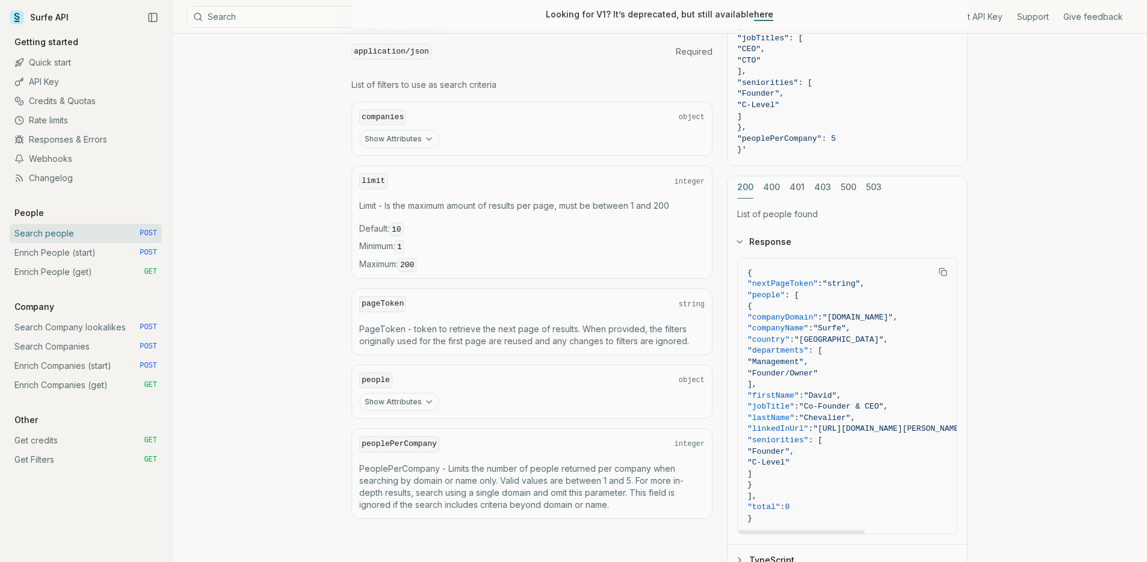
click at [937, 274] on button "Copy Text" at bounding box center [943, 272] width 18 height 18
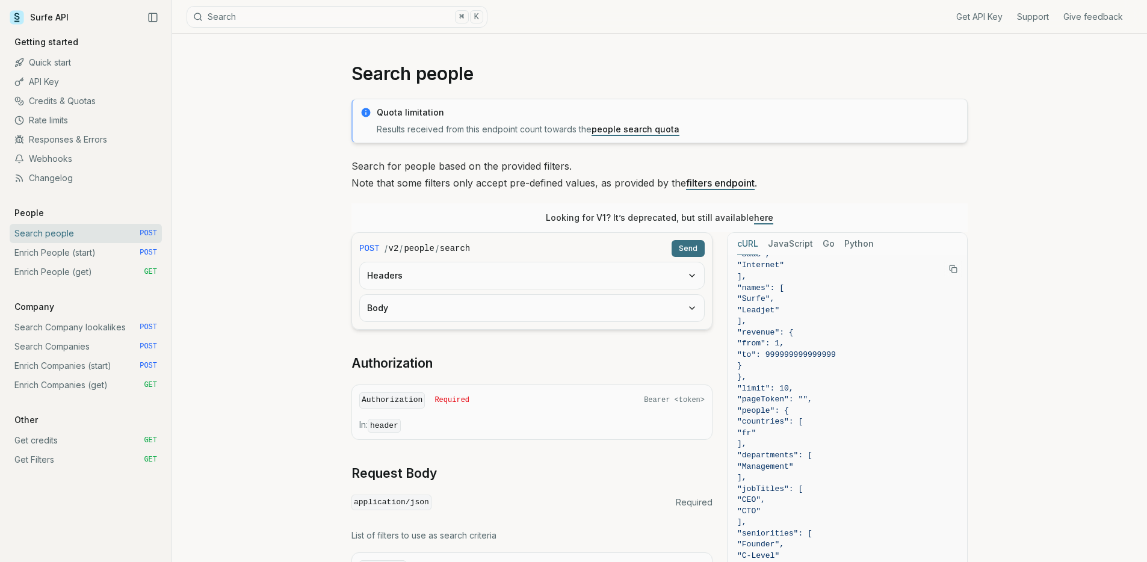
click at [412, 76] on h1 "Search people" at bounding box center [660, 74] width 616 height 22
click at [453, 165] on p "Search for people based on the provided filters. Note that some filters only ac…" at bounding box center [660, 175] width 616 height 34
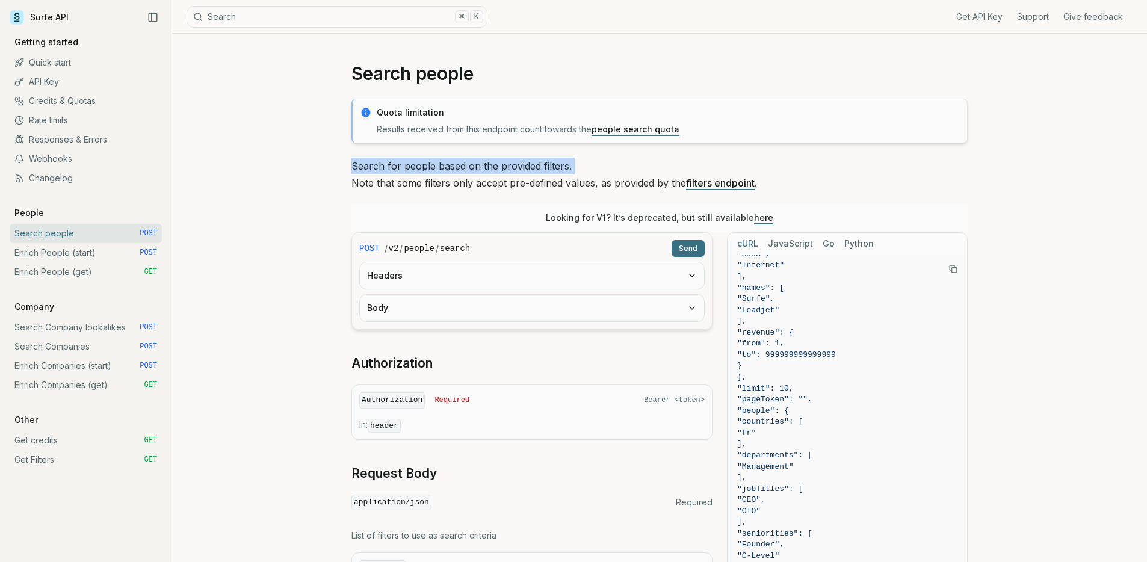
click at [453, 165] on p "Search for people based on the provided filters. Note that some filters only ac…" at bounding box center [660, 175] width 616 height 34
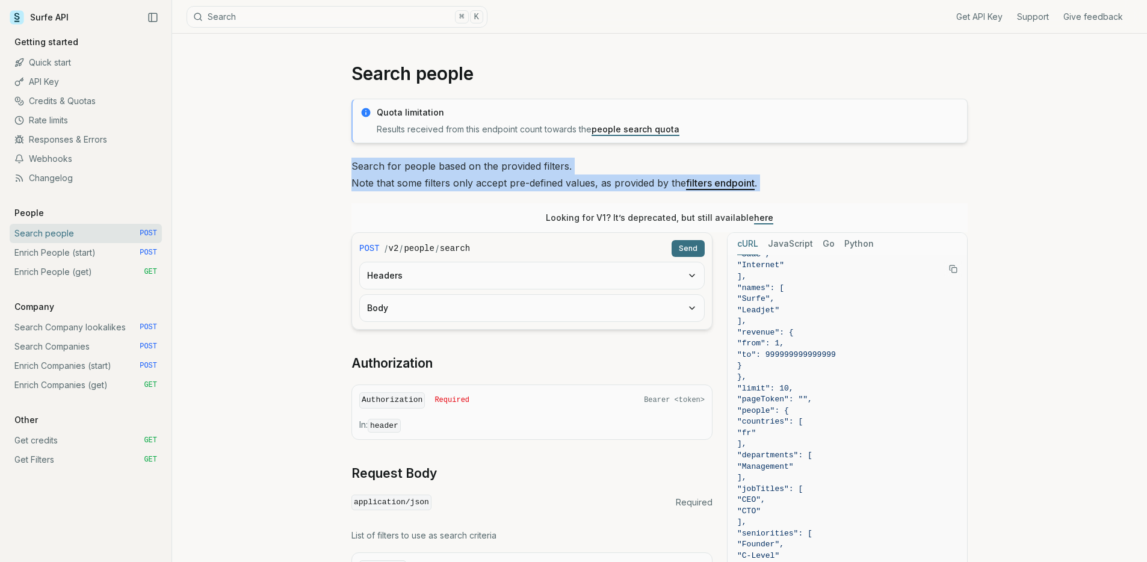
click at [459, 190] on p "Search for people based on the provided filters. Note that some filters only ac…" at bounding box center [660, 175] width 616 height 34
